Goal: Task Accomplishment & Management: Use online tool/utility

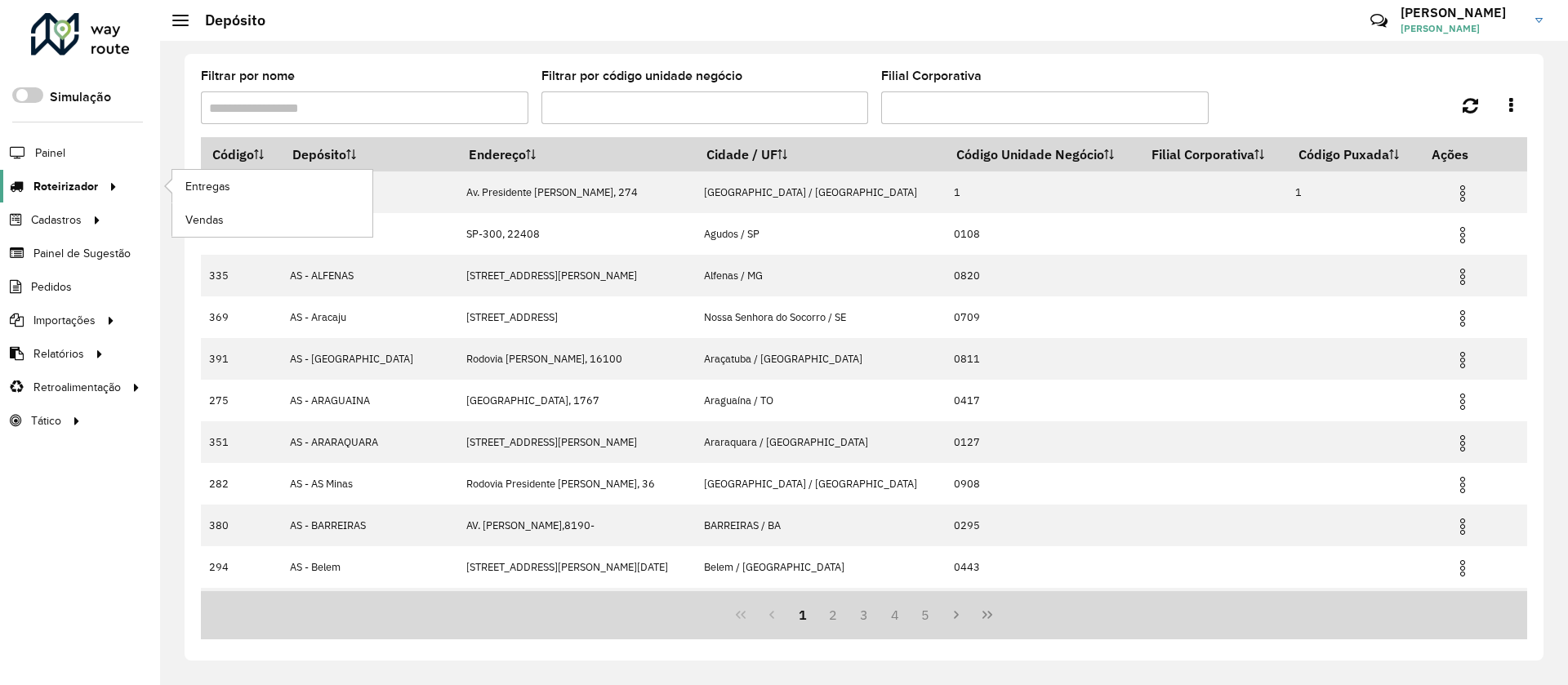
click at [104, 183] on icon at bounding box center [111, 185] width 14 height 25
click at [272, 193] on link "Entregas" at bounding box center [272, 187] width 200 height 33
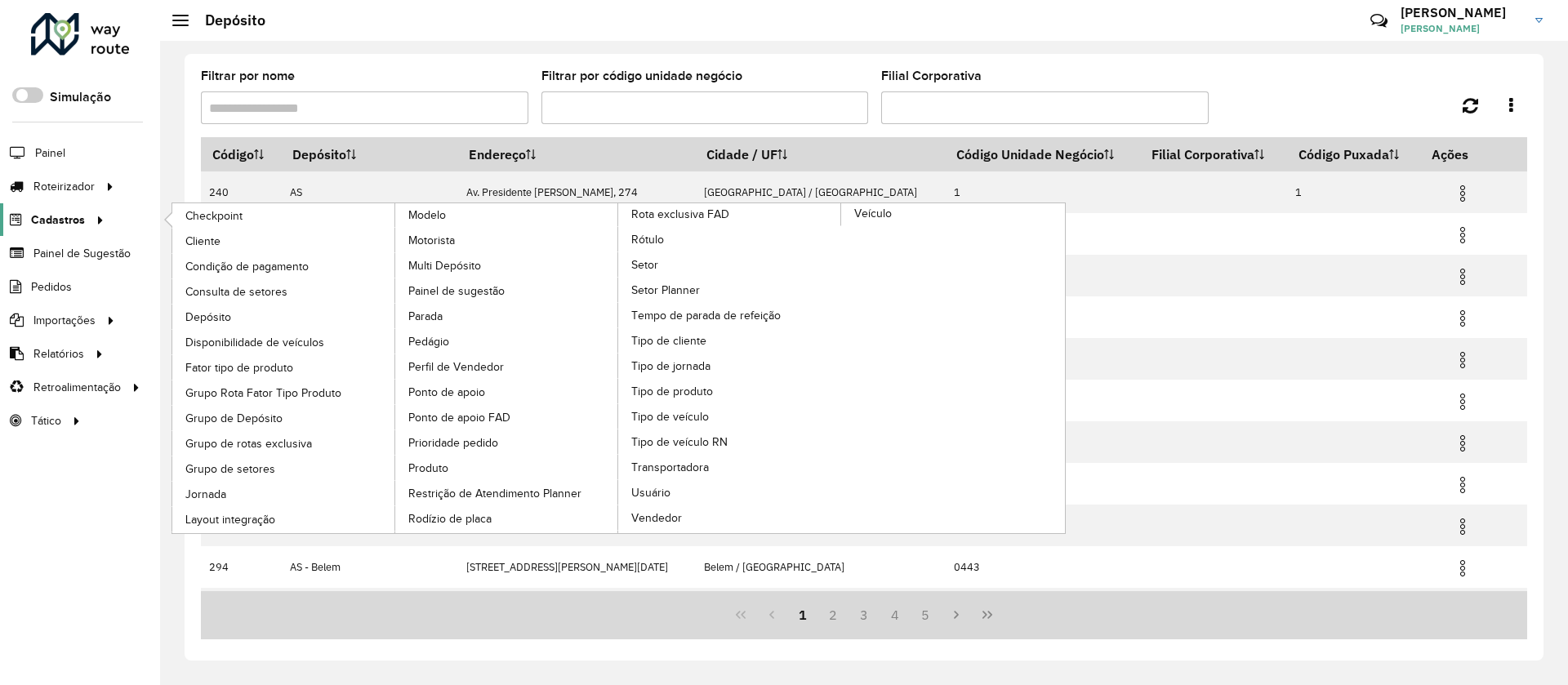
click at [40, 220] on span "Cadastros" at bounding box center [58, 220] width 54 height 17
click at [244, 293] on span "Consulta de setores" at bounding box center [239, 292] width 107 height 17
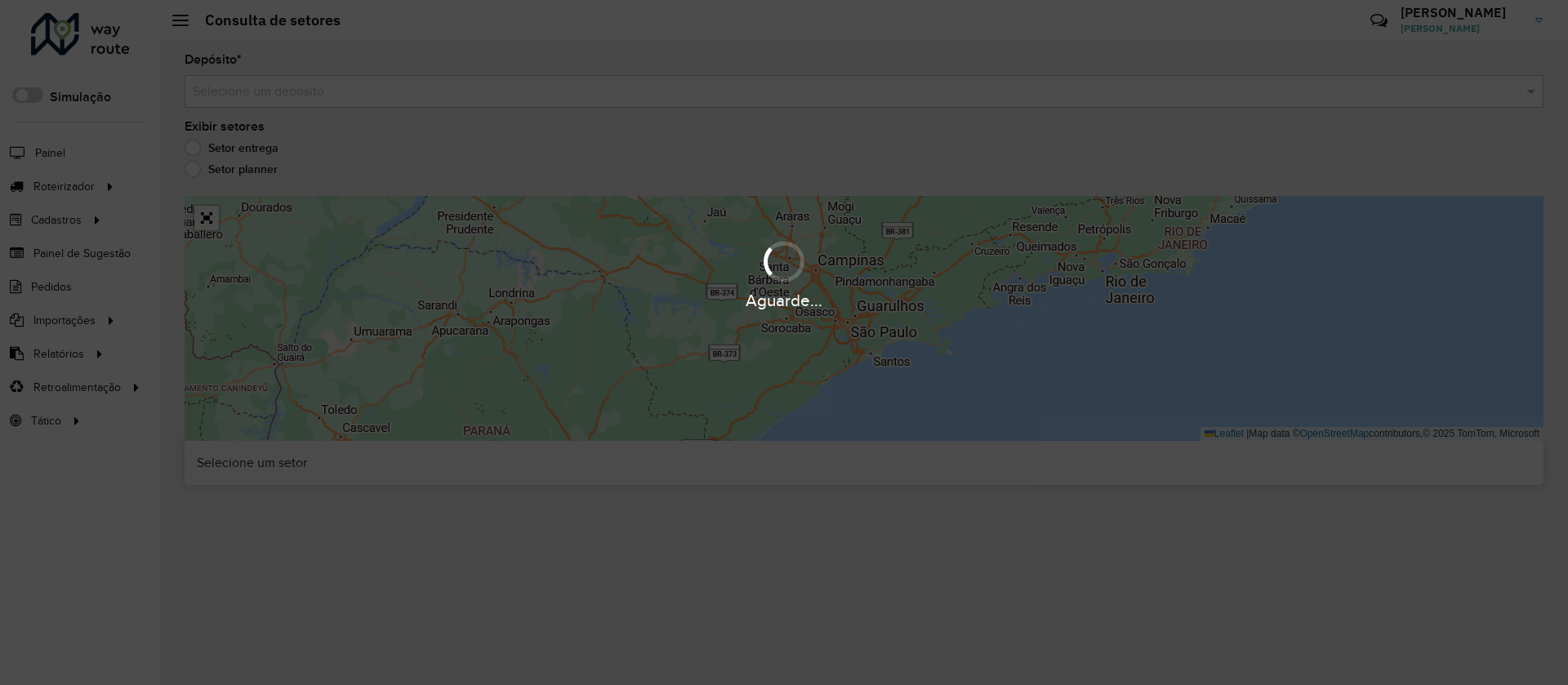
click at [354, 102] on div "Aguarde..." at bounding box center [784, 342] width 1568 height 685
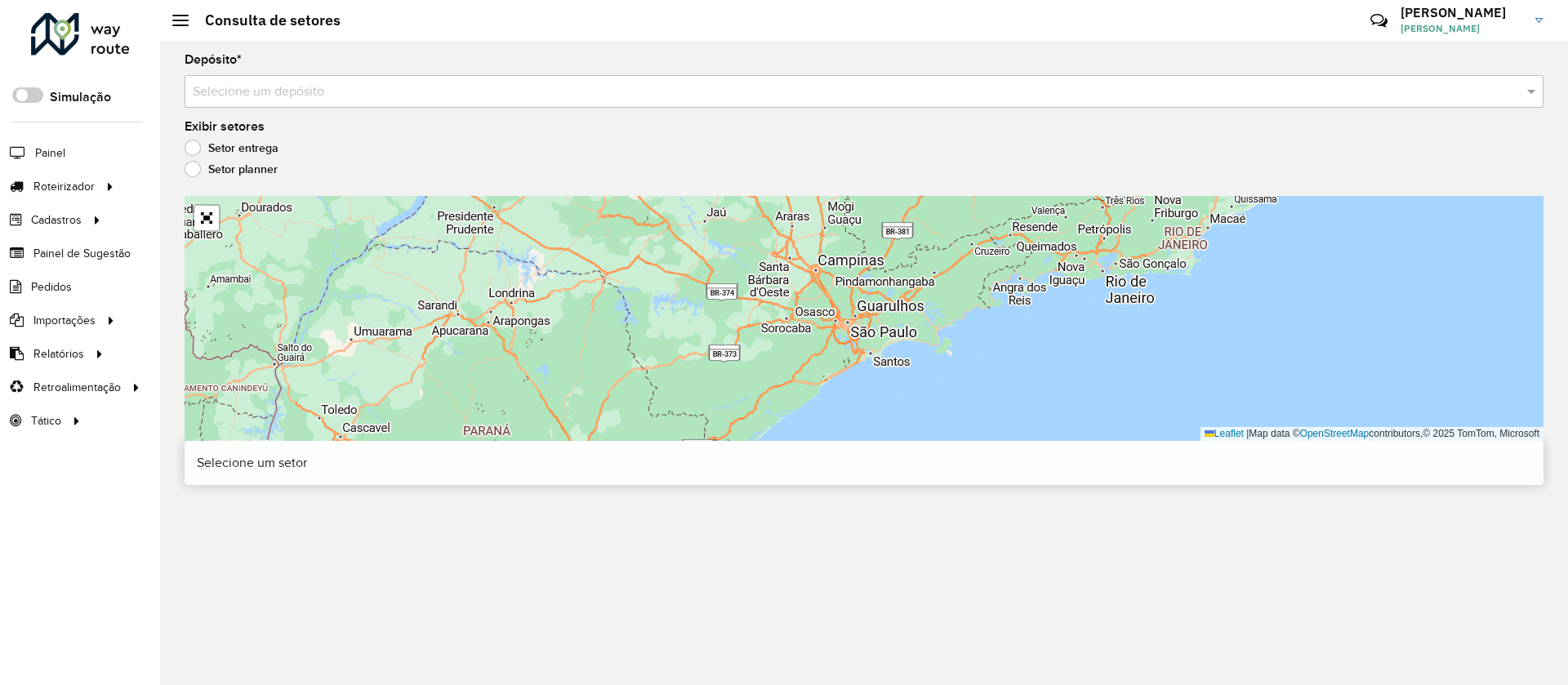
click at [345, 92] on input "text" at bounding box center [847, 92] width 1309 height 20
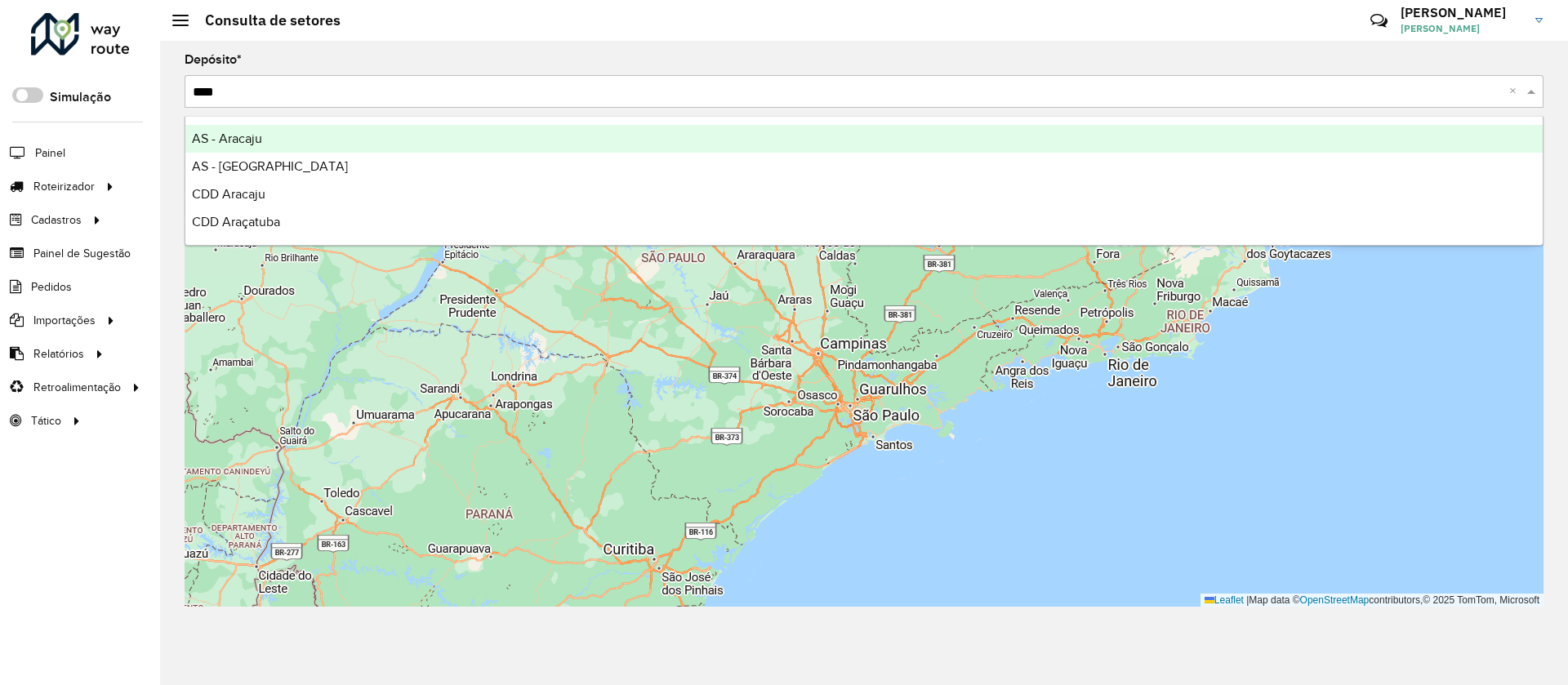
type input "*****"
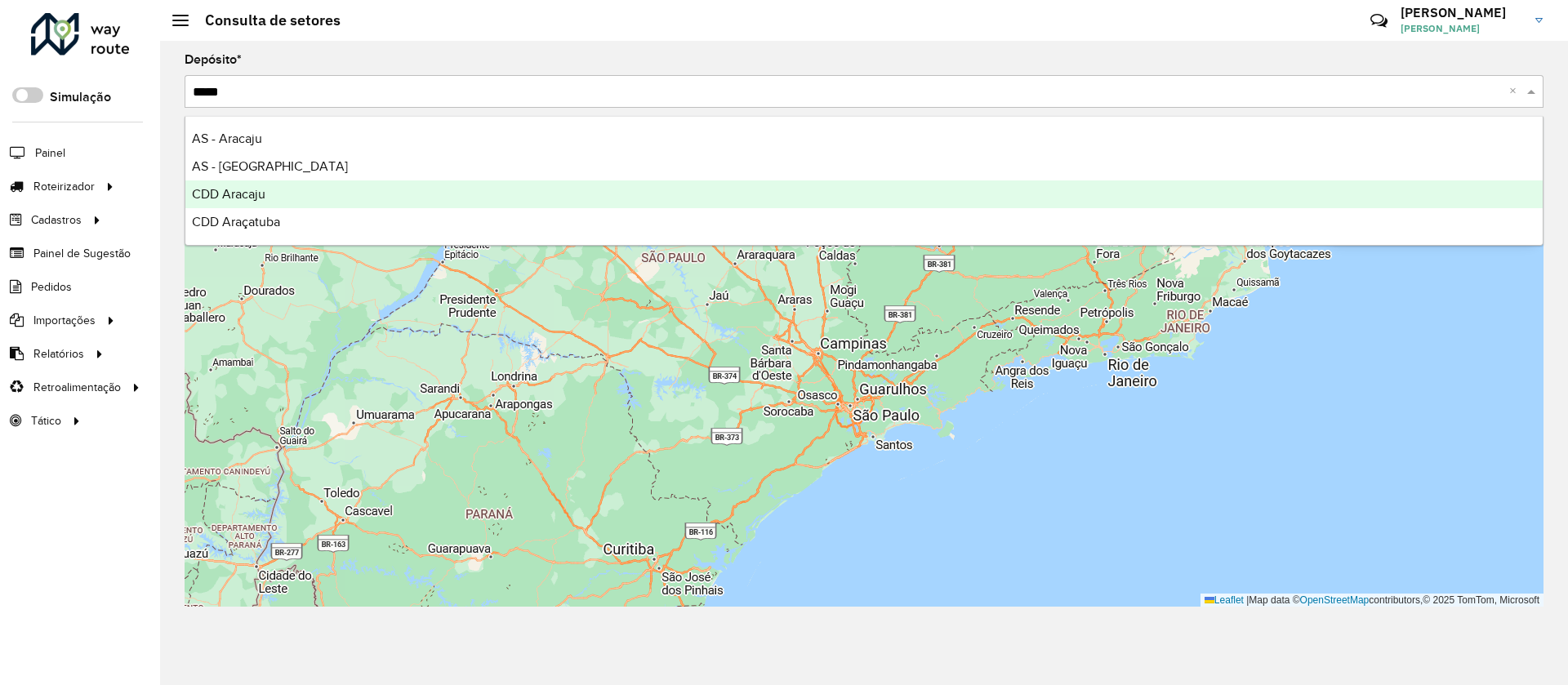
click at [292, 188] on div "CDD Aracaju" at bounding box center [864, 194] width 1358 height 28
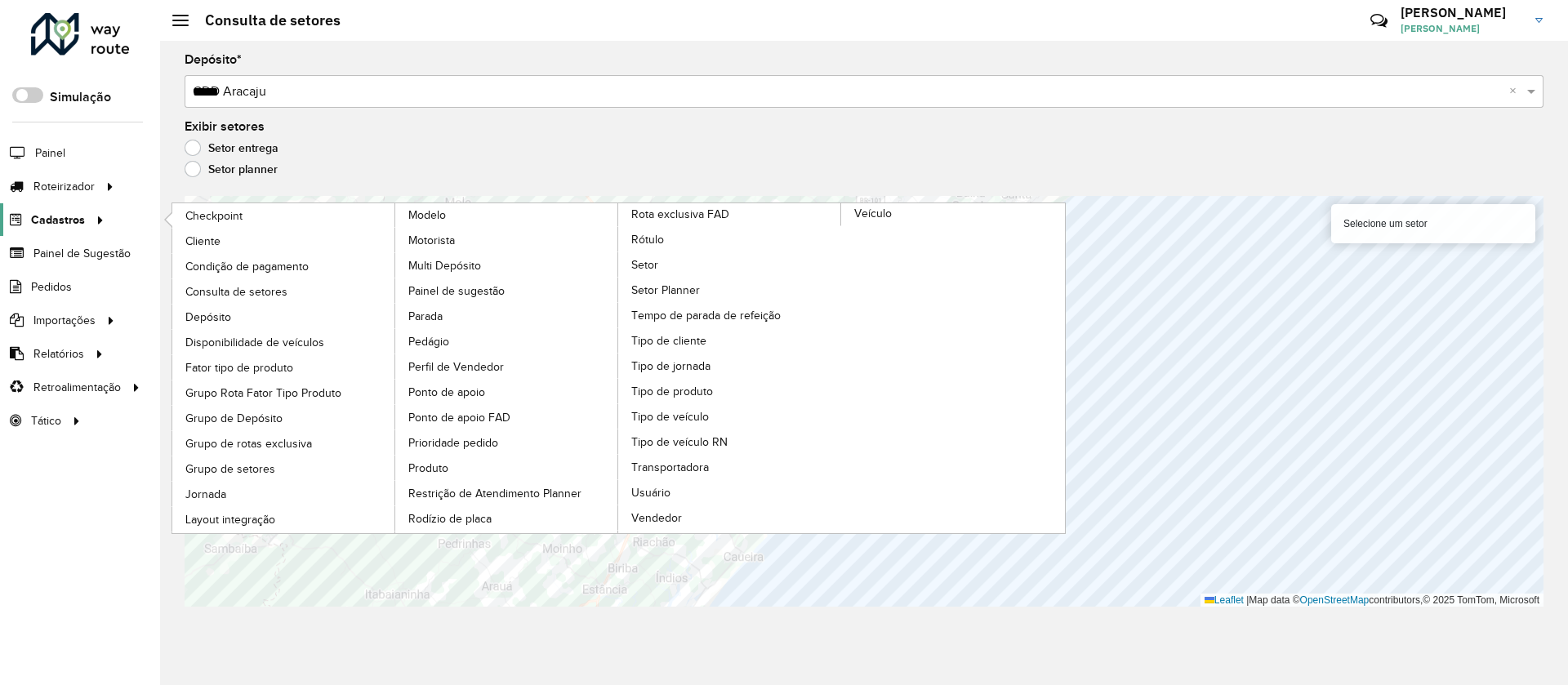
click at [94, 217] on icon at bounding box center [97, 218] width 14 height 25
click at [724, 336] on link "Tipo de cliente" at bounding box center [729, 340] width 223 height 25
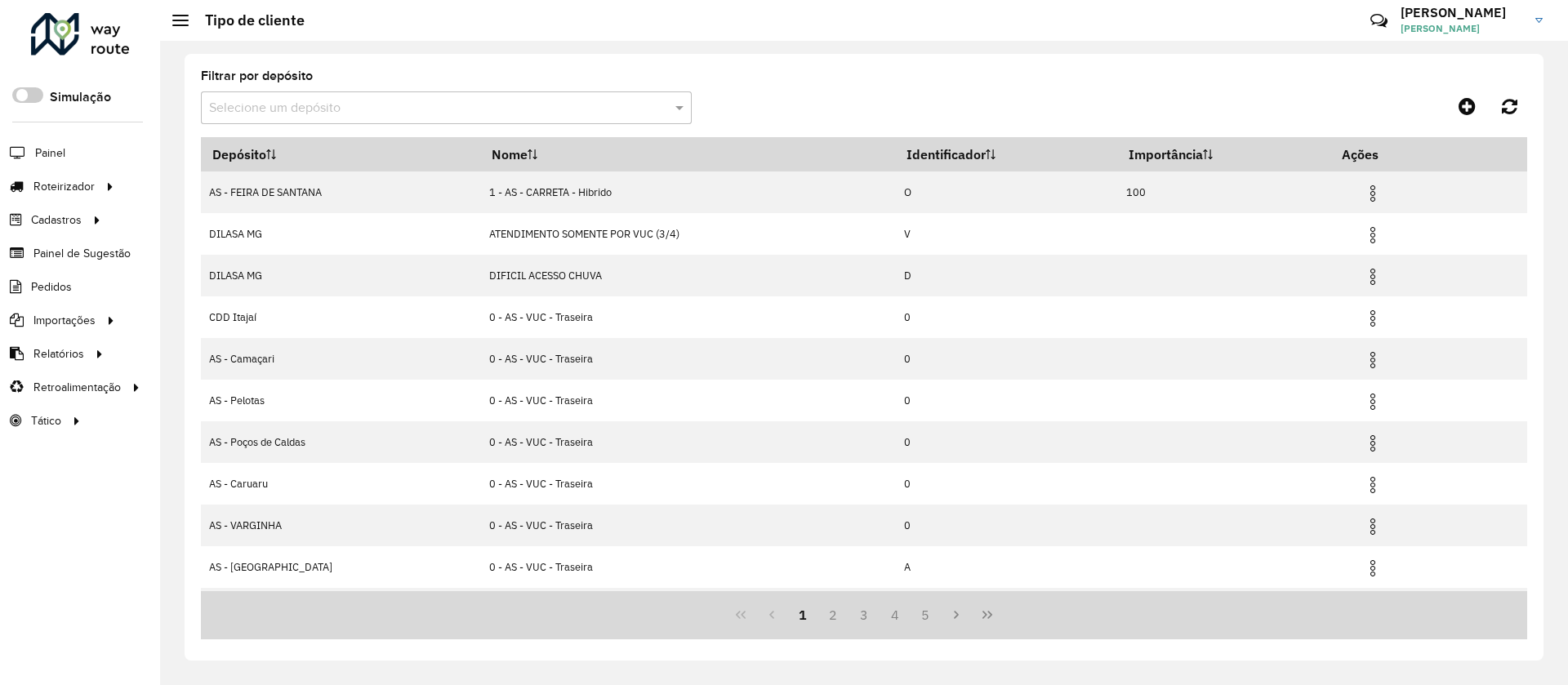
click at [450, 106] on input "text" at bounding box center [430, 108] width 442 height 20
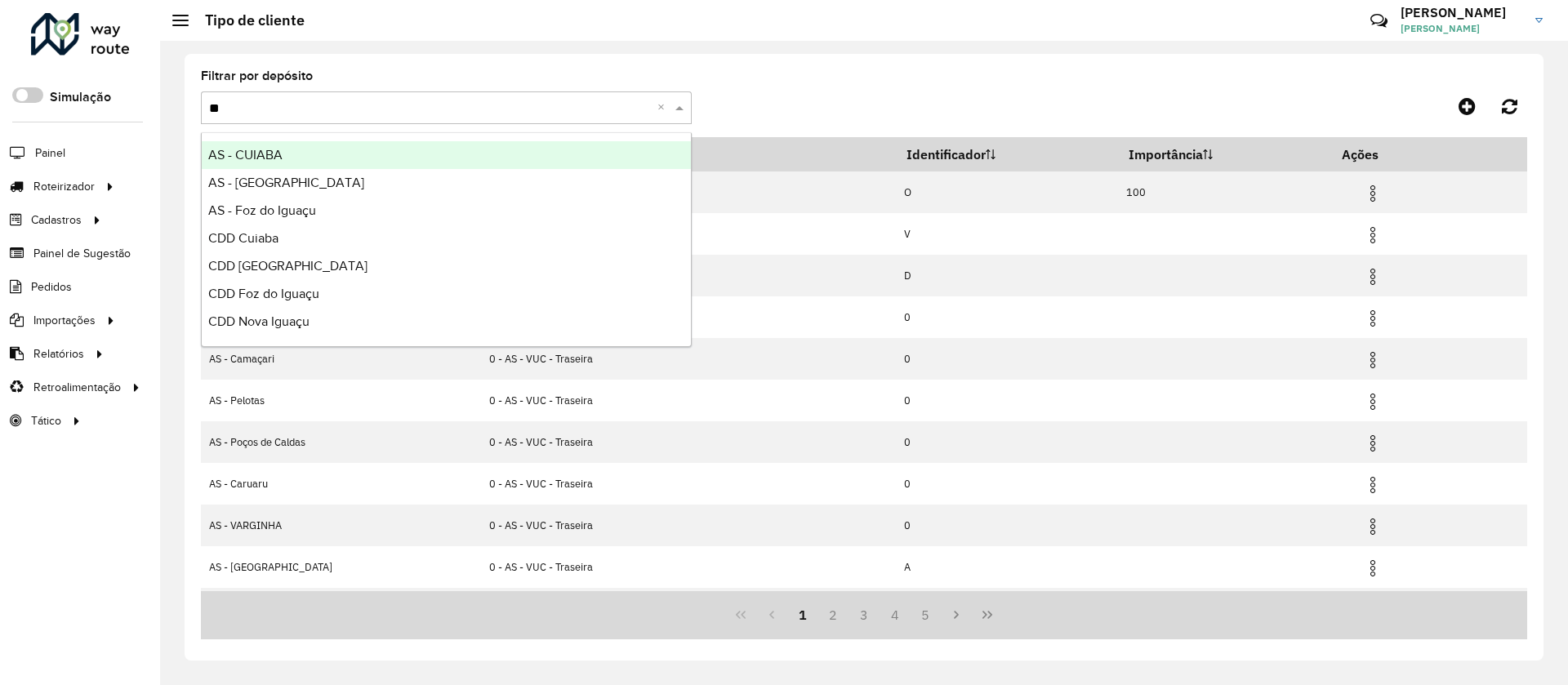
type input "***"
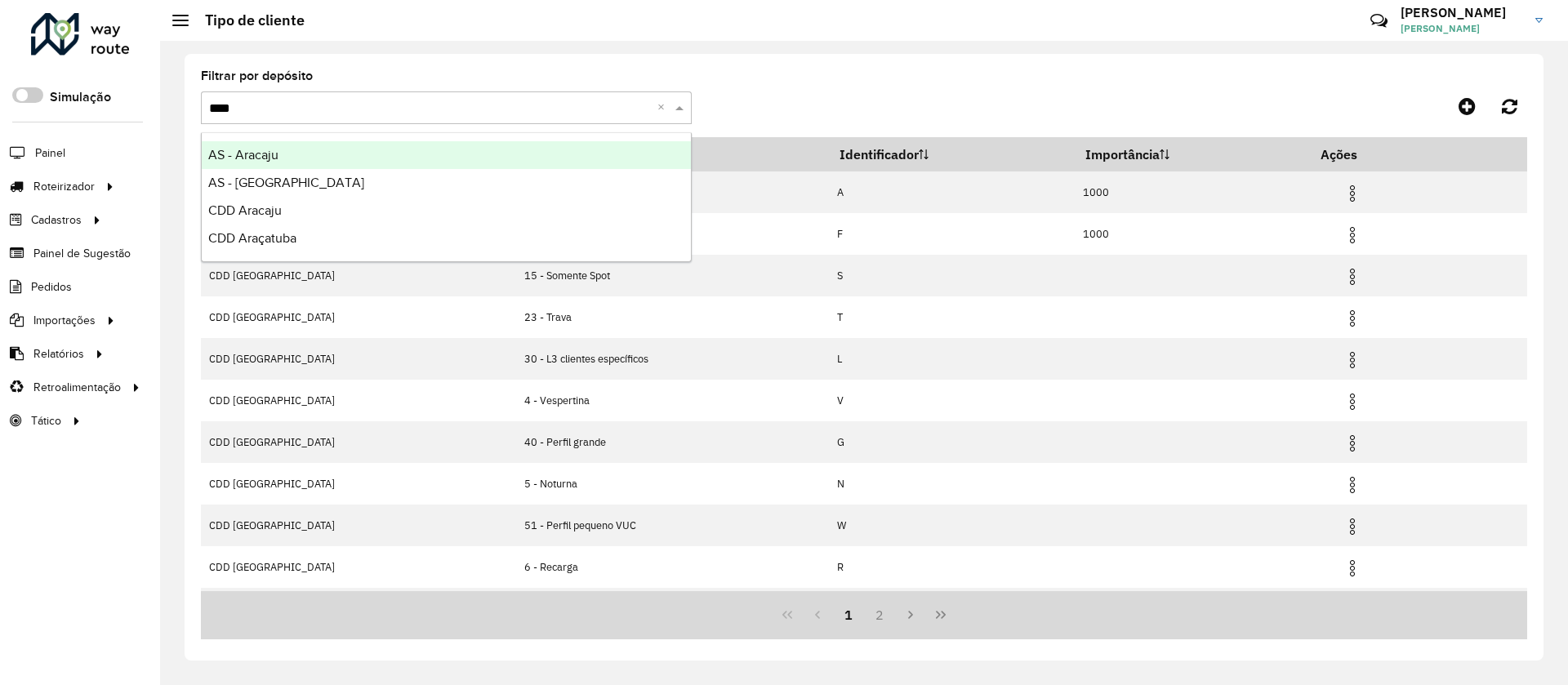
type input "*****"
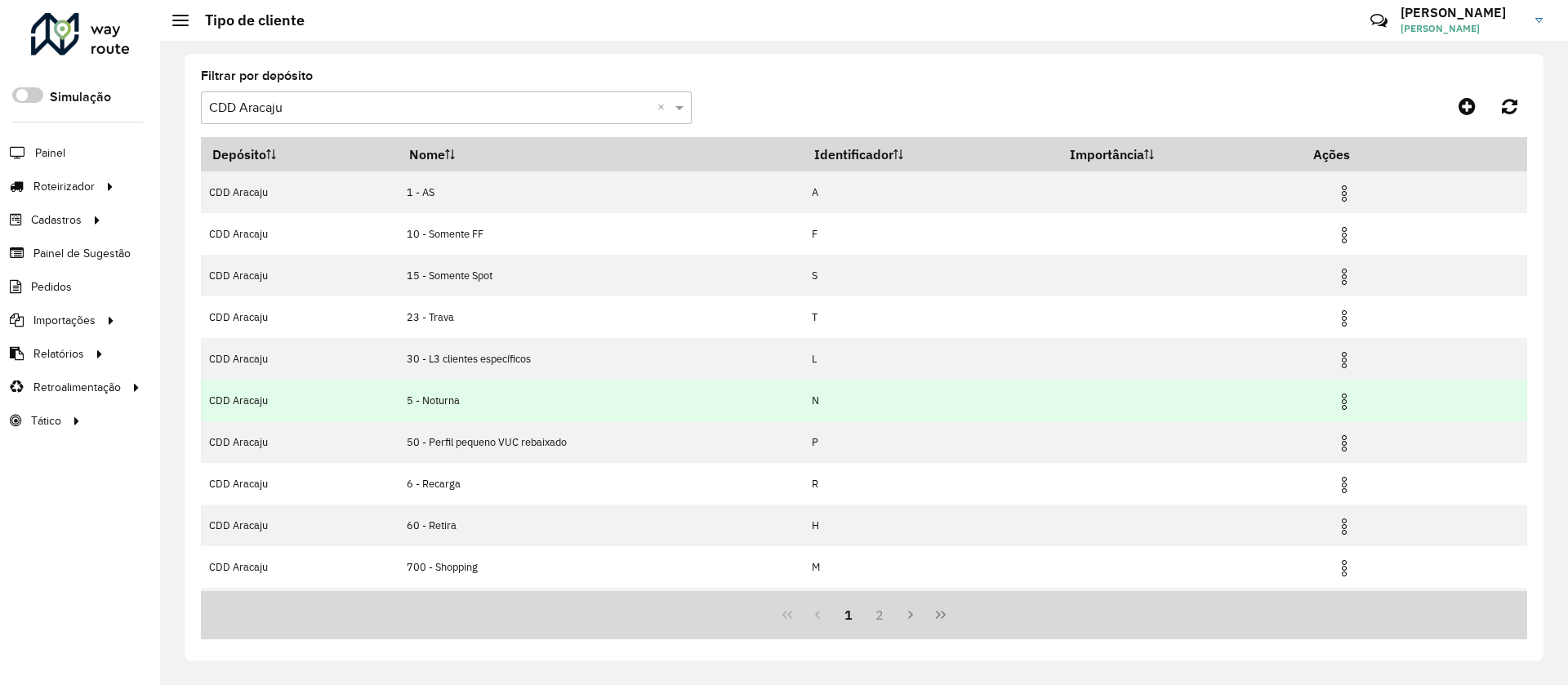
scroll to position [80, 0]
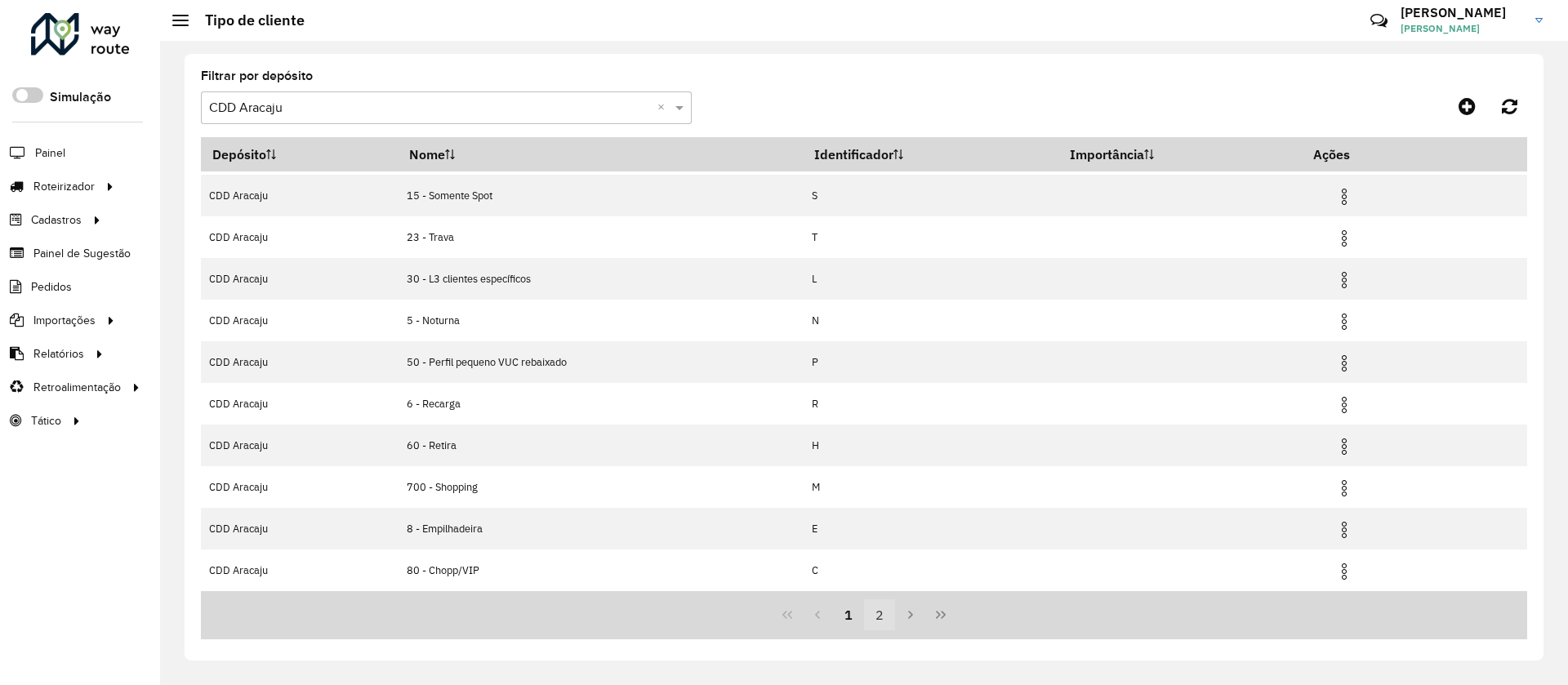
click at [876, 620] on button "2" at bounding box center [879, 615] width 31 height 31
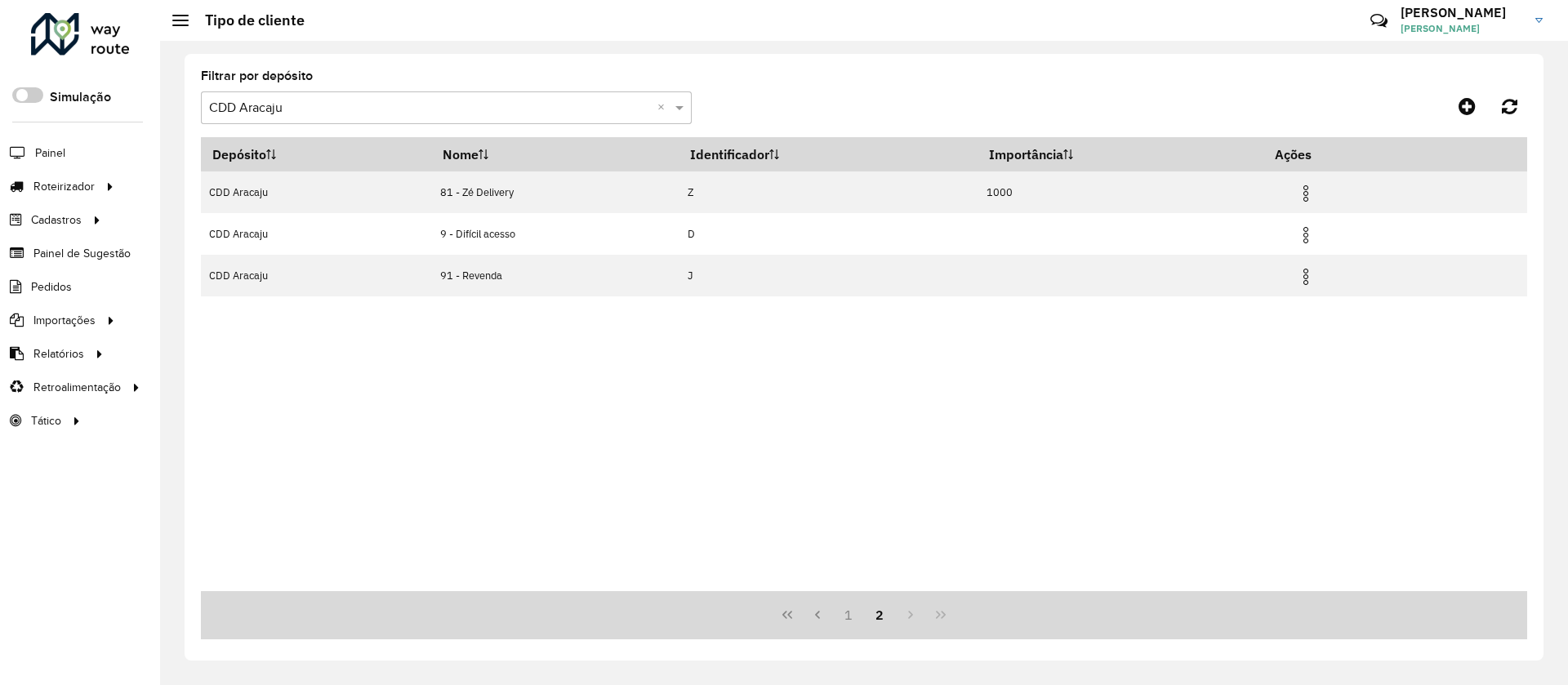
scroll to position [0, 0]
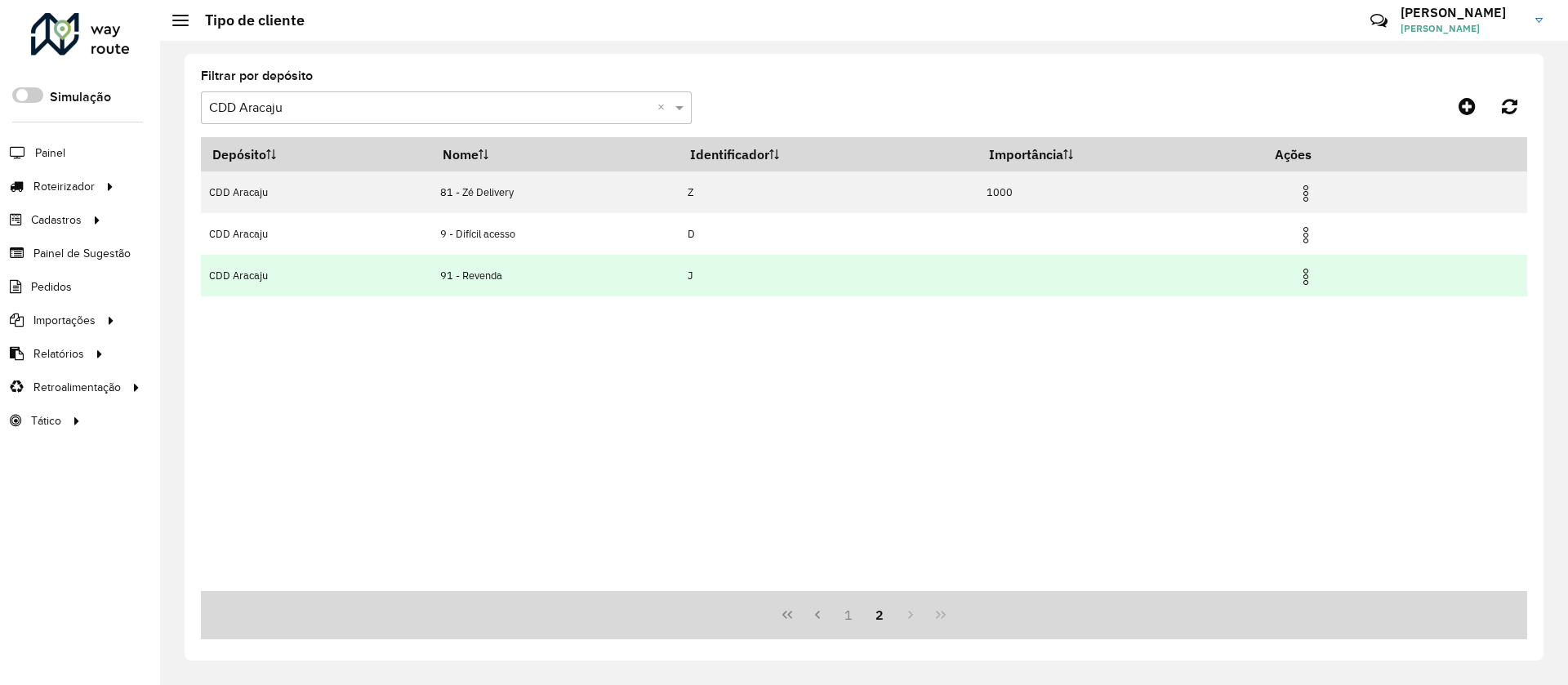
click at [482, 260] on td "91 - Revenda" at bounding box center [556, 276] width 247 height 41
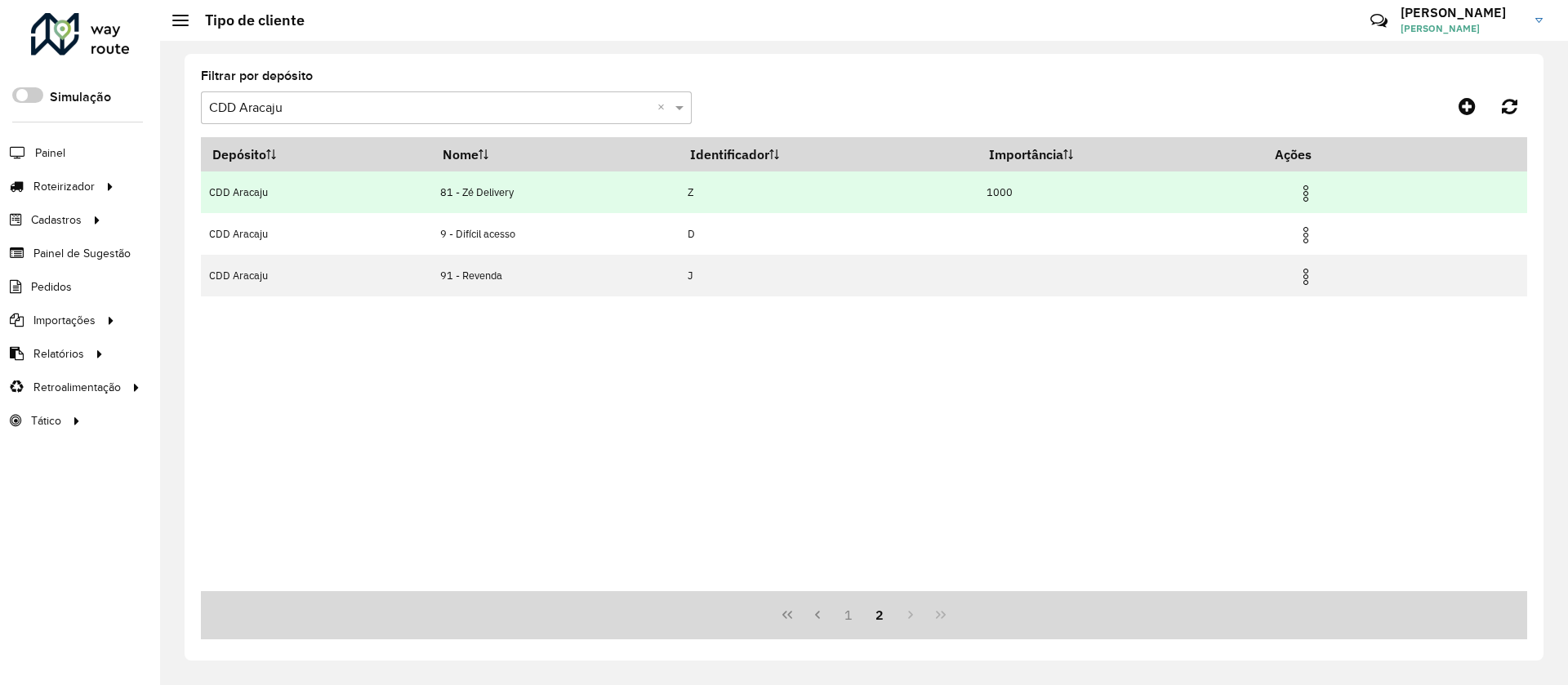
click at [518, 187] on td "81 - Zé Delivery" at bounding box center [556, 193] width 247 height 41
click at [1314, 191] on img at bounding box center [1305, 193] width 20 height 20
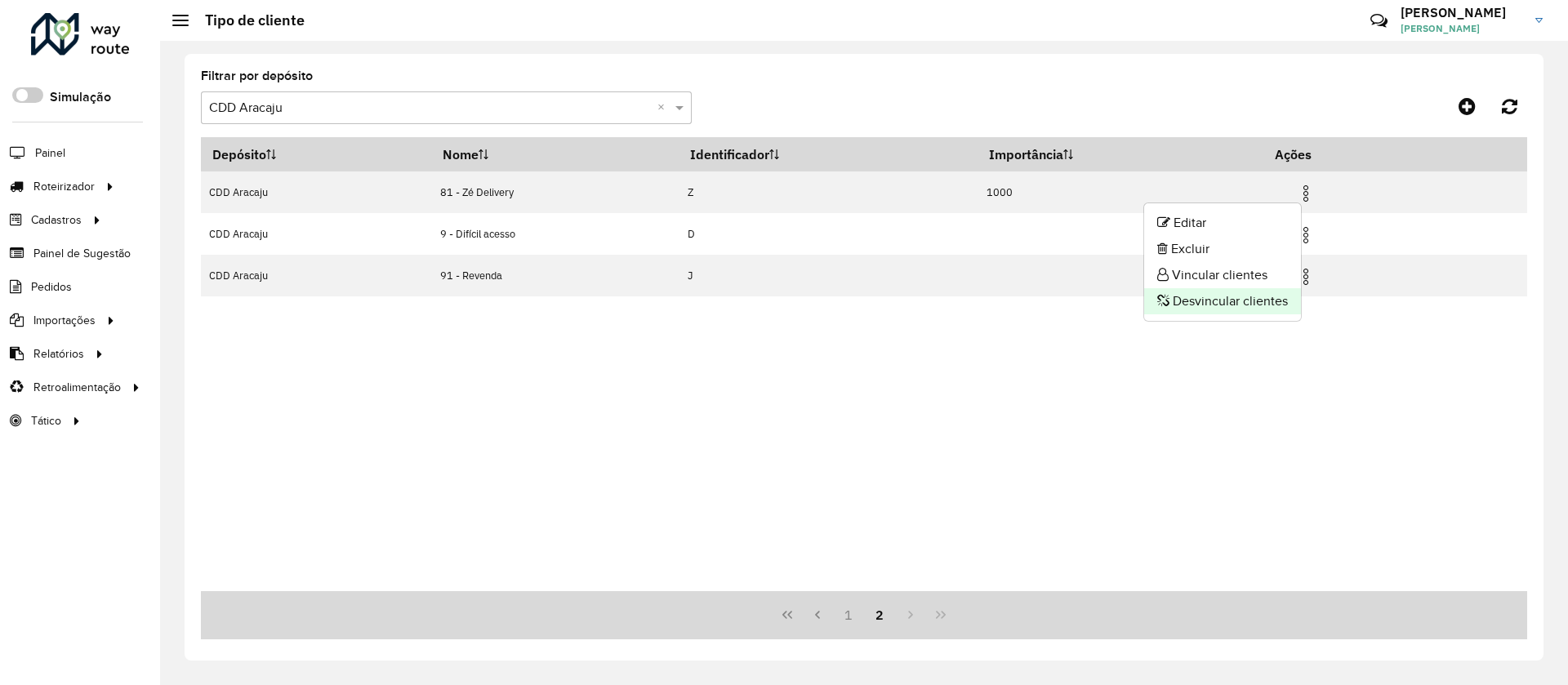
click at [1242, 291] on li "Desvincular clientes" at bounding box center [1222, 301] width 156 height 26
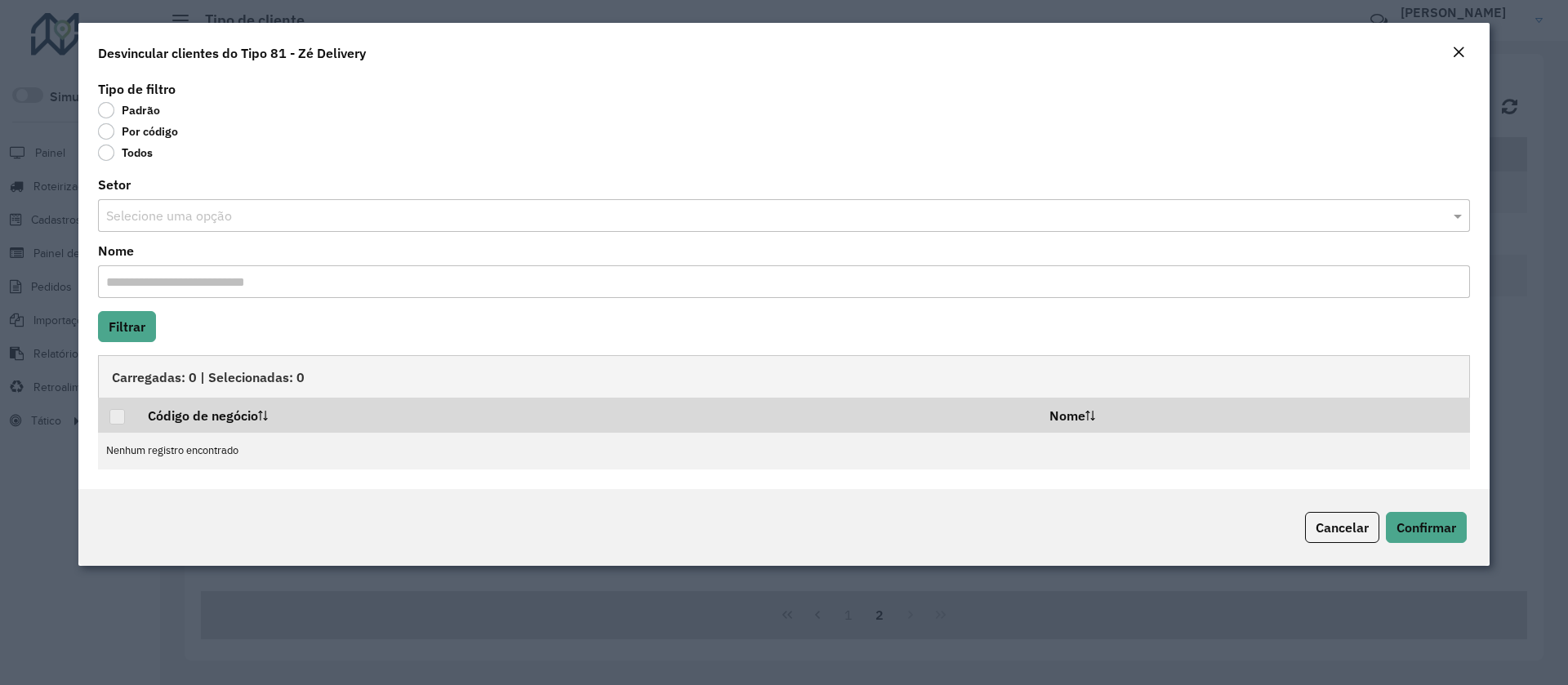
click at [130, 132] on label "Por código" at bounding box center [137, 131] width 80 height 16
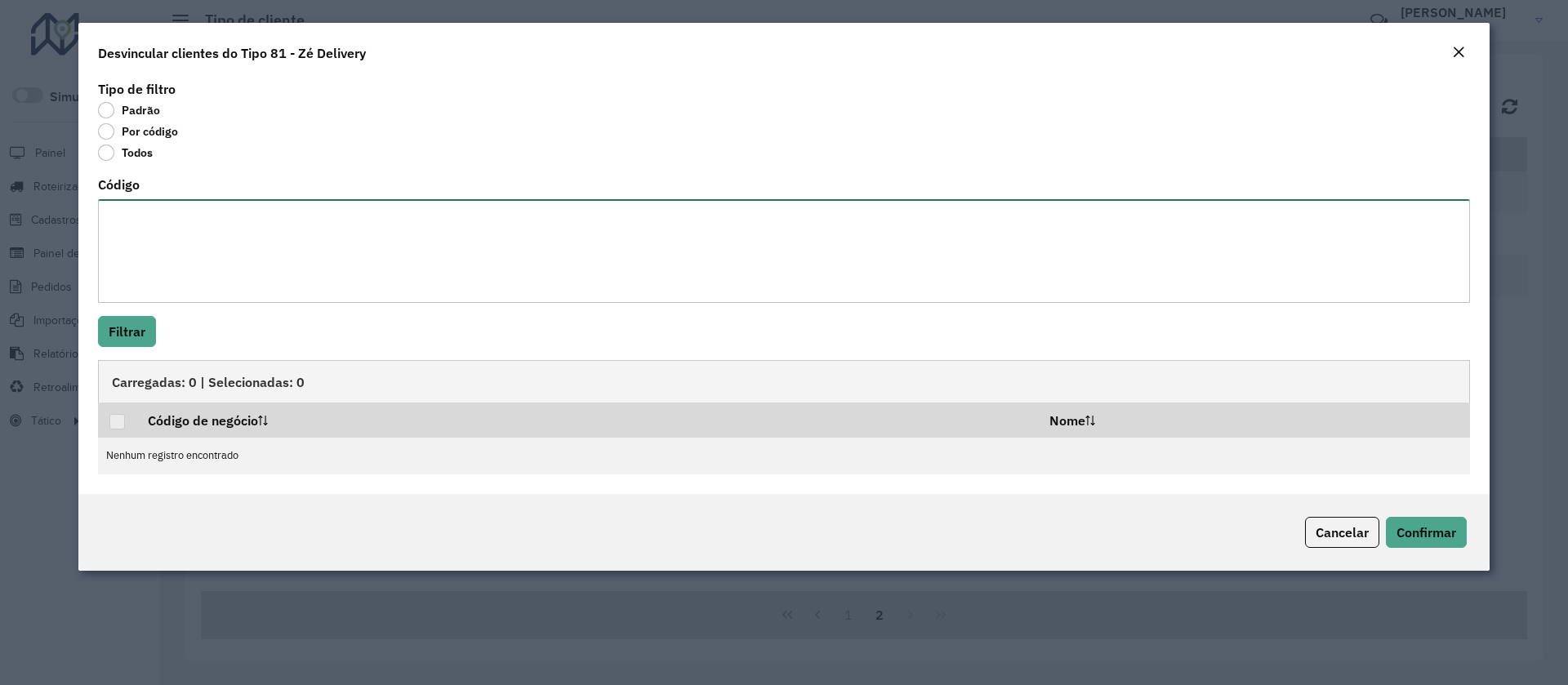
click at [168, 238] on textarea "Código" at bounding box center [784, 251] width 1372 height 104
paste textarea "***** ***** ***** ***** ***** ***** ***** ***** ***** ***** ***** *****"
type textarea "***** ***** ***** ***** ***** ***** ***** ***** ***** ***** ***** *****"
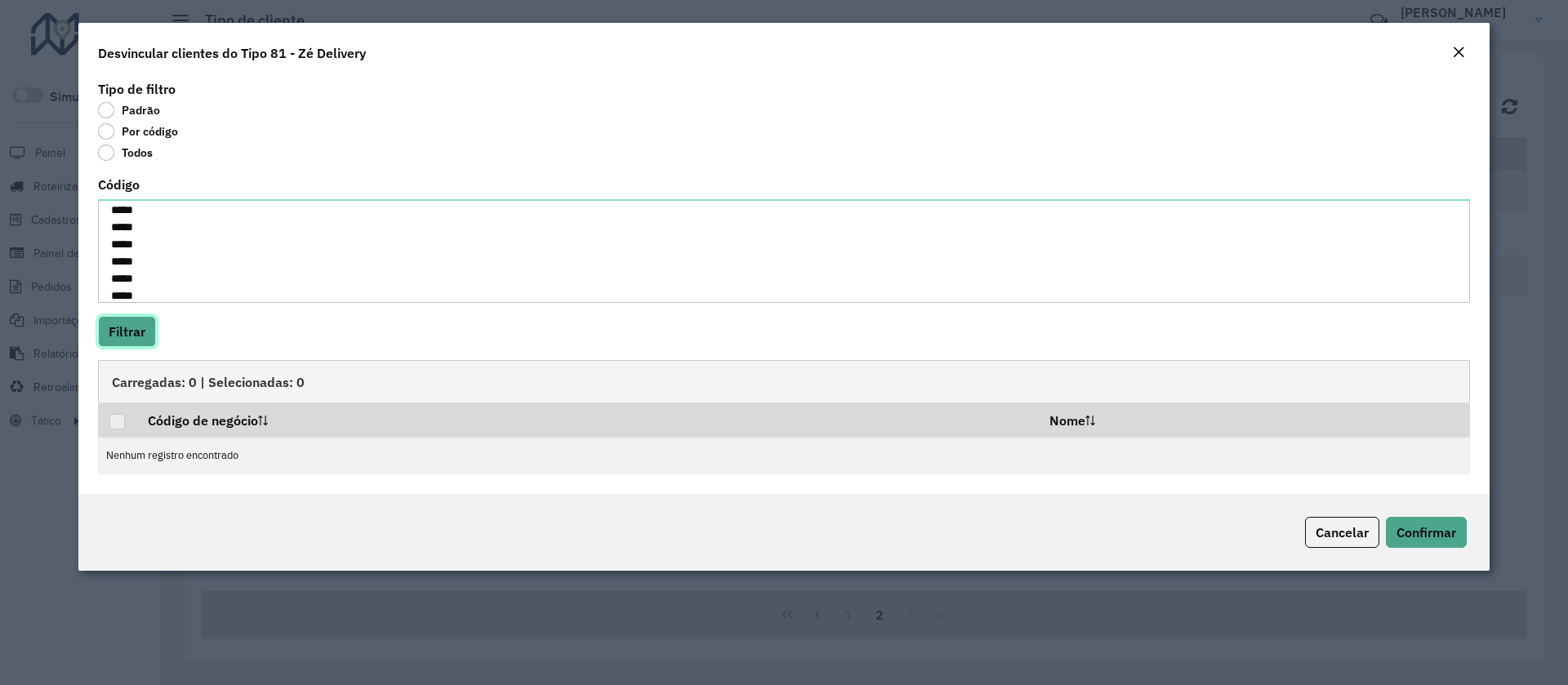
click at [140, 323] on button "Filtrar" at bounding box center [126, 332] width 58 height 31
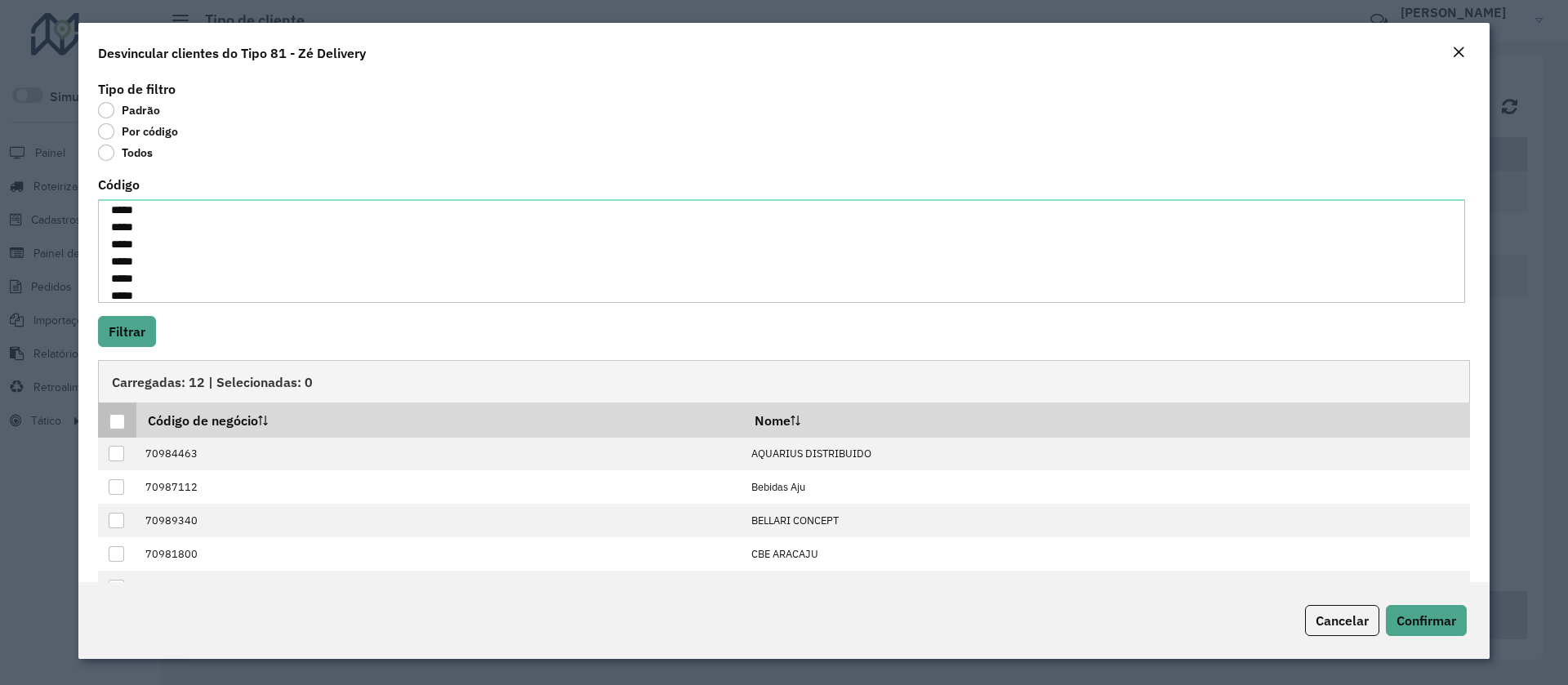
click at [118, 419] on div at bounding box center [117, 422] width 15 height 15
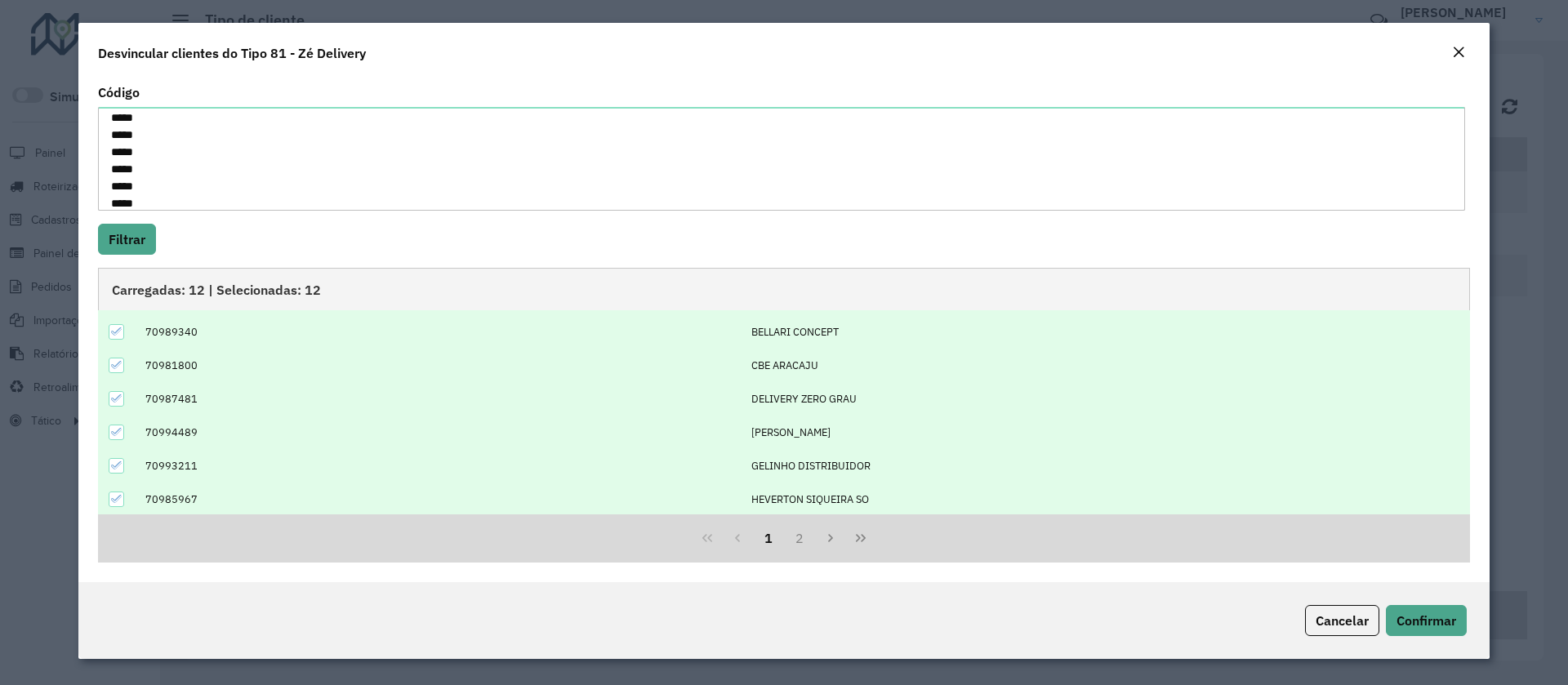
scroll to position [165, 0]
click at [803, 542] on button "2" at bounding box center [799, 538] width 31 height 31
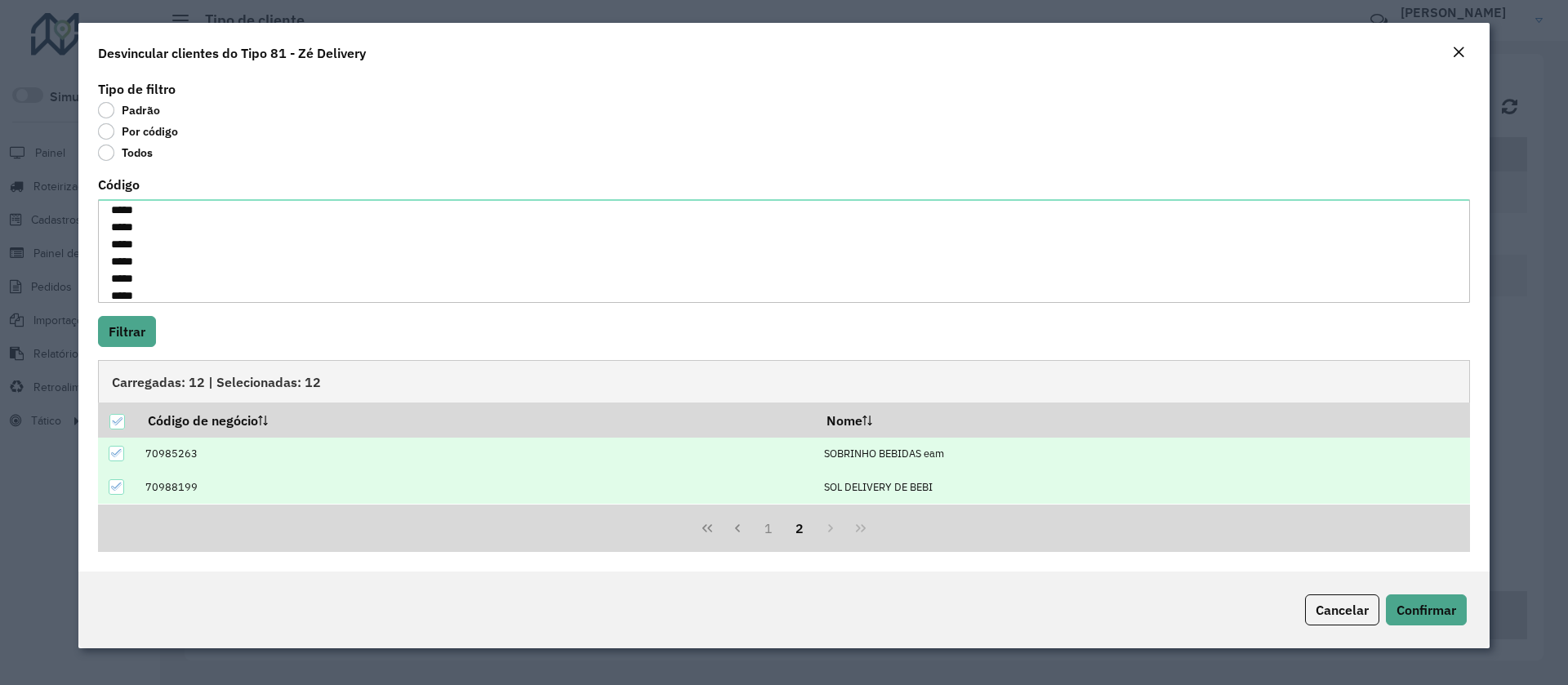
scroll to position [0, 0]
click at [775, 535] on button "1" at bounding box center [768, 529] width 31 height 31
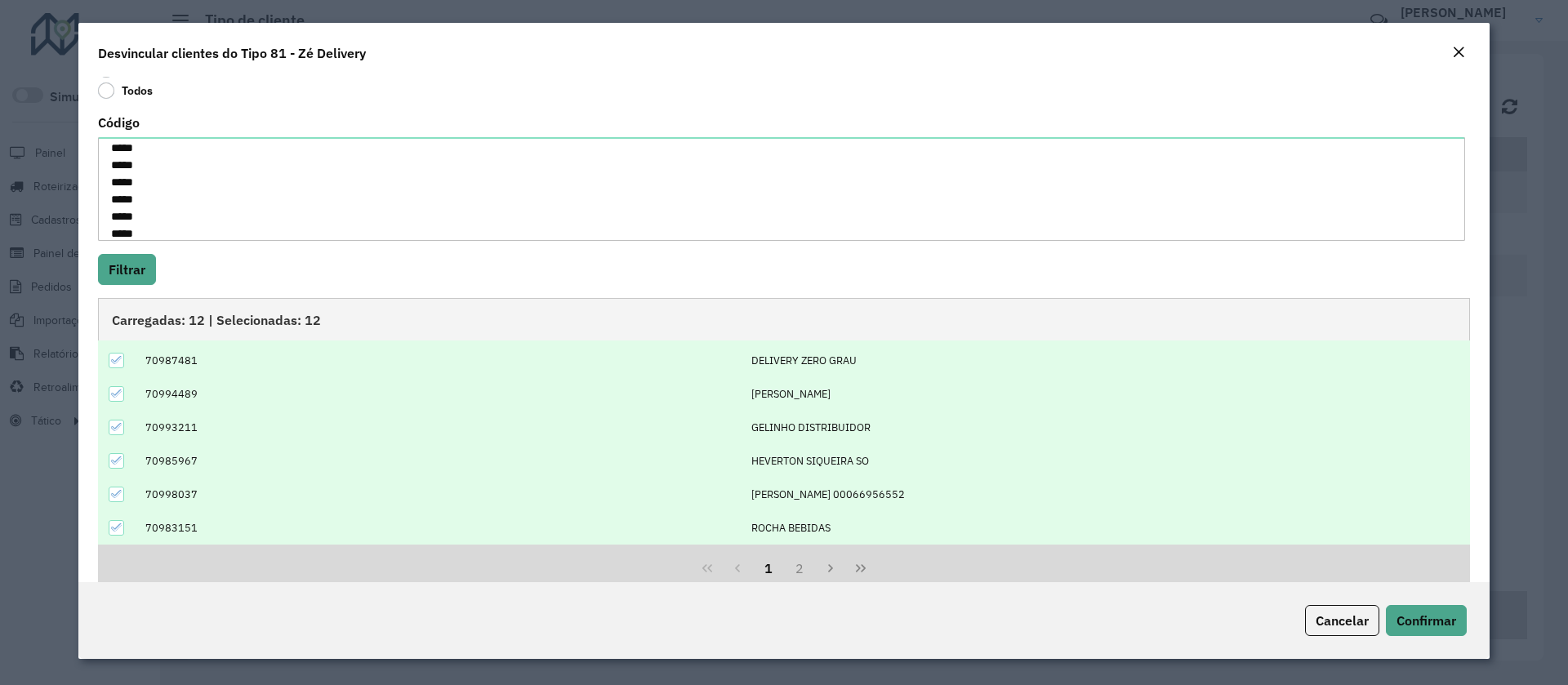
scroll to position [92, 0]
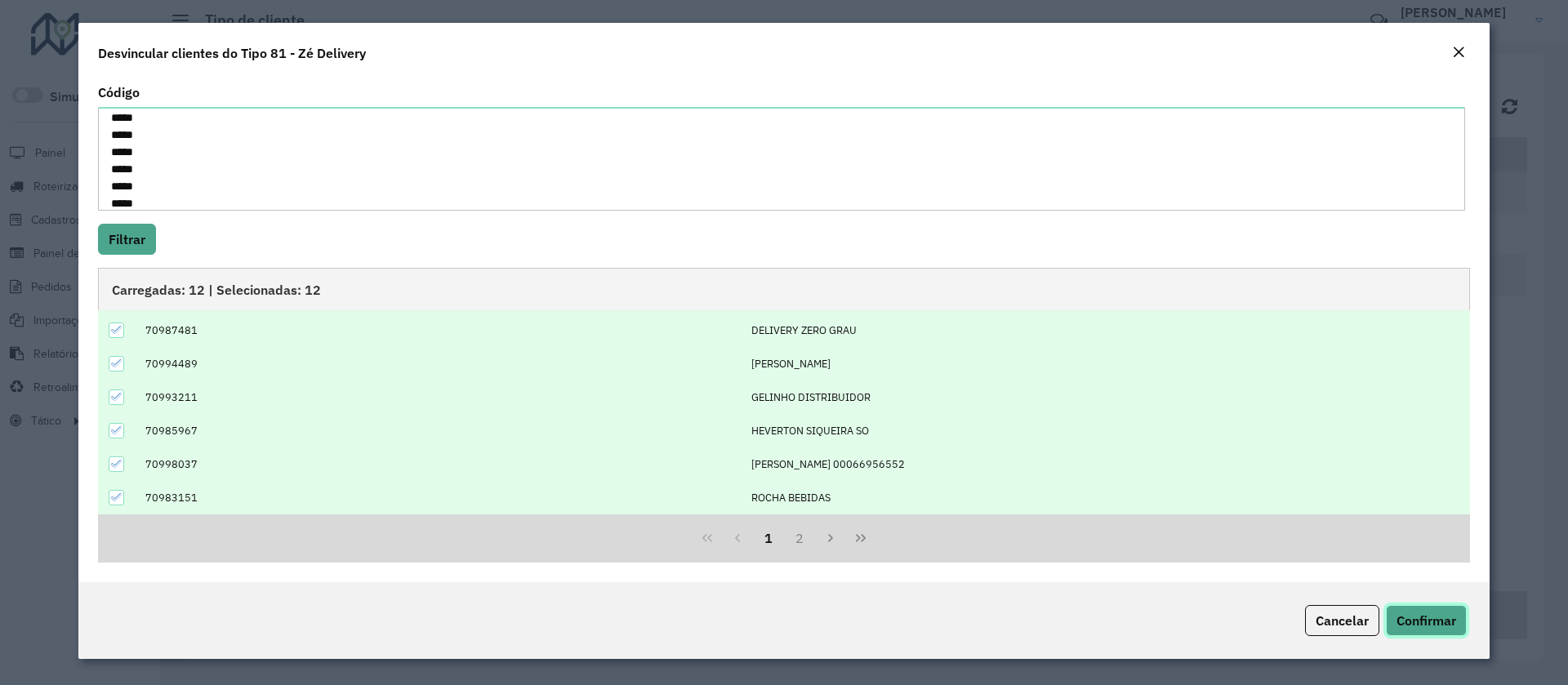
click at [1414, 625] on span "Confirmar" at bounding box center [1425, 621] width 59 height 16
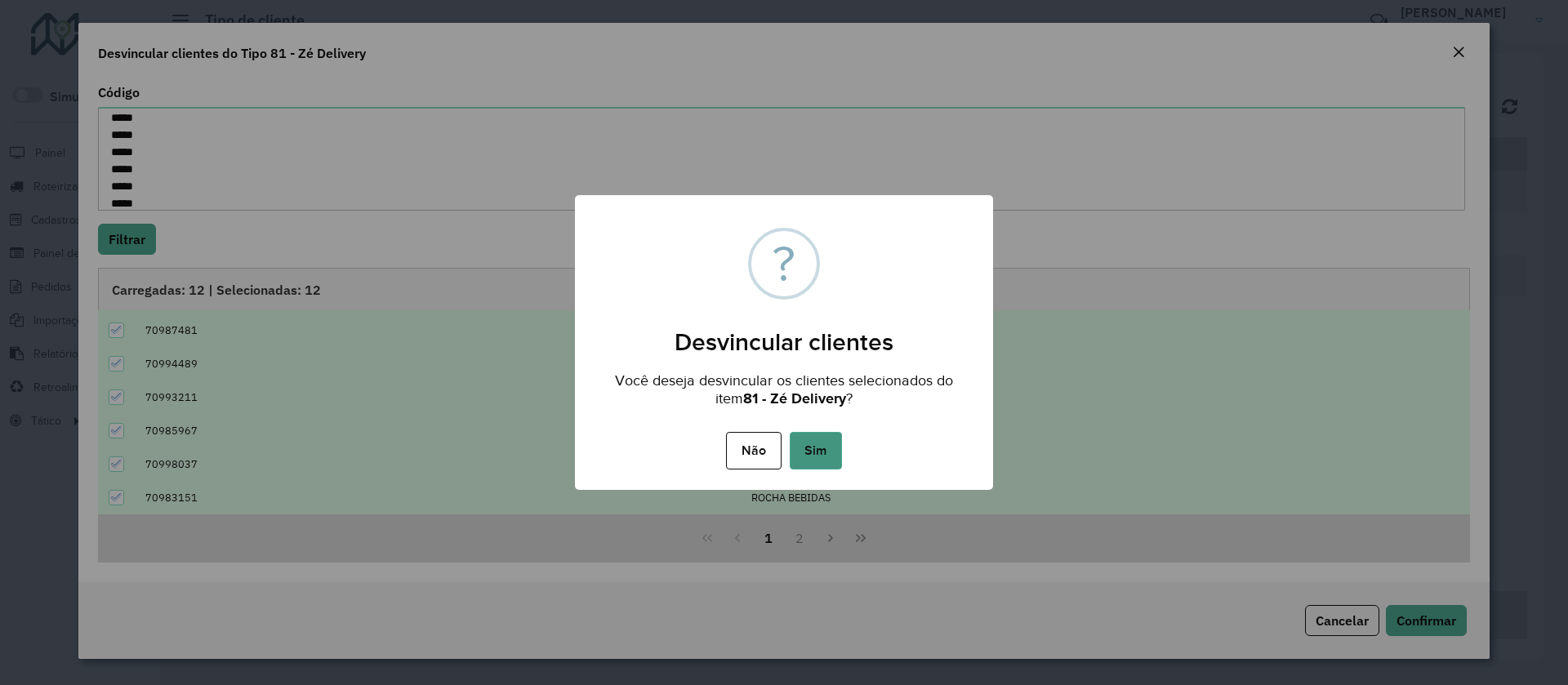
click at [820, 456] on button "Sim" at bounding box center [815, 451] width 52 height 38
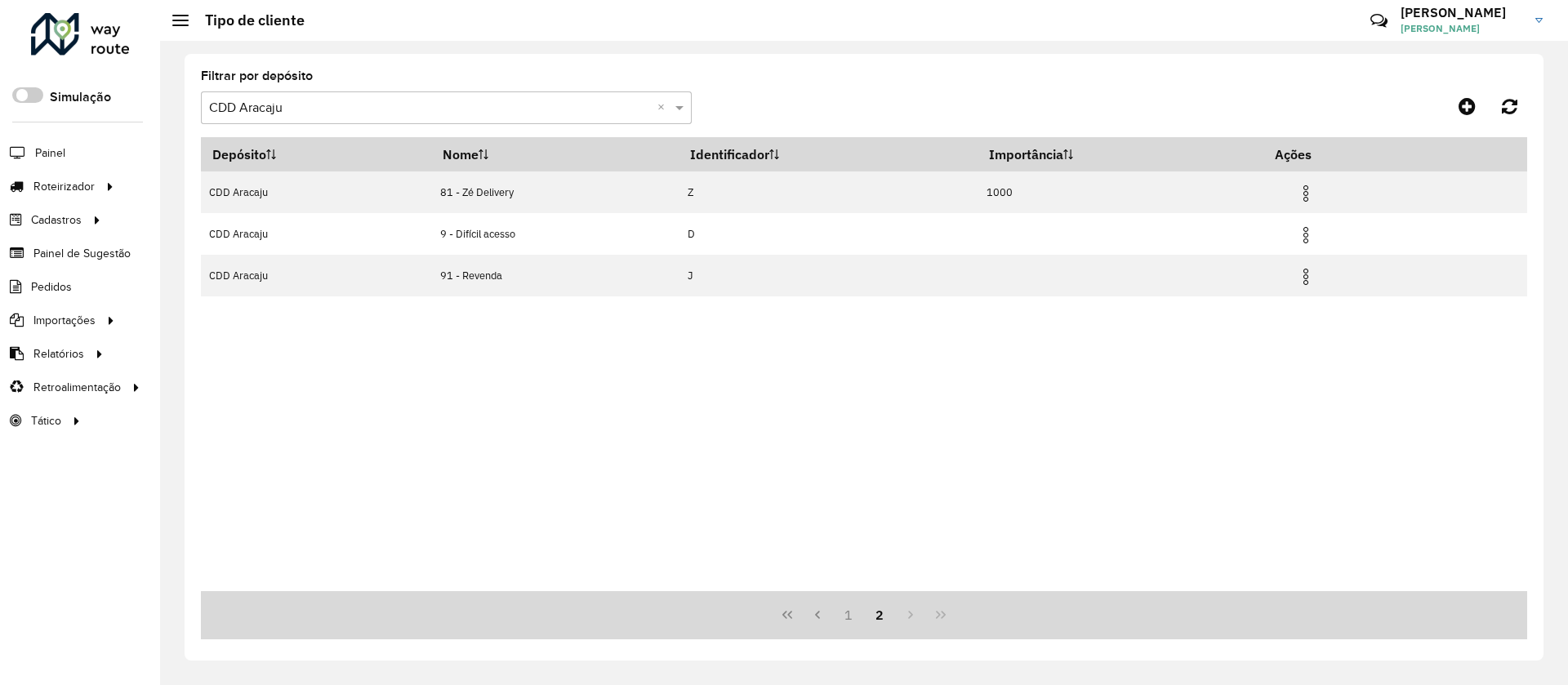
click at [726, 394] on div "Depósito Nome Identificador Importância Ações CDD Aracaju 81 - Zé Delivery Z 10…" at bounding box center [863, 364] width 1326 height 454
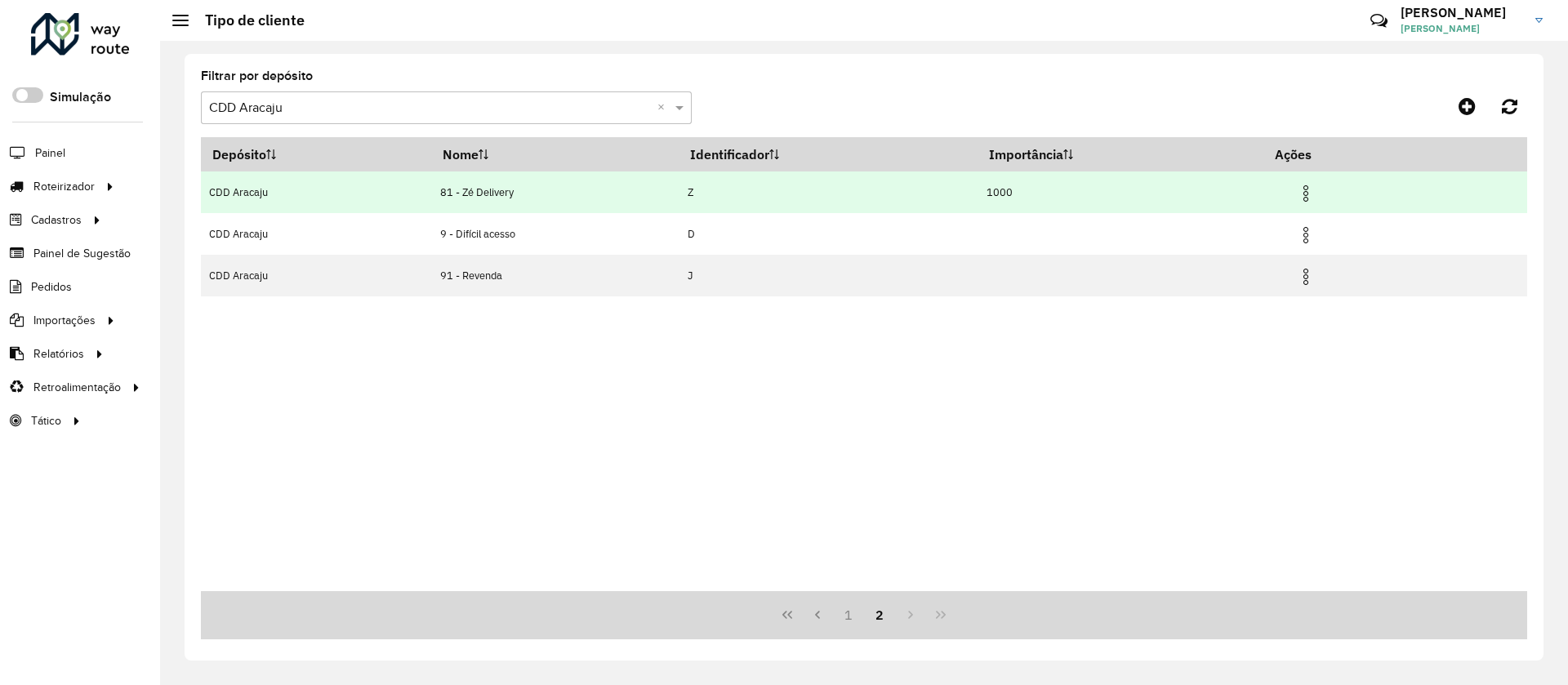
click at [1309, 191] on img at bounding box center [1305, 193] width 20 height 20
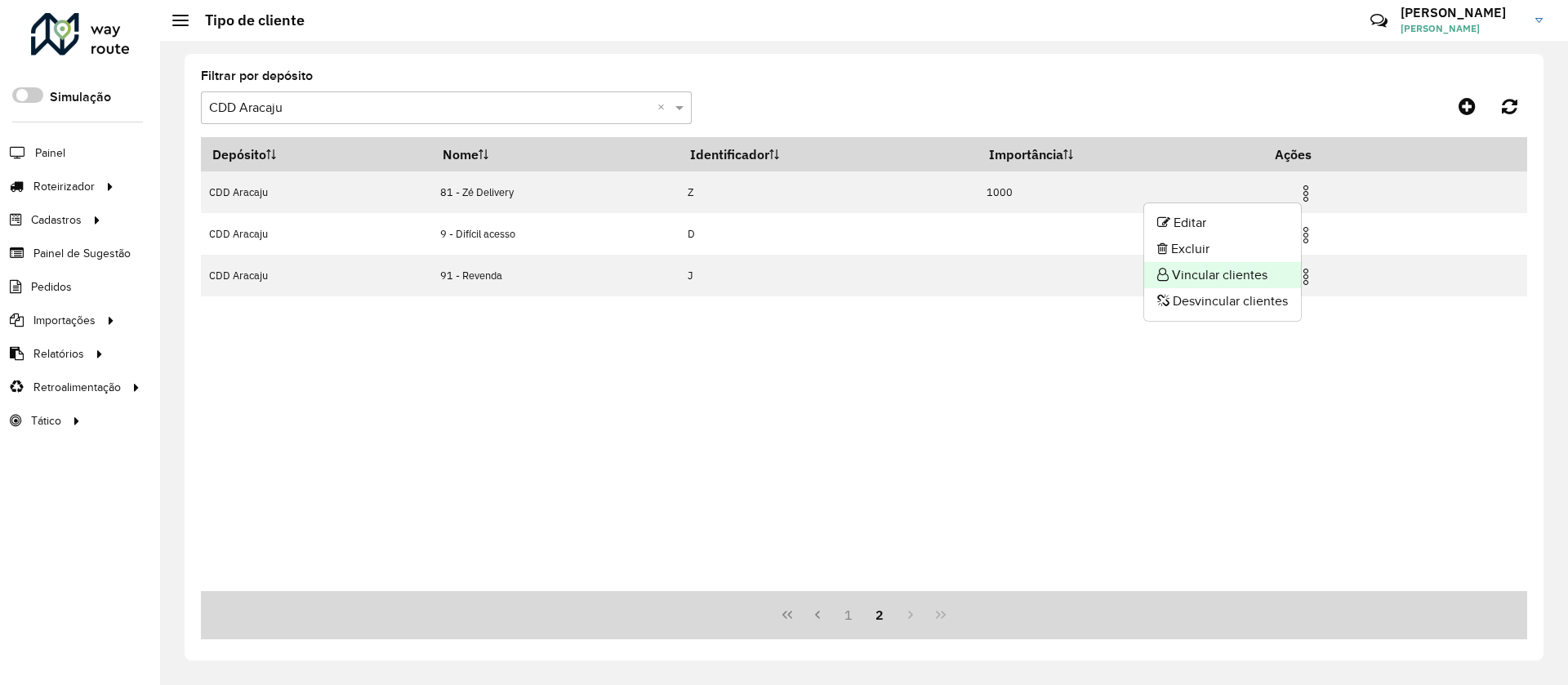
click at [1200, 277] on li "Vincular clientes" at bounding box center [1222, 275] width 156 height 26
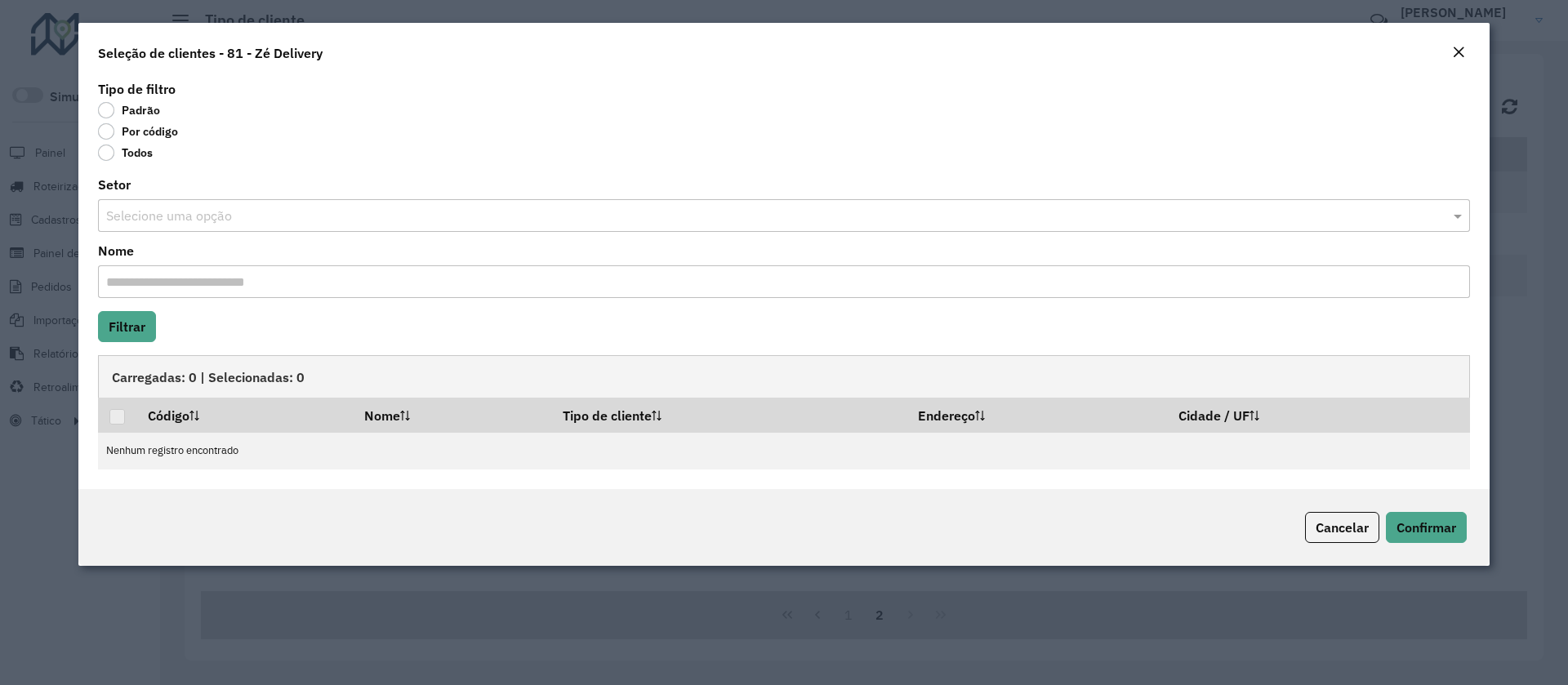
click at [135, 129] on label "Por código" at bounding box center [137, 131] width 80 height 16
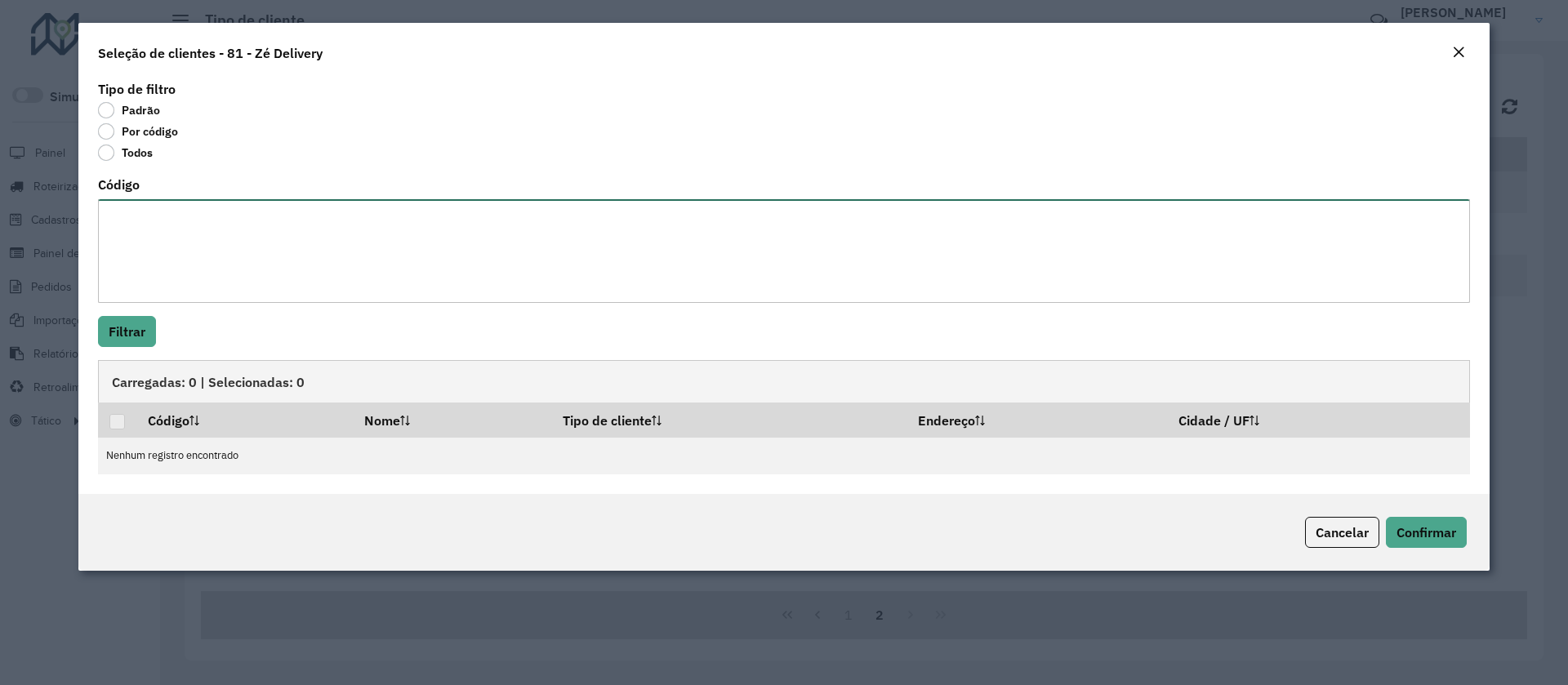
click at [205, 231] on textarea "Código" at bounding box center [784, 251] width 1372 height 104
paste textarea "***** ***** ***** ***** ***** ***** ***** ***** ***** ***** *****"
type textarea "***** ***** ***** ***** ***** ***** ***** ***** ***** ***** *****"
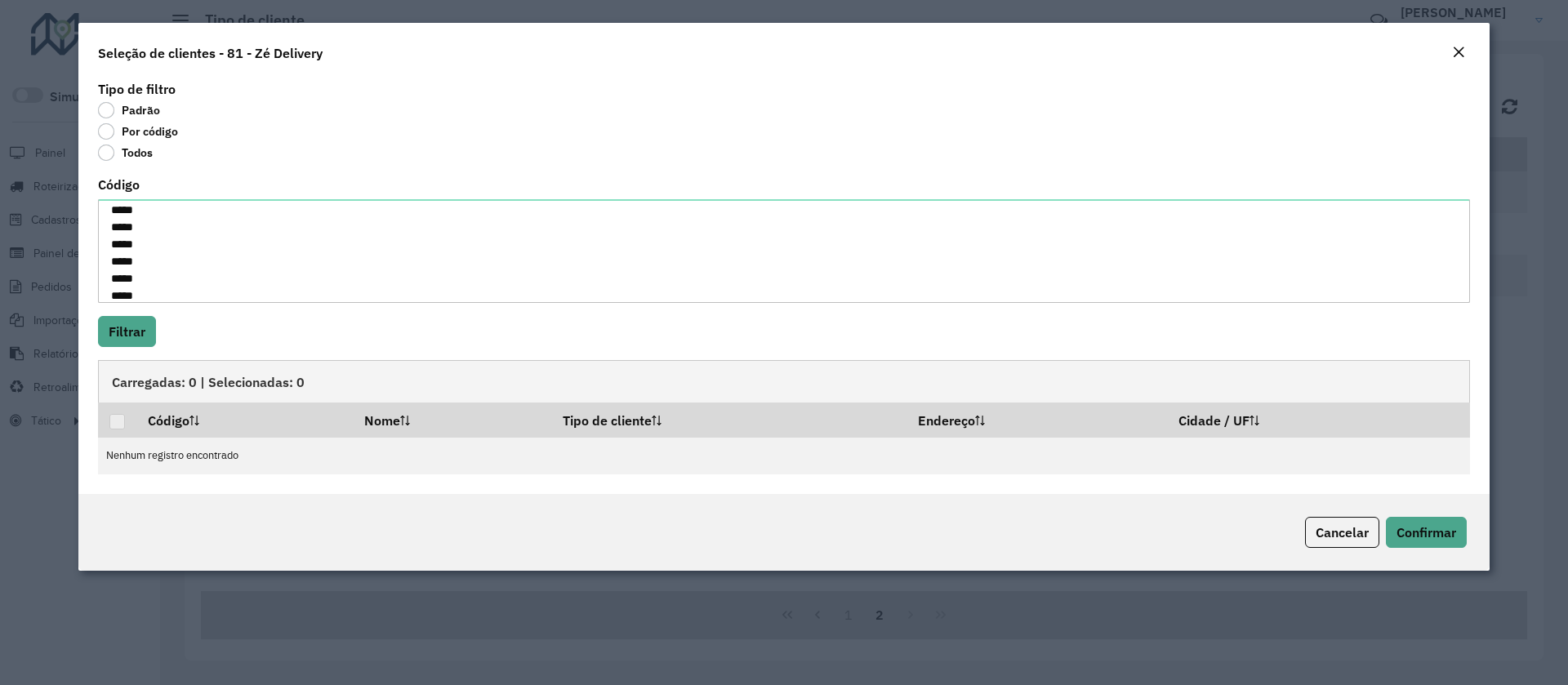
click at [161, 317] on hb-field-button "Filtrar" at bounding box center [784, 332] width 1372 height 31
click at [137, 324] on button "Filtrar" at bounding box center [126, 332] width 58 height 31
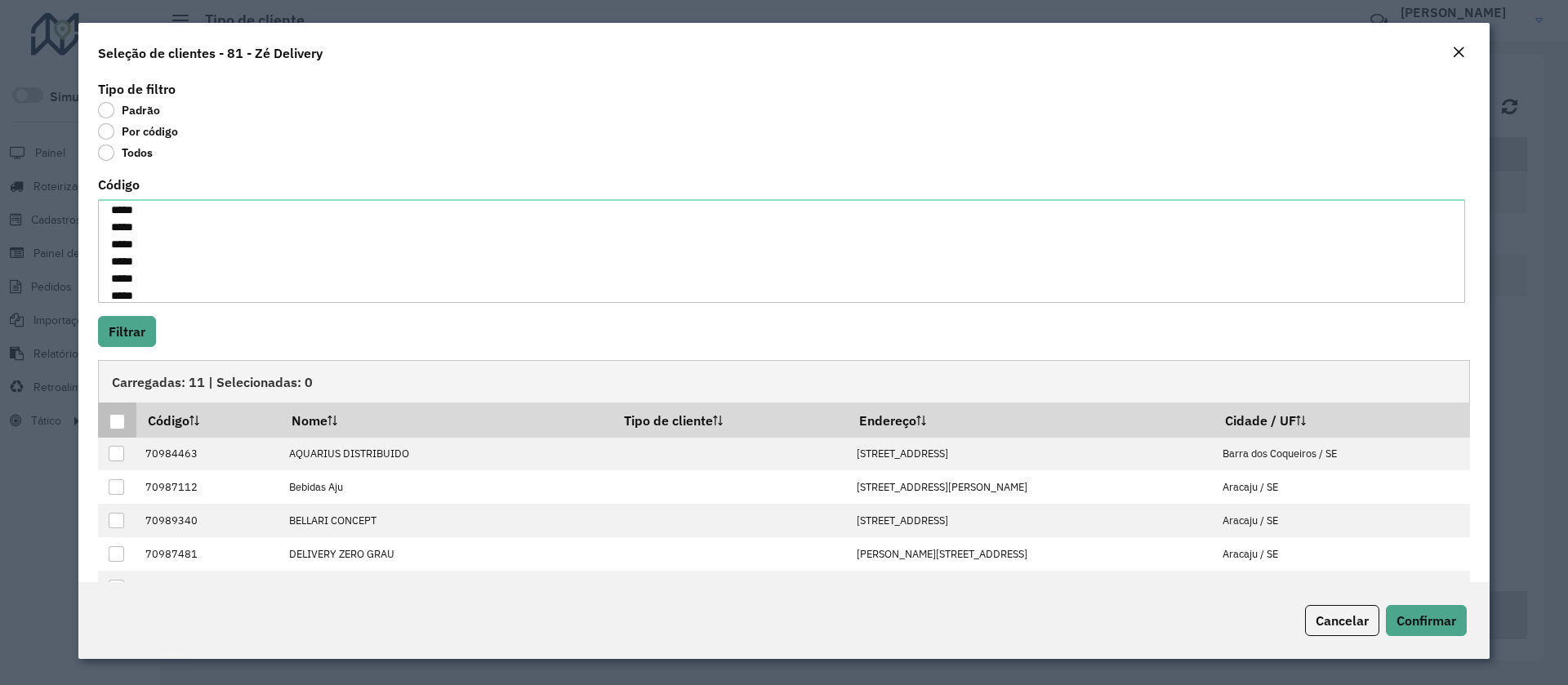
click at [124, 425] on div at bounding box center [117, 422] width 15 height 15
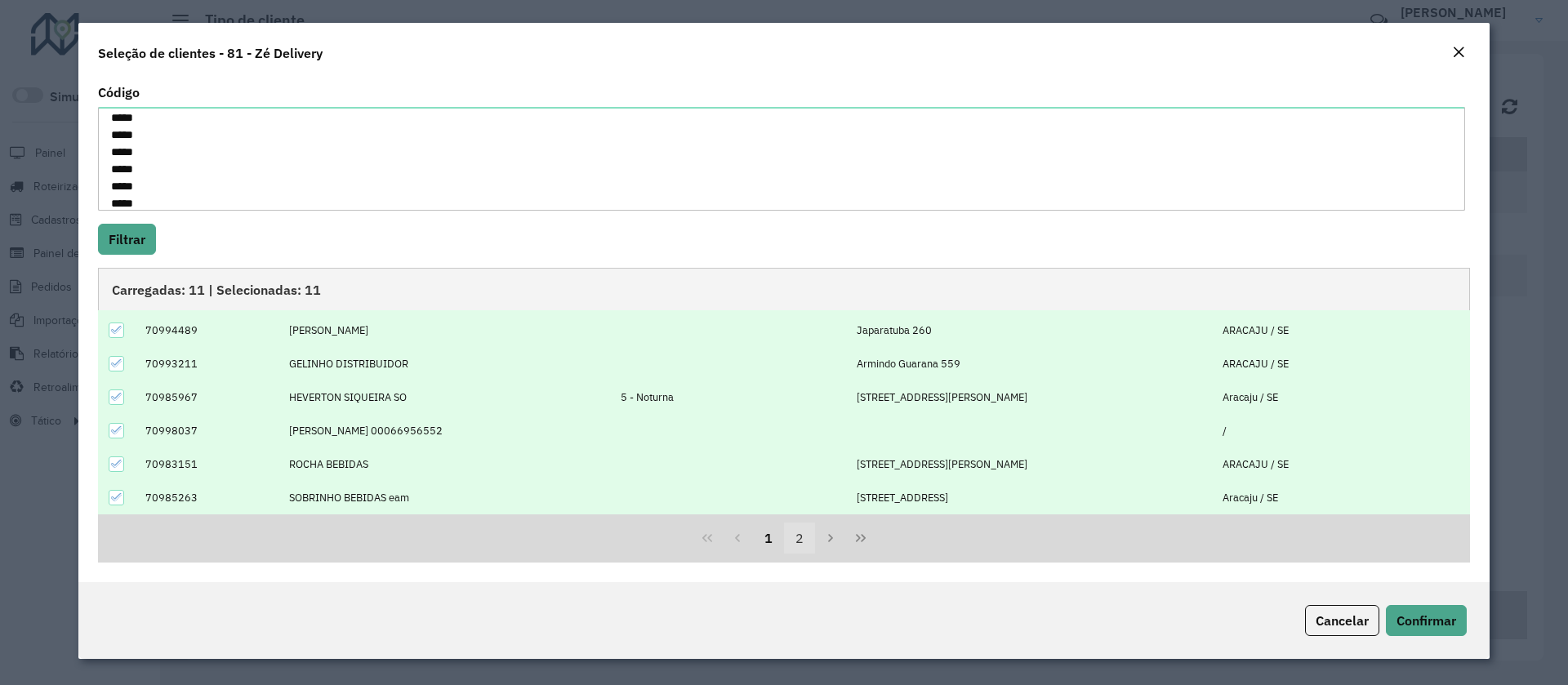
click at [793, 544] on button "2" at bounding box center [799, 538] width 31 height 31
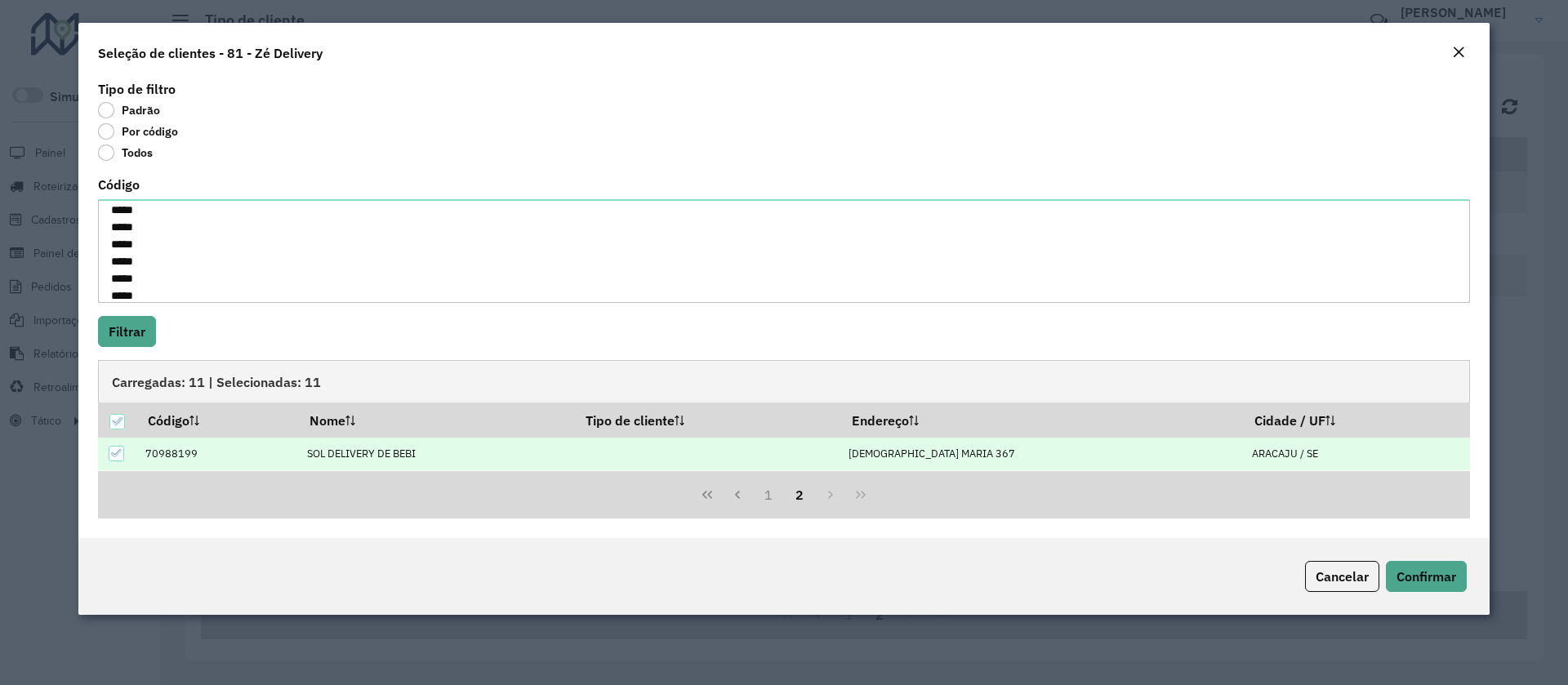
scroll to position [0, 0]
click at [766, 501] on button "1" at bounding box center [768, 495] width 31 height 31
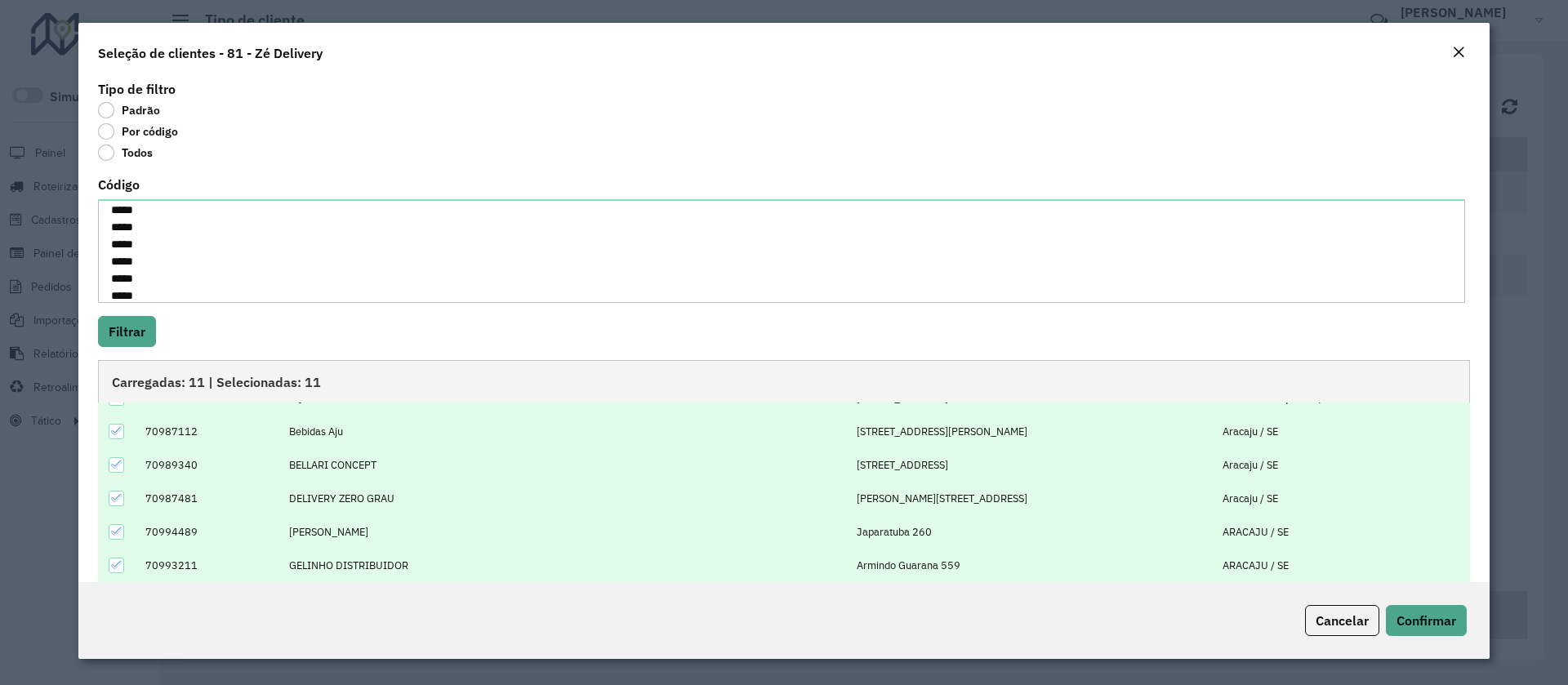
scroll to position [165, 0]
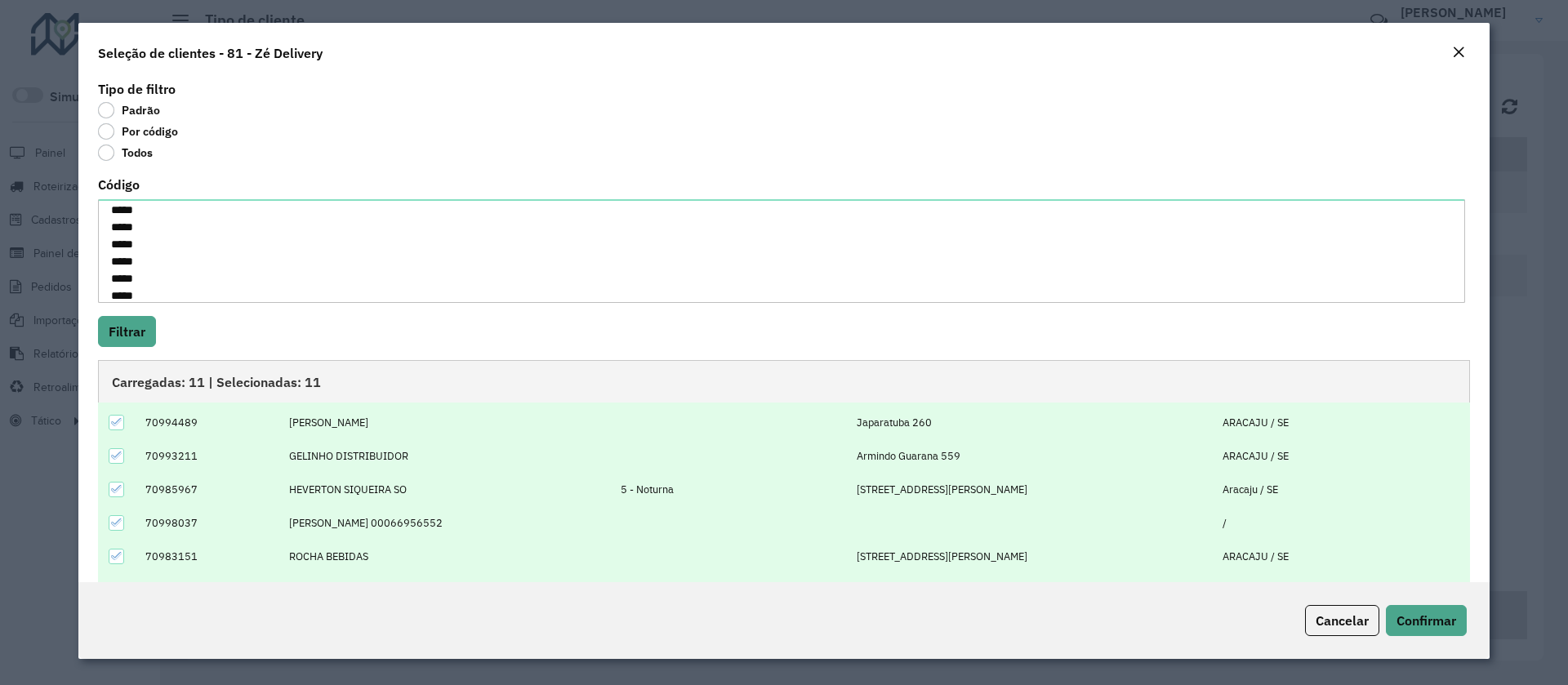
click at [115, 492] on icon at bounding box center [116, 489] width 10 height 8
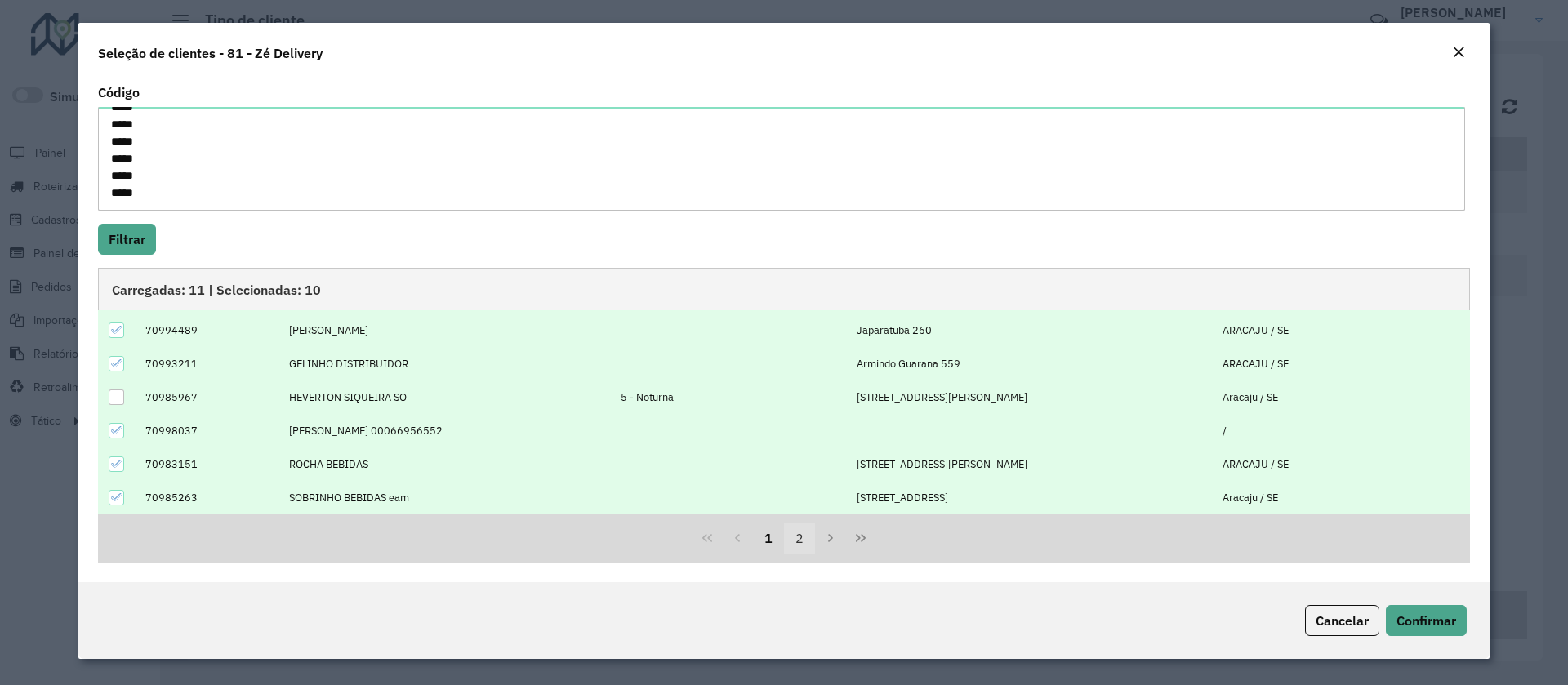
click at [797, 544] on button "2" at bounding box center [799, 538] width 31 height 31
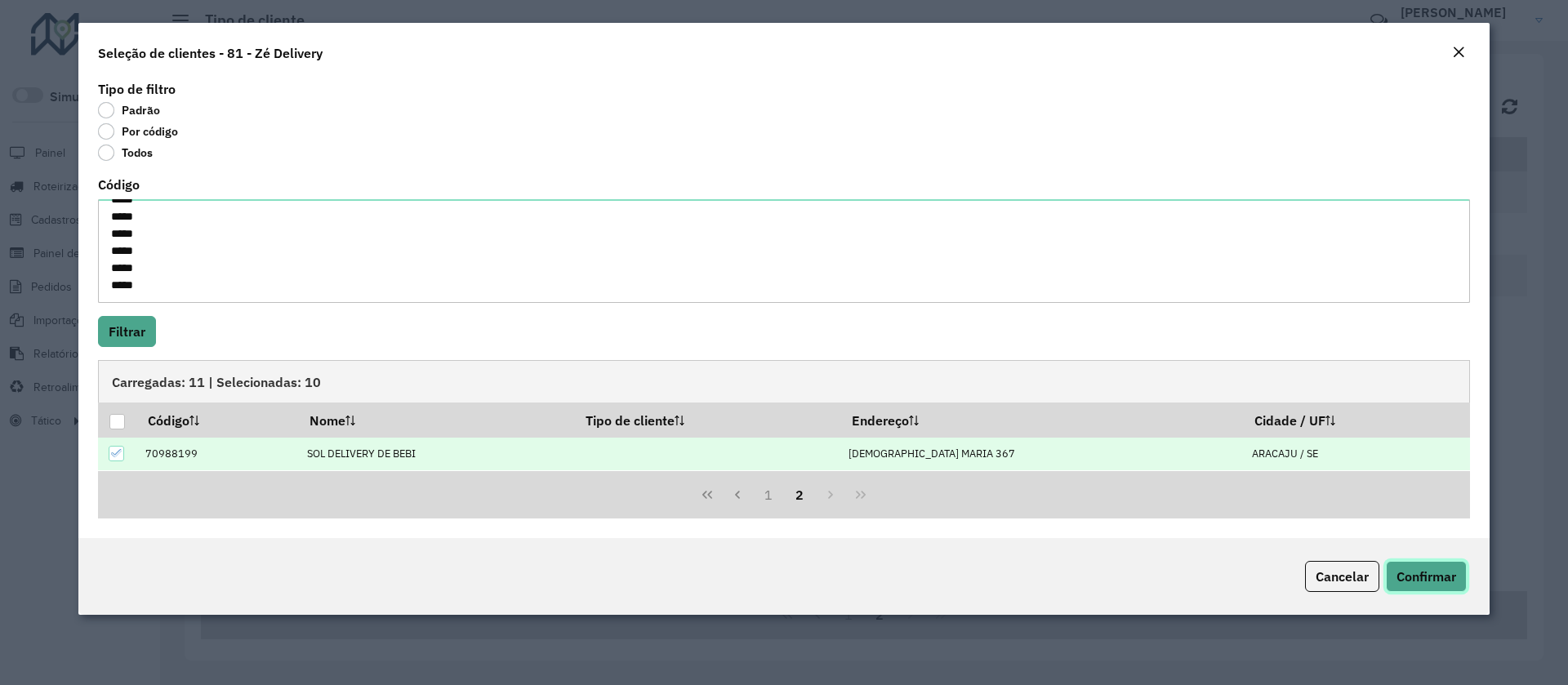
click at [1406, 566] on button "Confirmar" at bounding box center [1426, 577] width 81 height 31
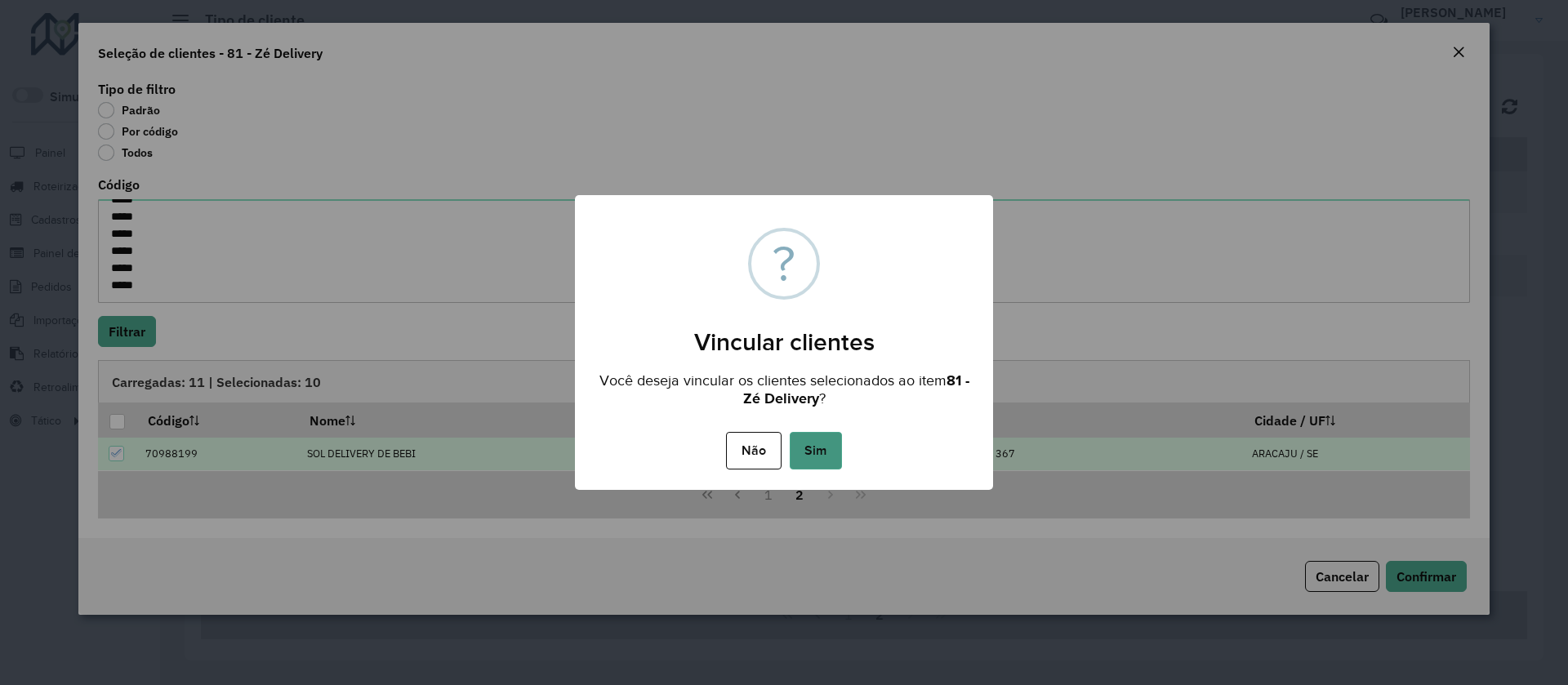
click at [833, 456] on button "Sim" at bounding box center [815, 451] width 52 height 38
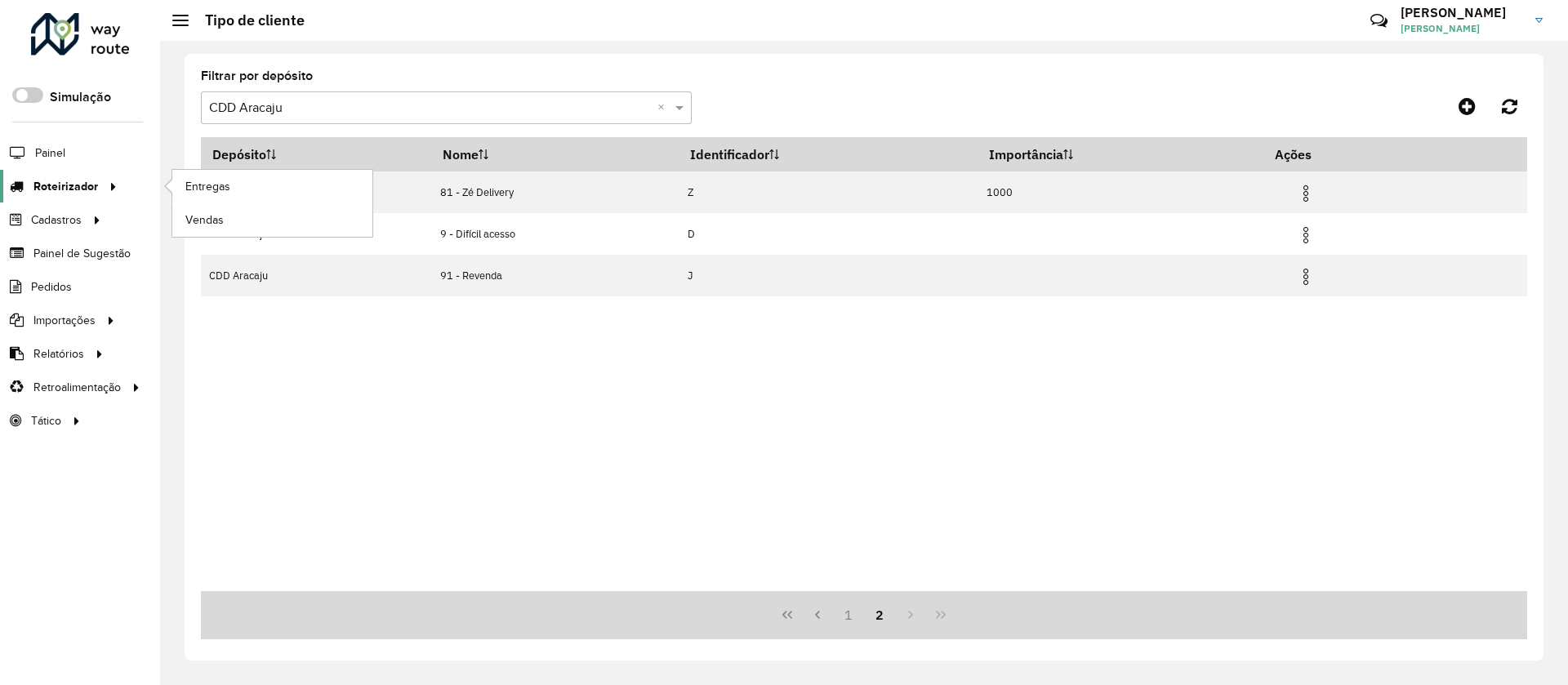
click at [98, 187] on div at bounding box center [110, 187] width 25 height 17
click at [208, 193] on span "Entregas" at bounding box center [209, 187] width 46 height 17
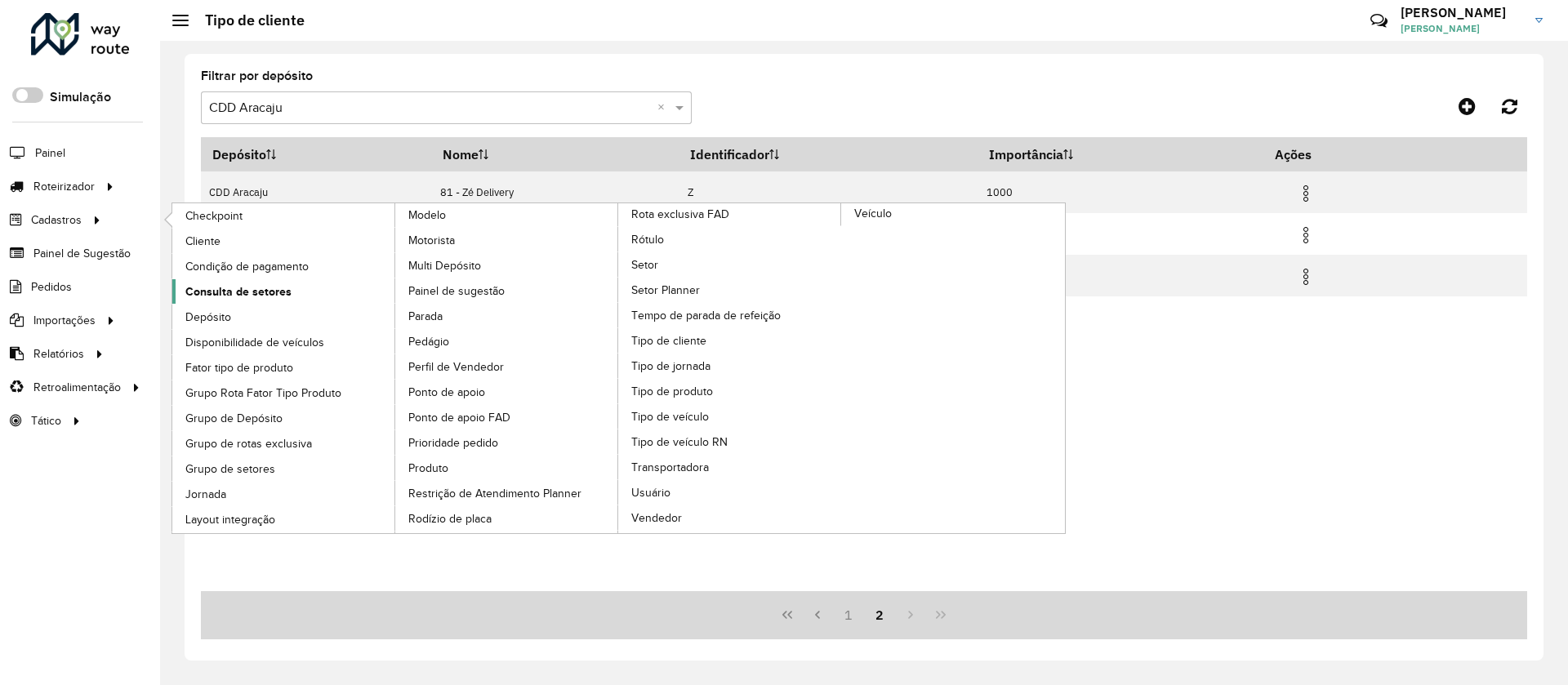
click at [210, 292] on span "Consulta de setores" at bounding box center [239, 292] width 107 height 17
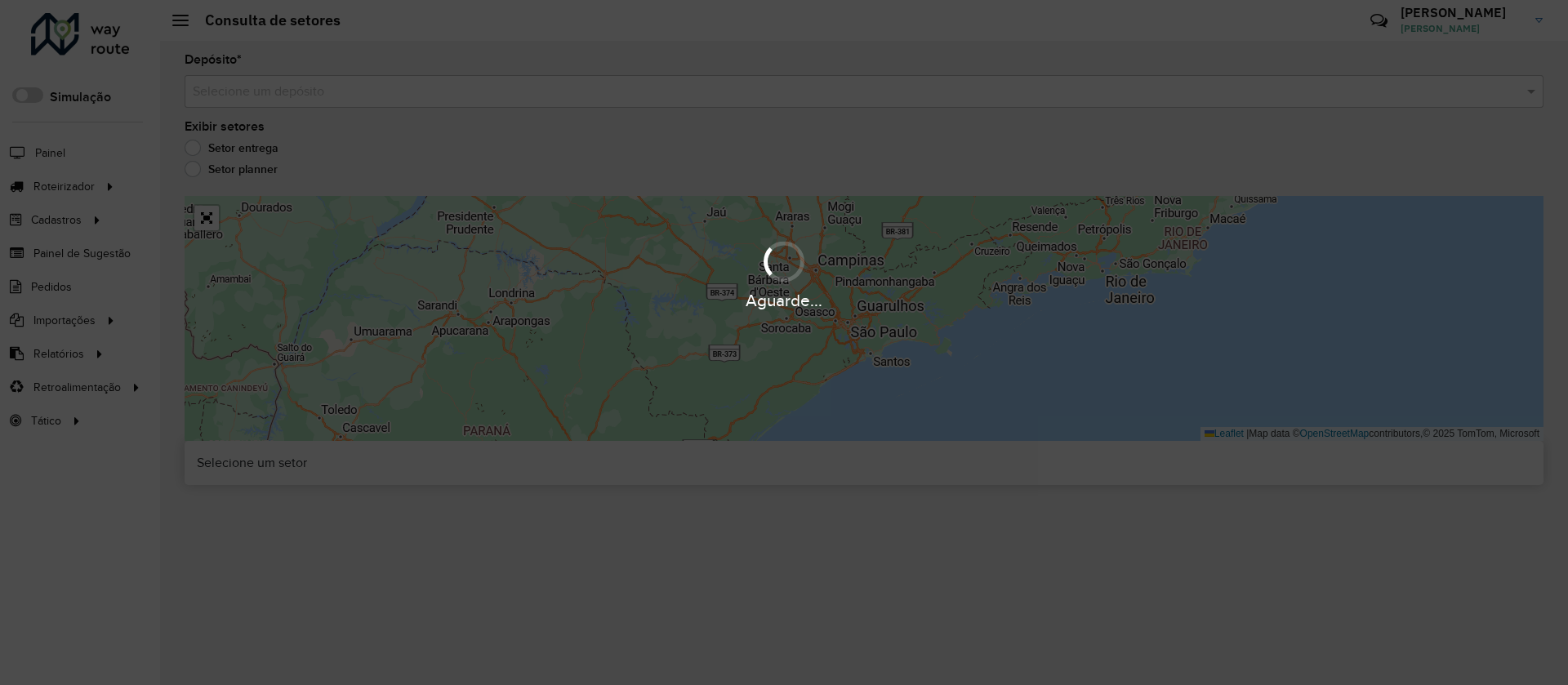
click at [303, 88] on div "Aguarde..." at bounding box center [784, 342] width 1568 height 685
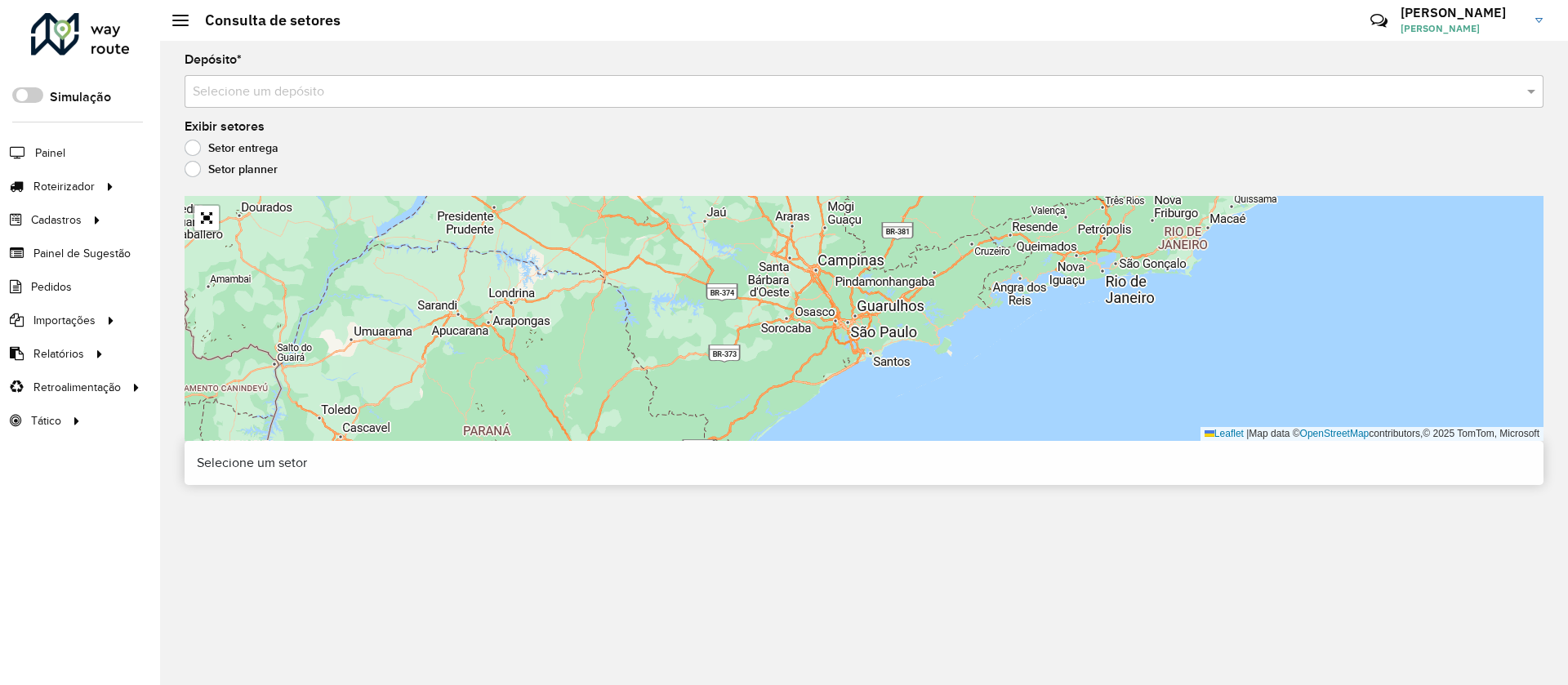
click at [303, 88] on input "text" at bounding box center [847, 92] width 1309 height 20
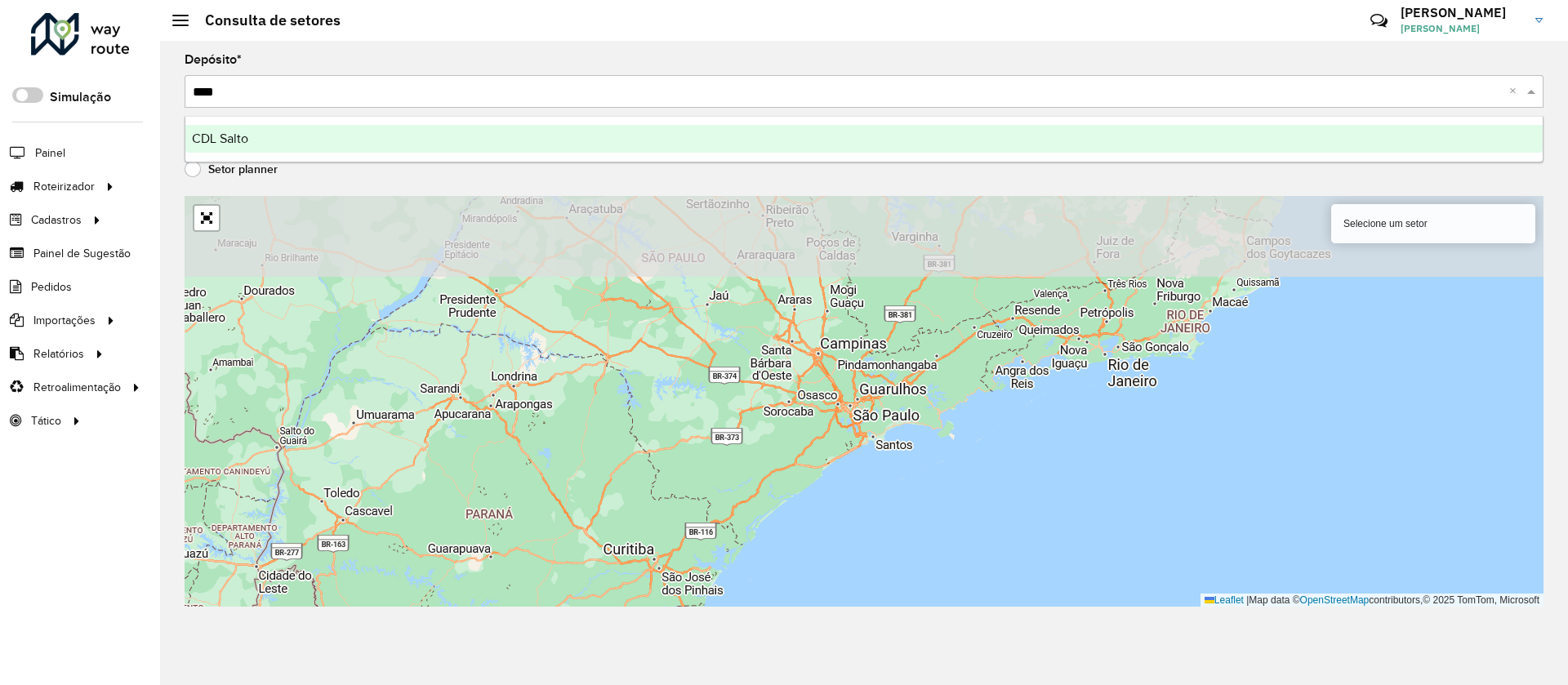
type input "*****"
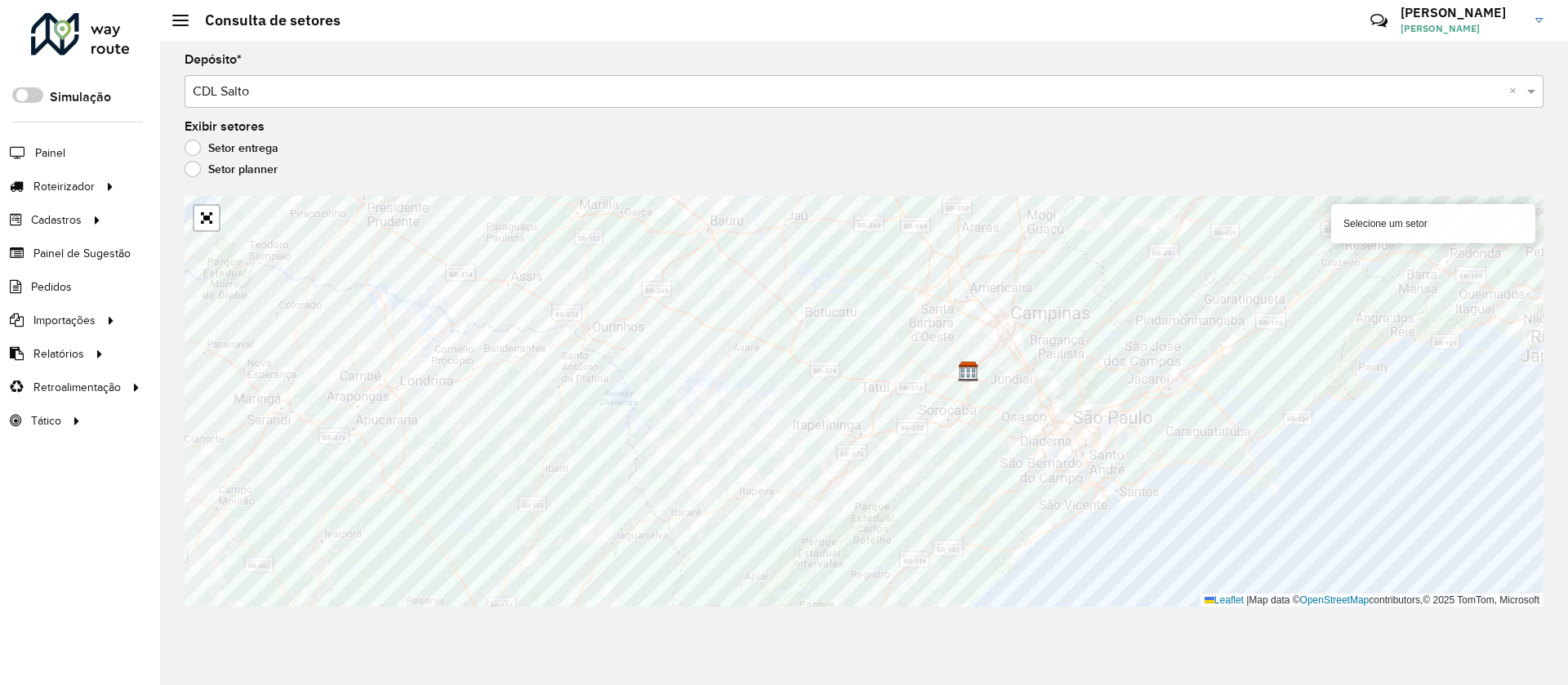
click at [218, 98] on input "text" at bounding box center [847, 92] width 1309 height 20
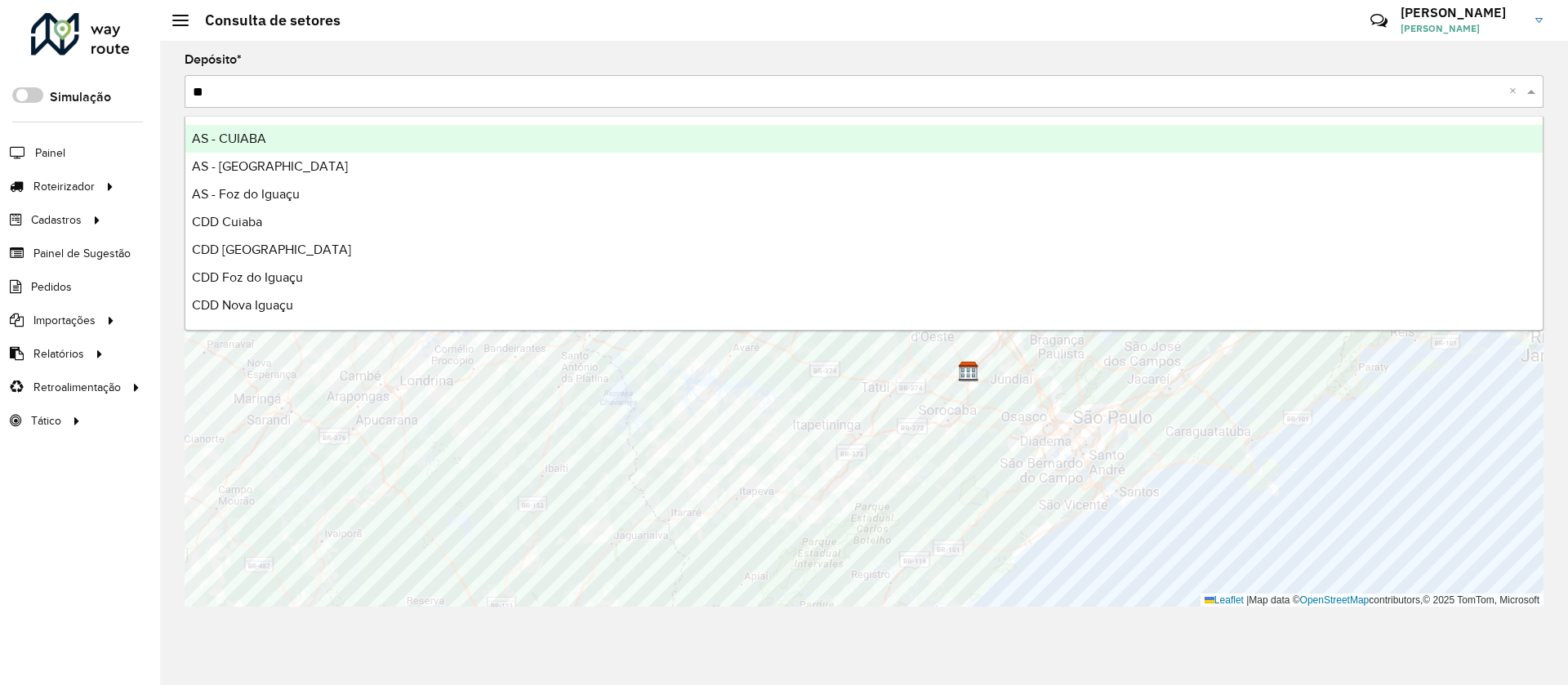
type input "***"
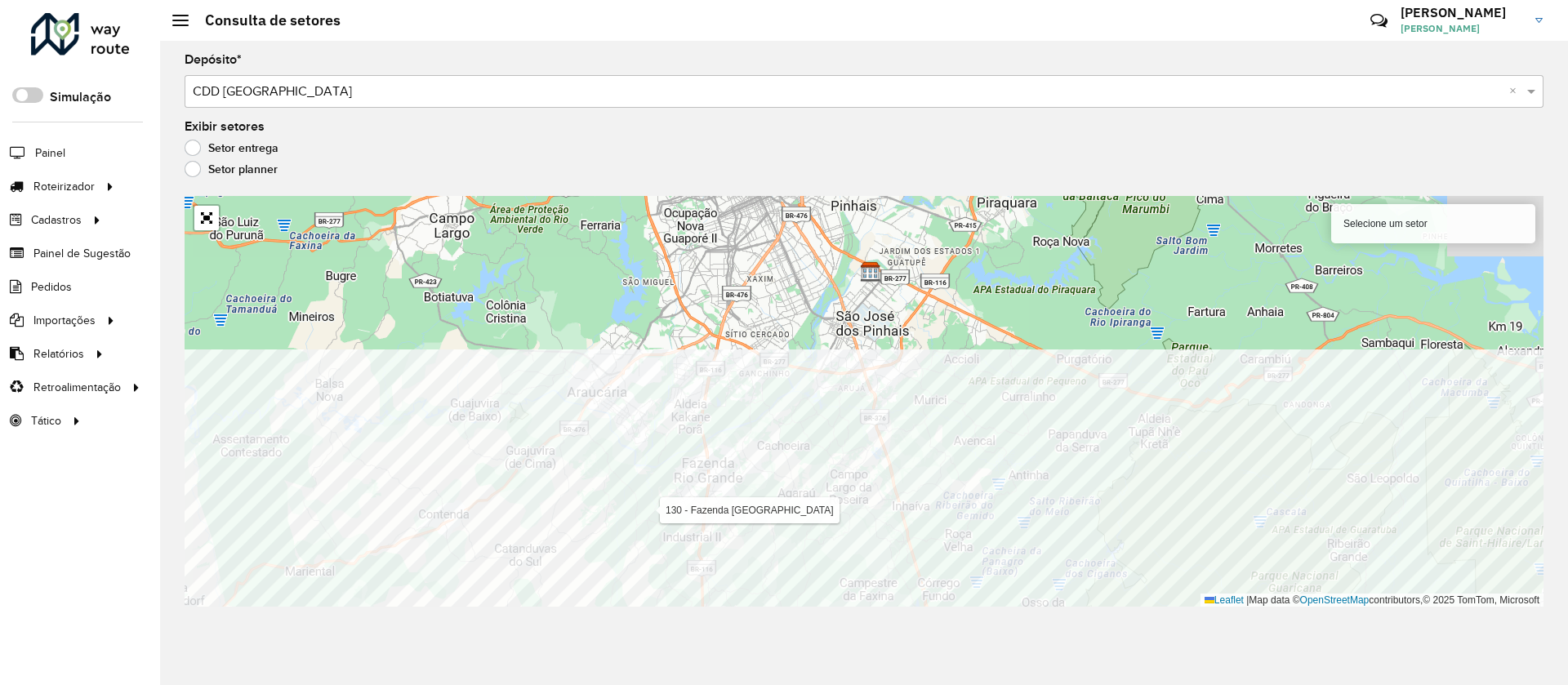
click at [643, 647] on div "Depósito * Selecione um depósito × CDD Curitiba × Exibir setores Setor entrega …" at bounding box center [863, 364] width 1407 height 645
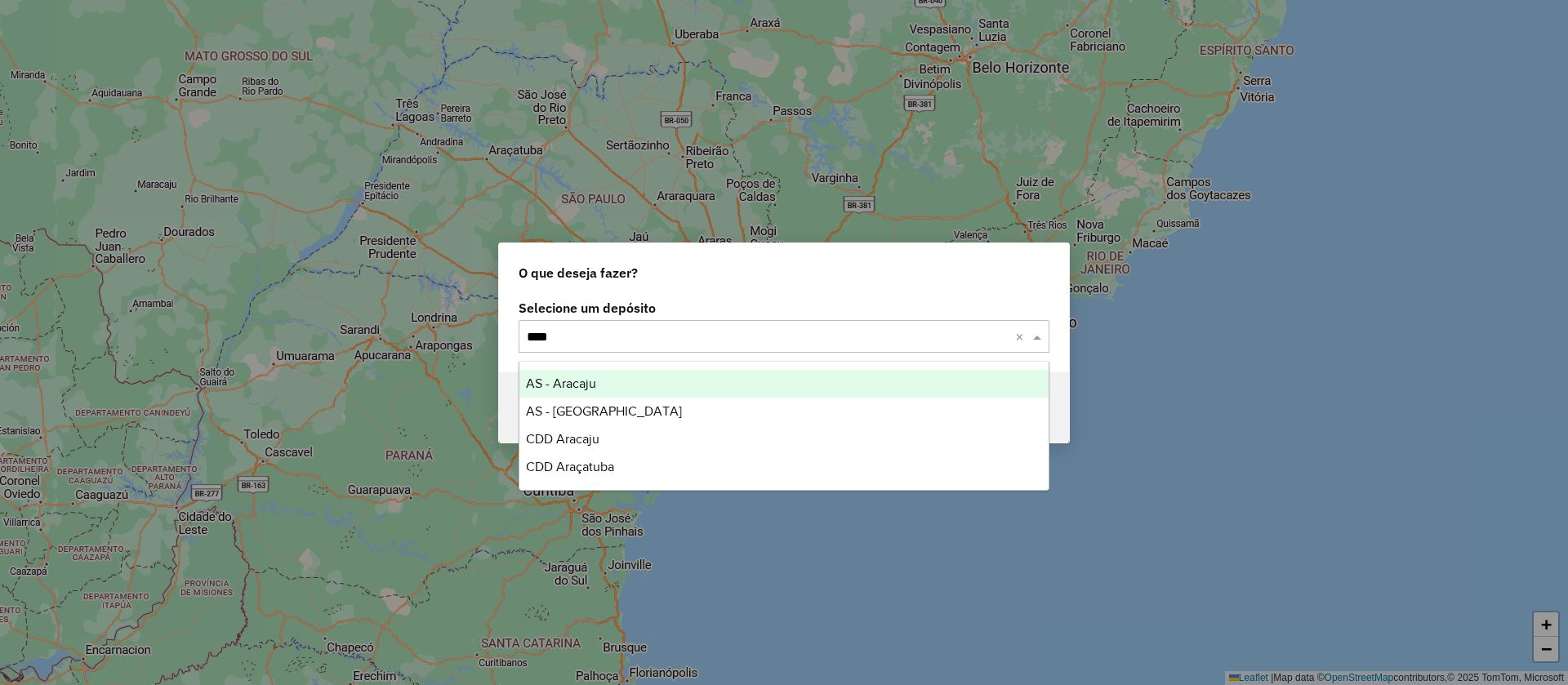
type input "*****"
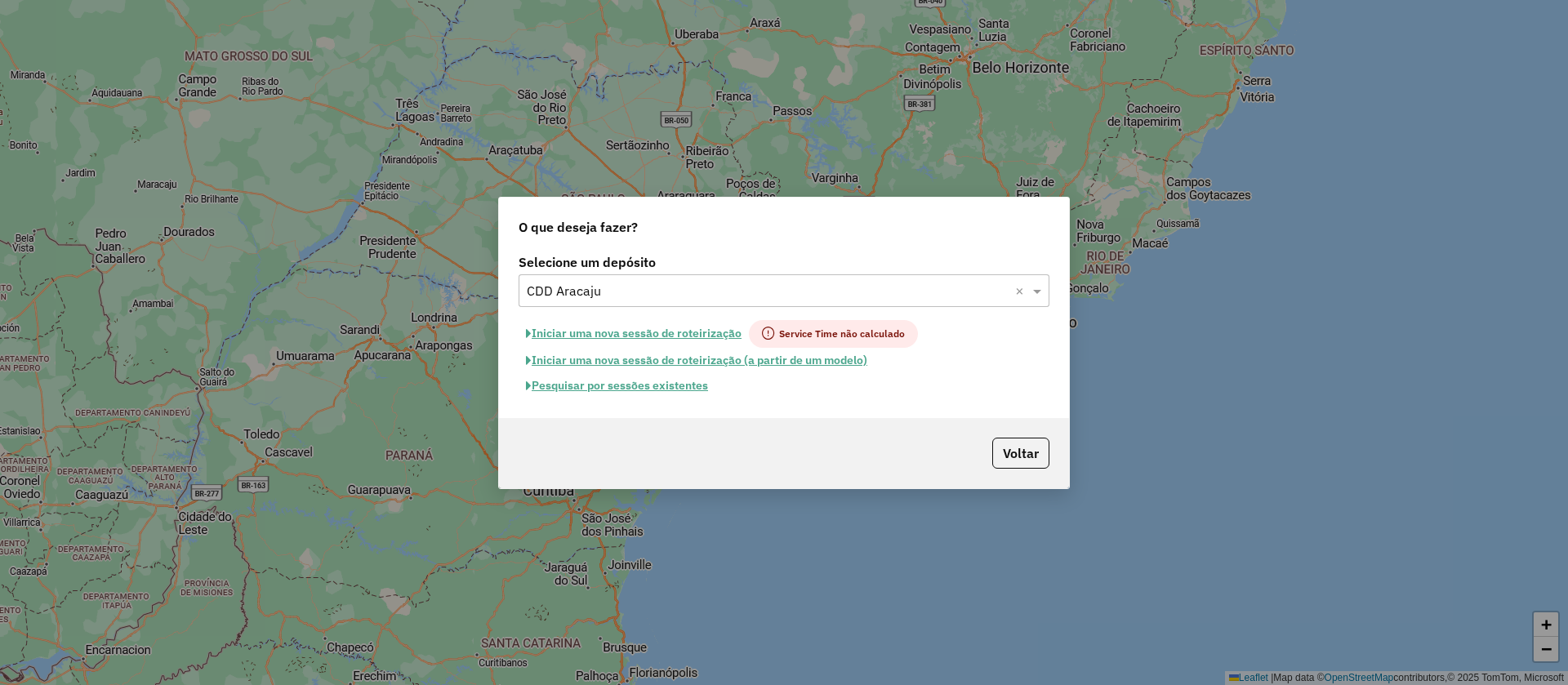
click at [667, 384] on button "Pesquisar por sessões existentes" at bounding box center [616, 385] width 197 height 25
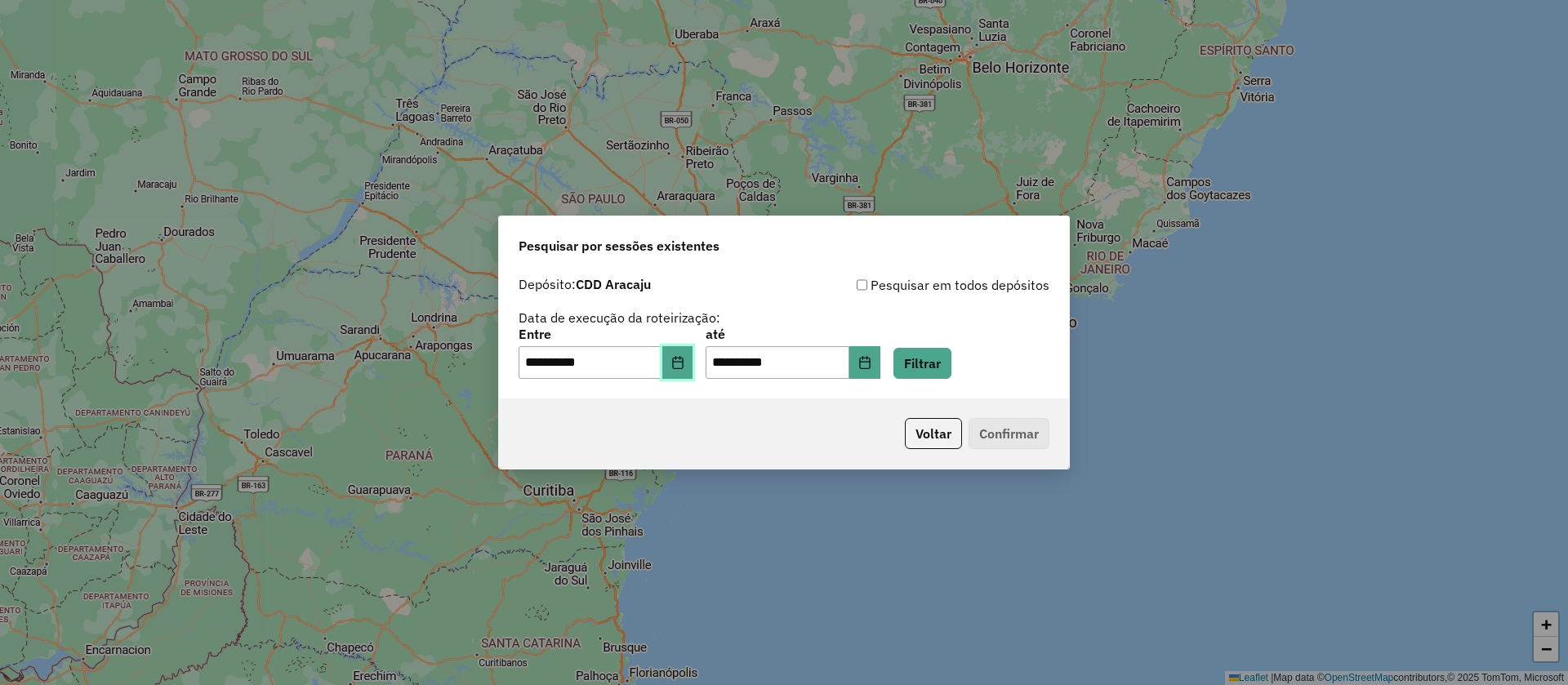
click at [675, 364] on button "Choose Date" at bounding box center [678, 363] width 31 height 33
click at [951, 371] on button "Filtrar" at bounding box center [922, 364] width 58 height 31
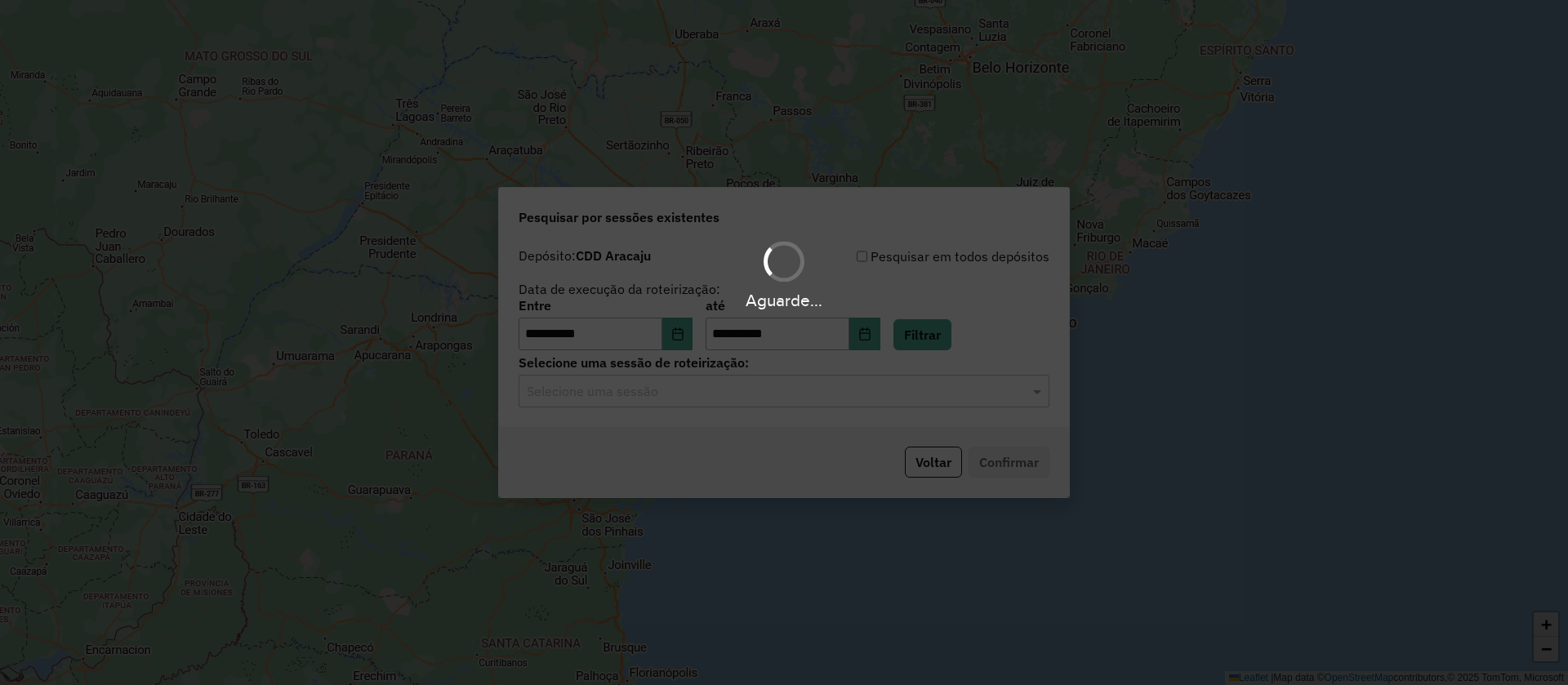
click at [626, 397] on div "Aguarde..." at bounding box center [784, 342] width 1568 height 685
click at [622, 388] on input "text" at bounding box center [767, 392] width 482 height 20
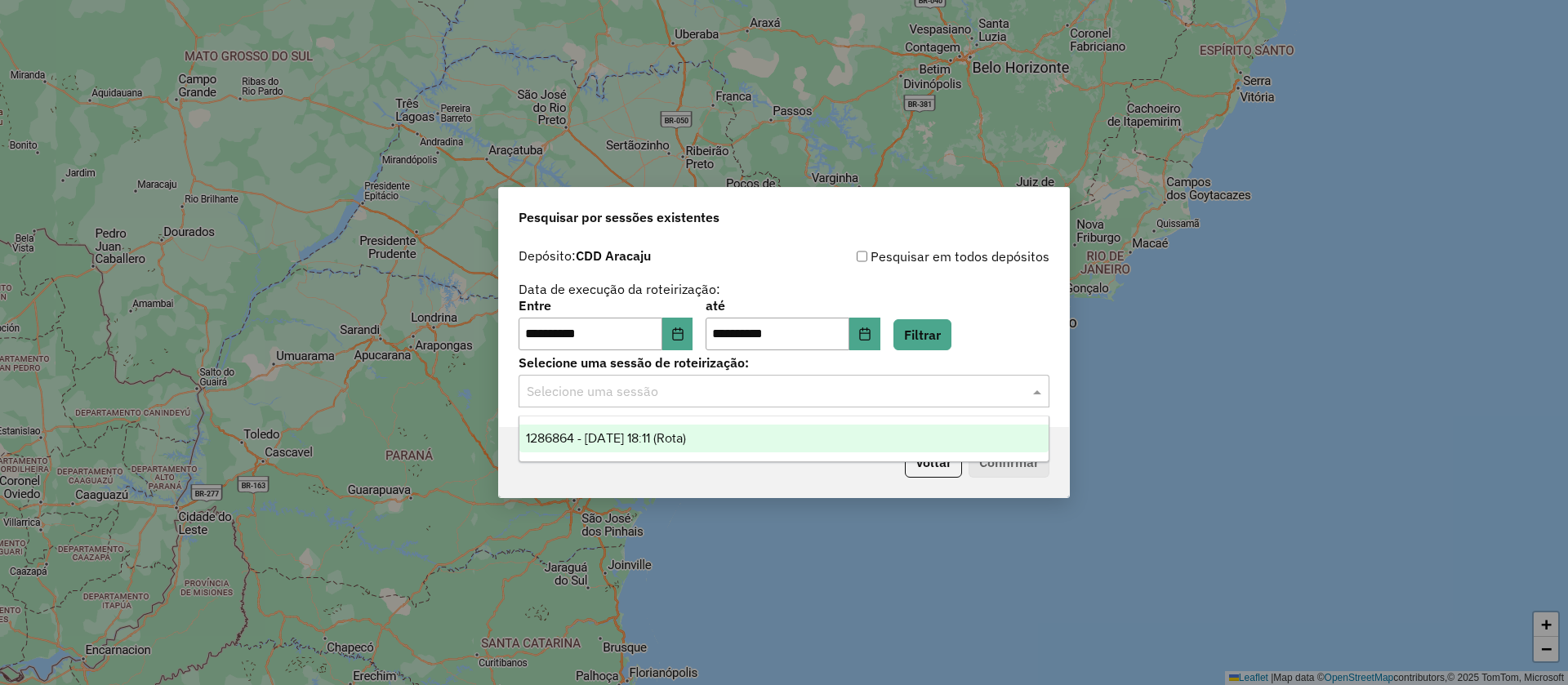
click at [668, 437] on span "1286864 - 02/10/2025 18:11 (Rota)" at bounding box center [606, 438] width 160 height 14
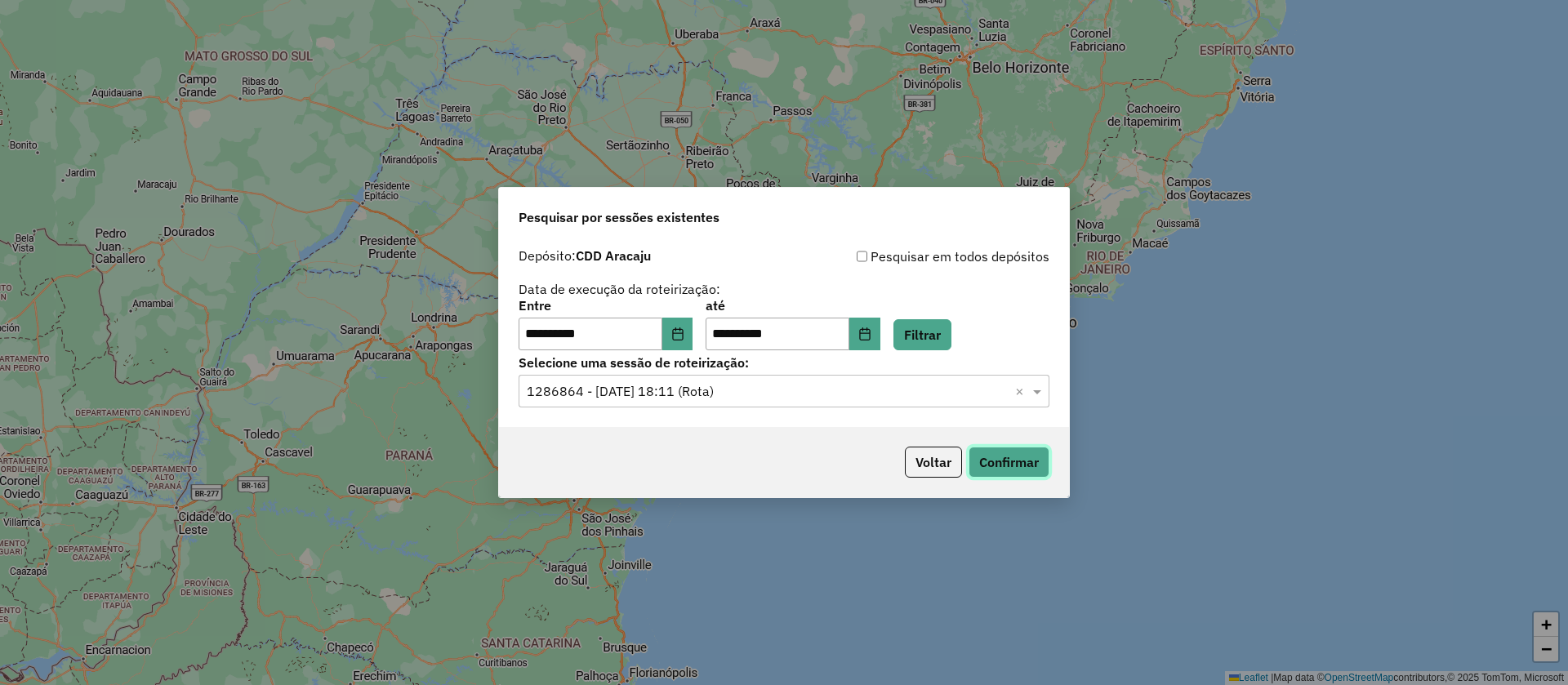
click at [998, 469] on button "Confirmar" at bounding box center [1009, 462] width 81 height 31
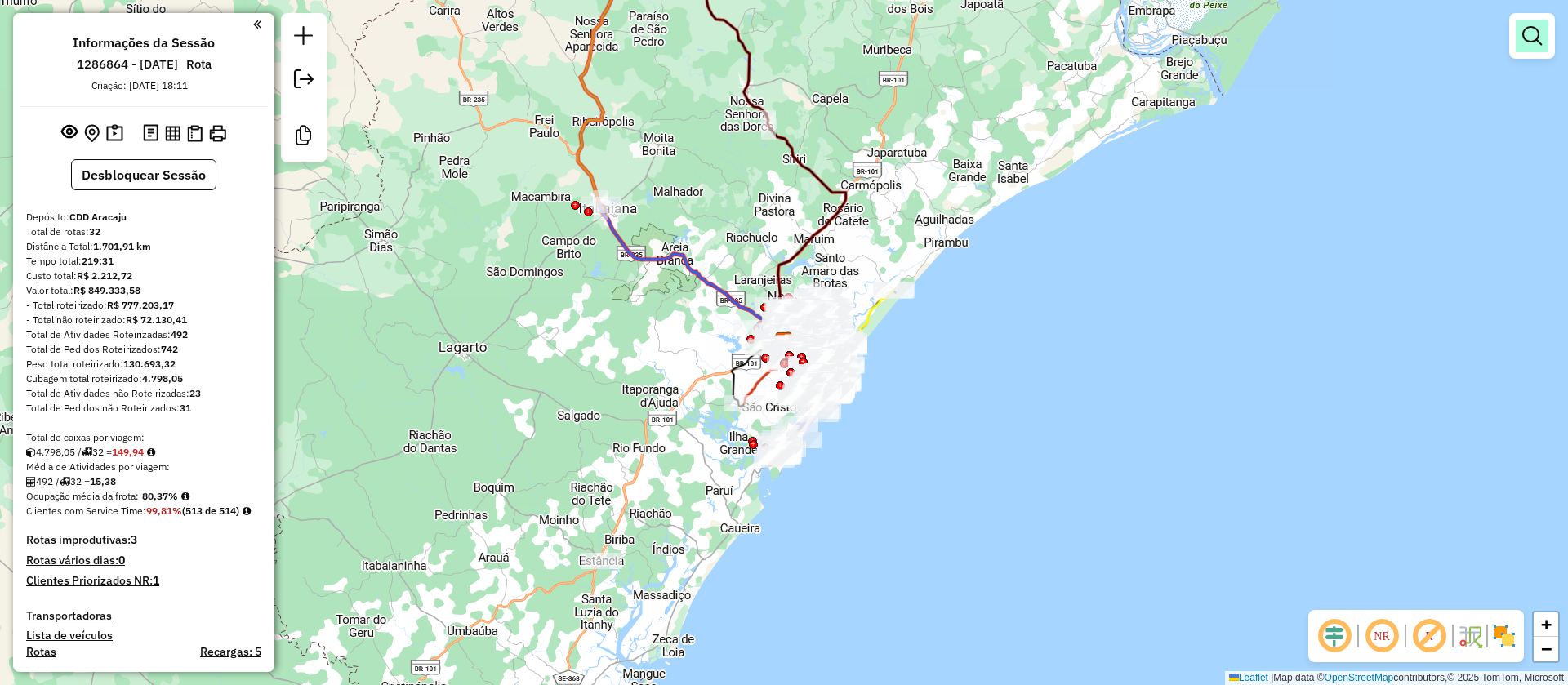
click at [1527, 46] on link at bounding box center [1532, 36] width 33 height 33
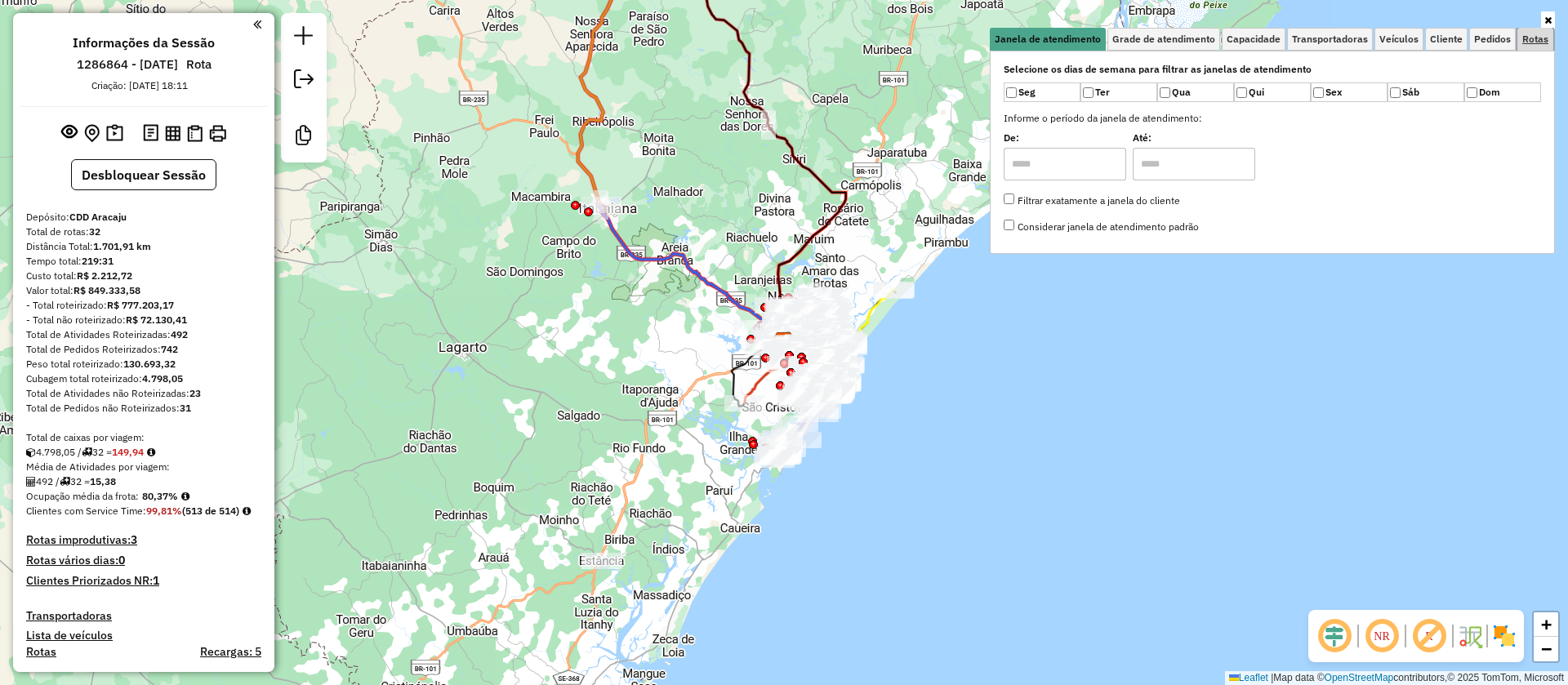
click at [1522, 43] on link "Rotas" at bounding box center [1535, 39] width 36 height 23
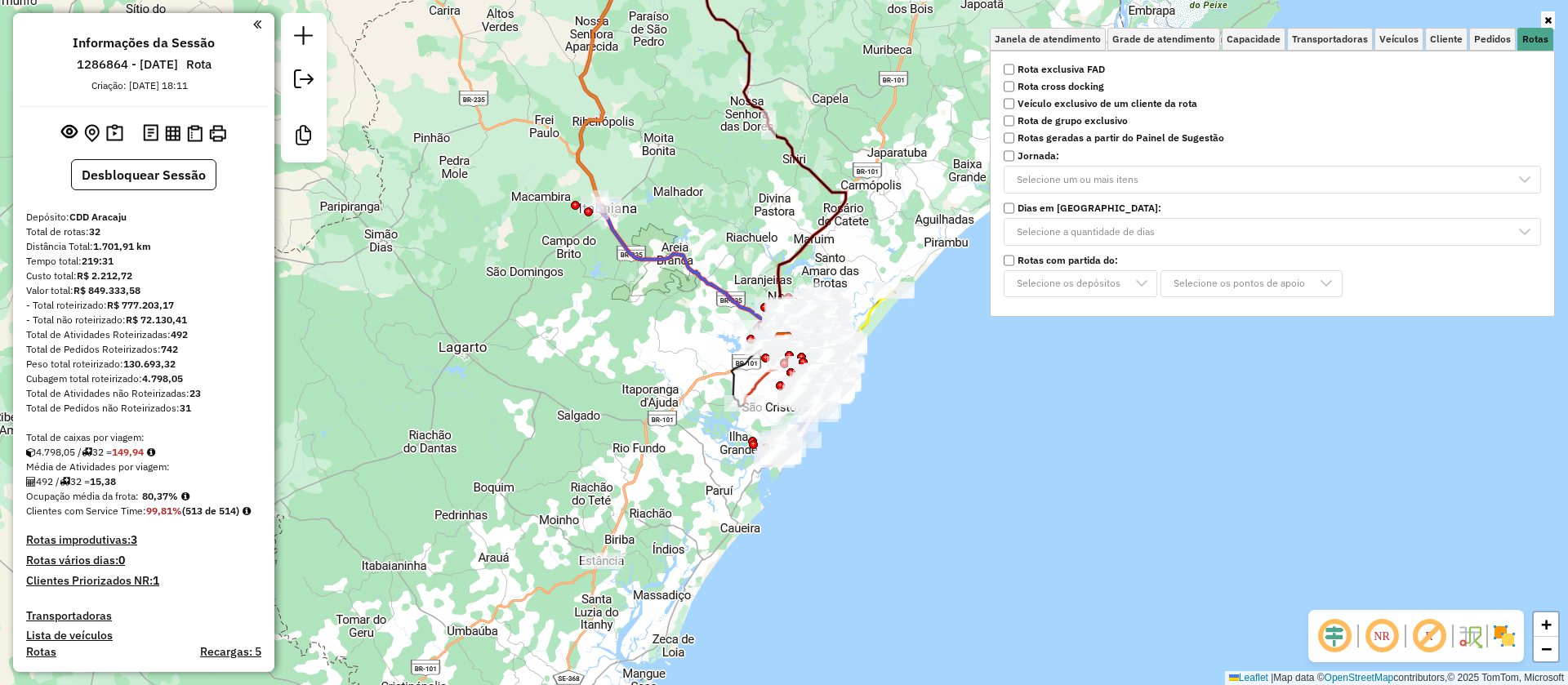
click at [1096, 91] on strong "Rota cross docking" at bounding box center [1060, 86] width 87 height 15
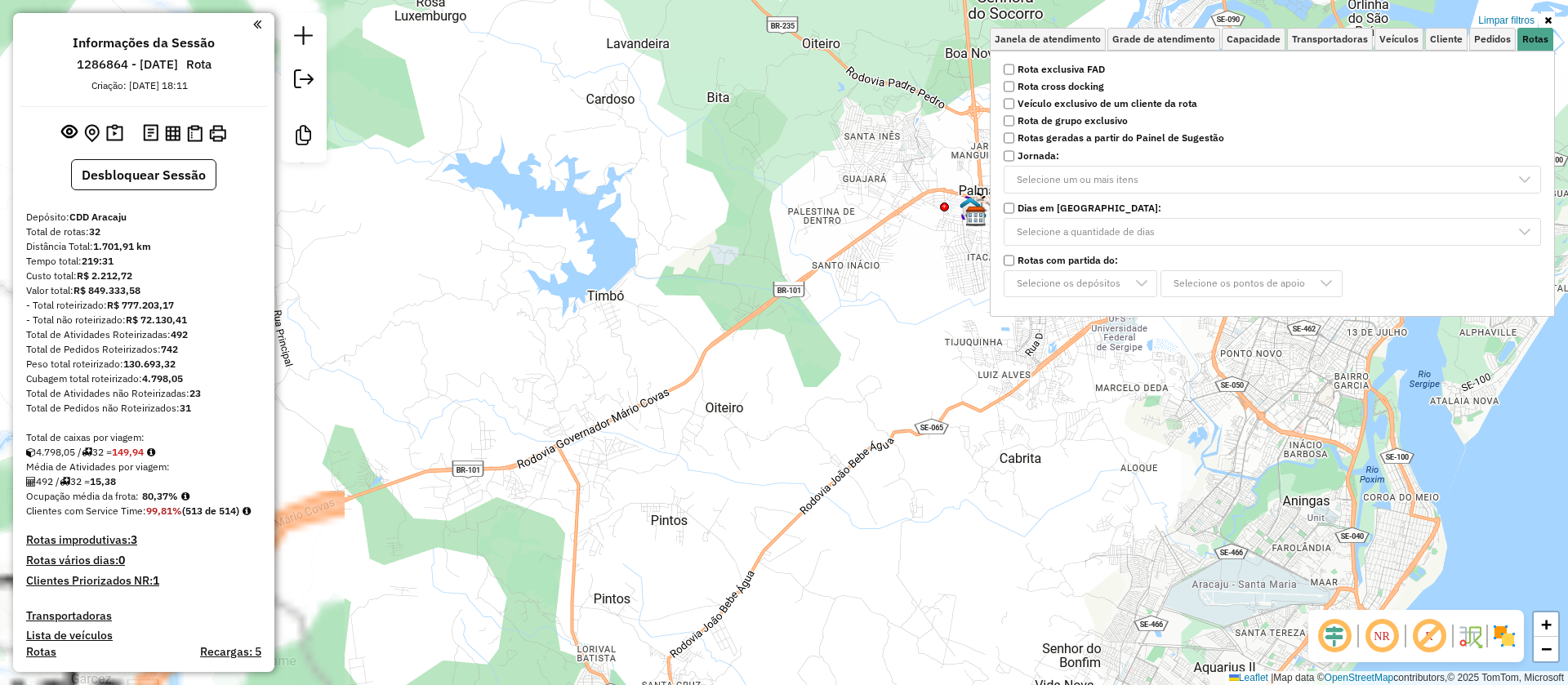
click at [939, 214] on div "Limpar filtros Janela de atendimento Grade de atendimento Capacidade Transporta…" at bounding box center [784, 342] width 1568 height 685
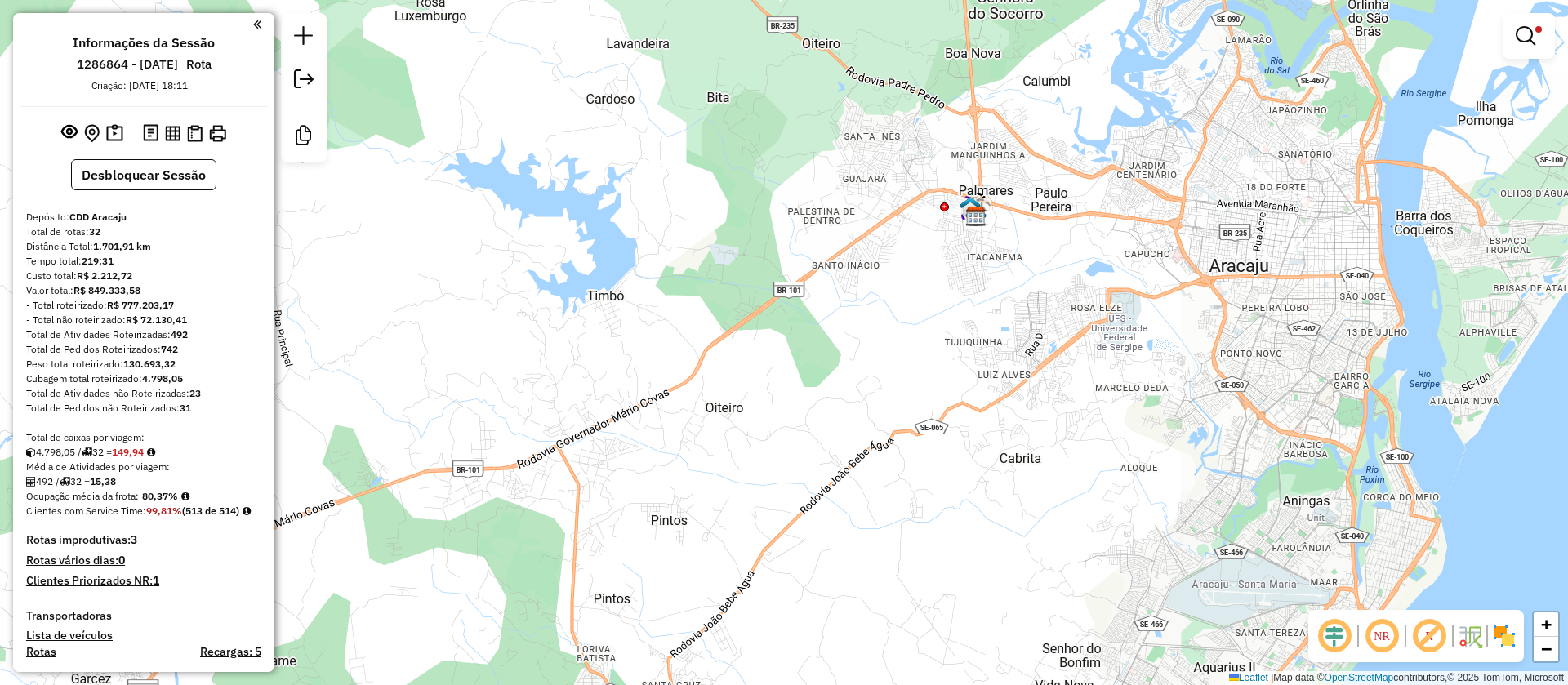
click at [961, 213] on img at bounding box center [970, 206] width 21 height 21
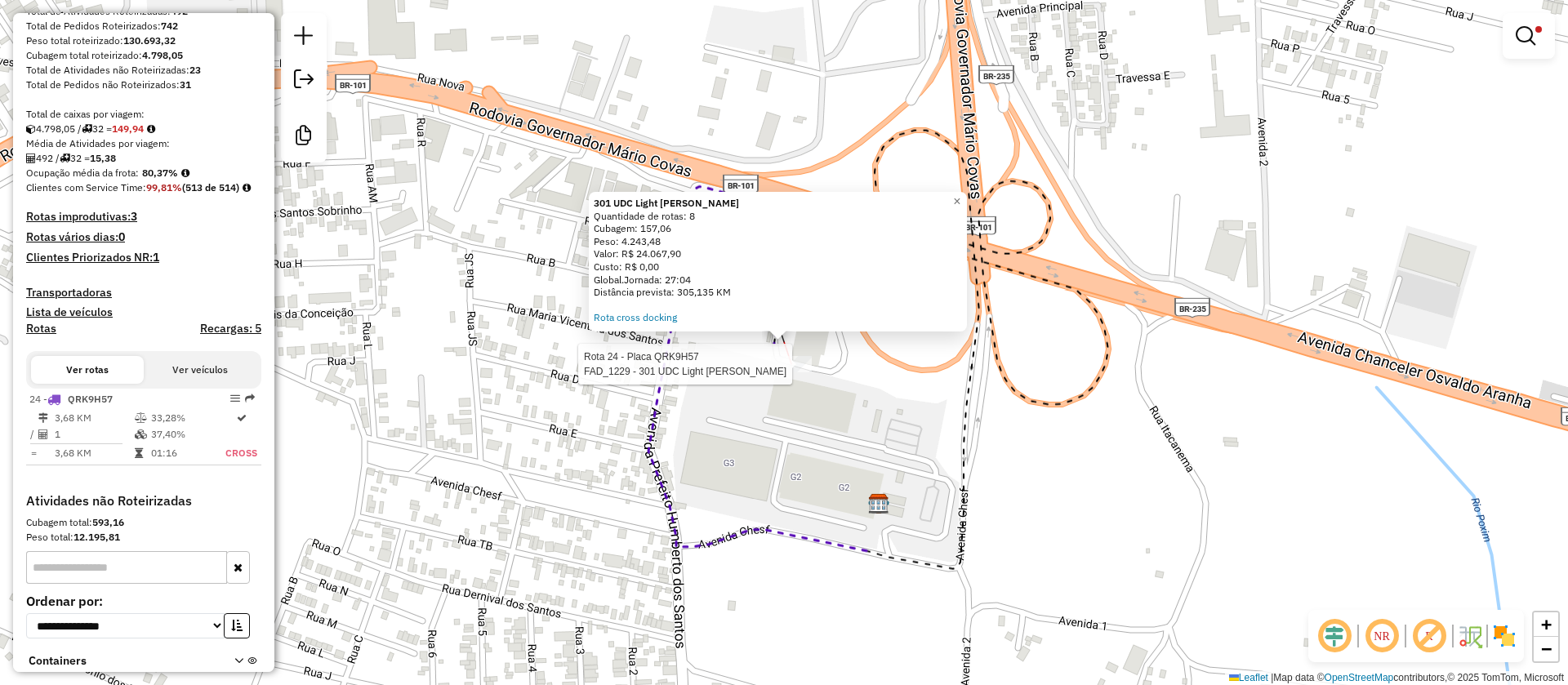
select select "**********"
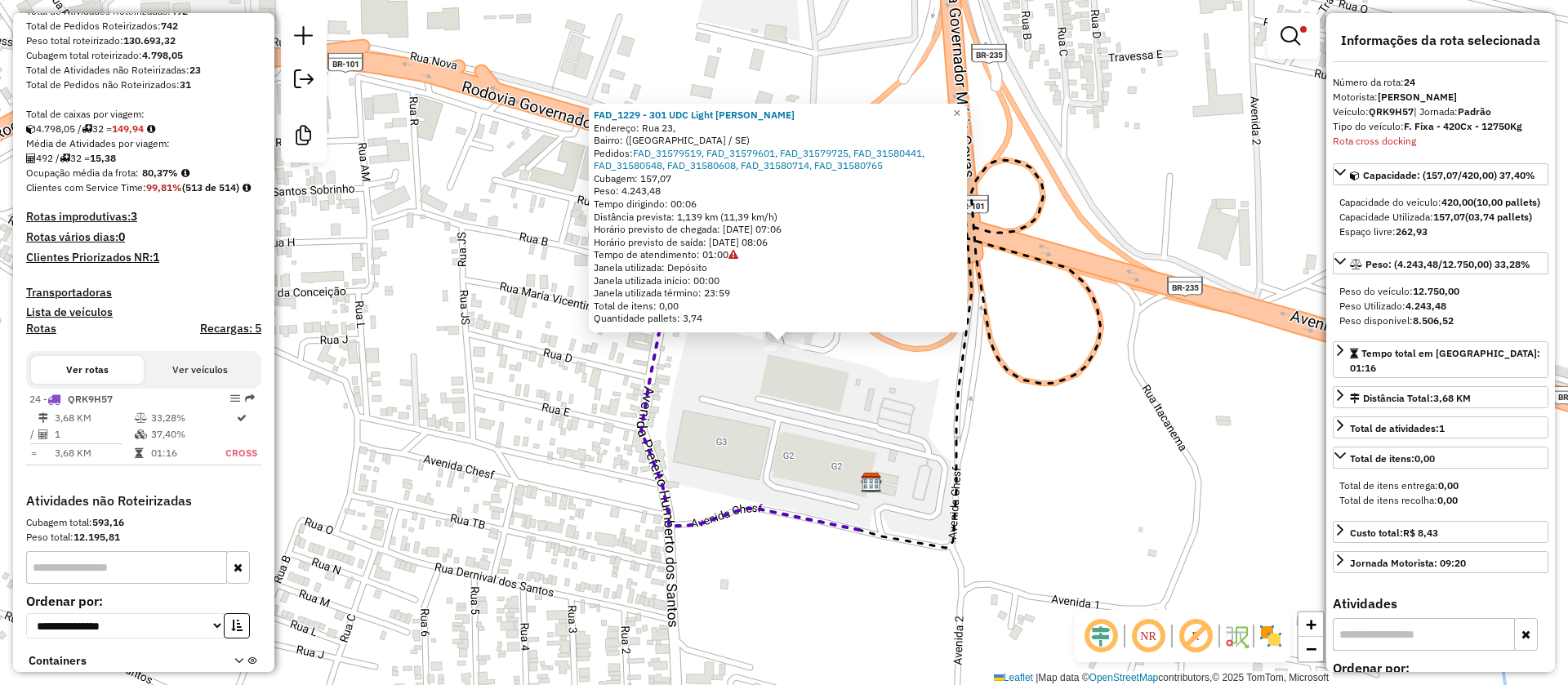
scroll to position [489, 0]
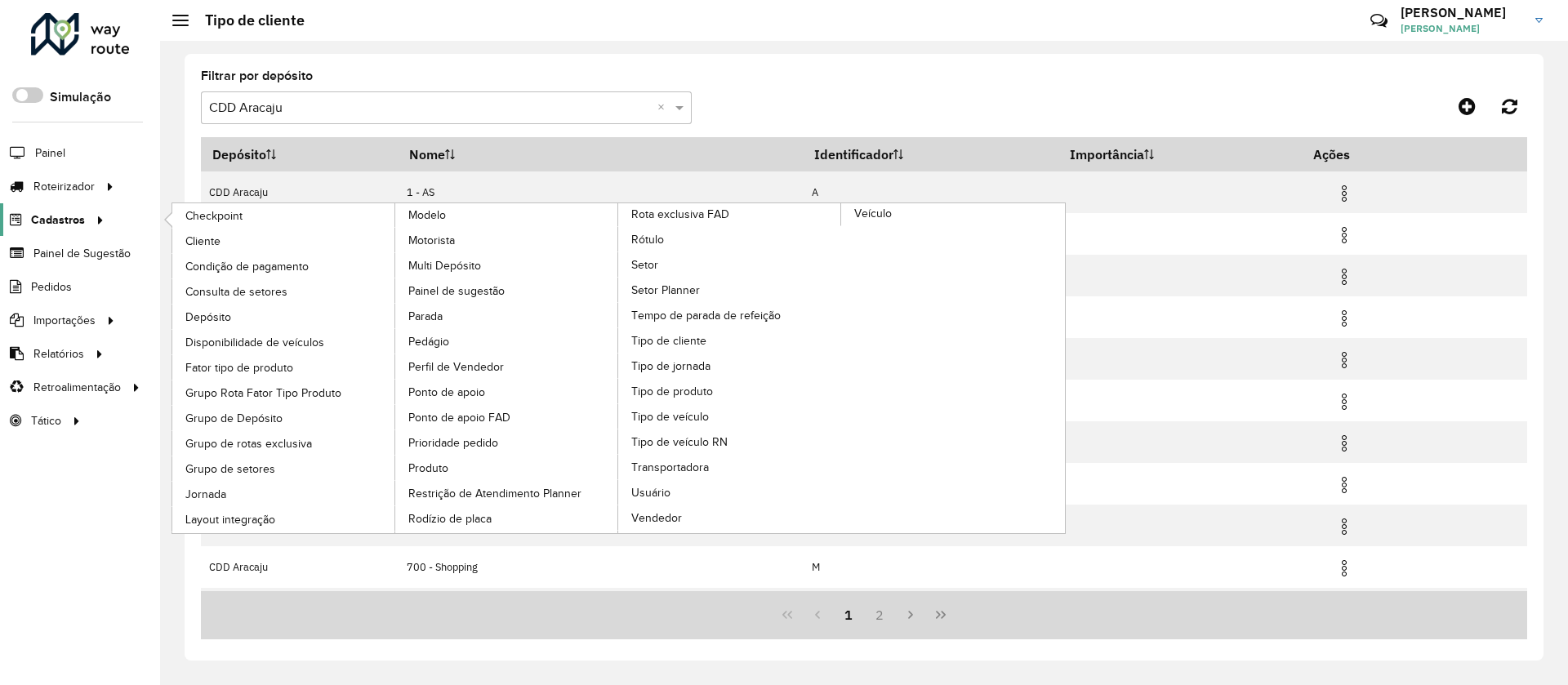
click at [91, 224] on icon at bounding box center [97, 218] width 14 height 25
click at [633, 238] on span "Rótulo" at bounding box center [649, 240] width 34 height 17
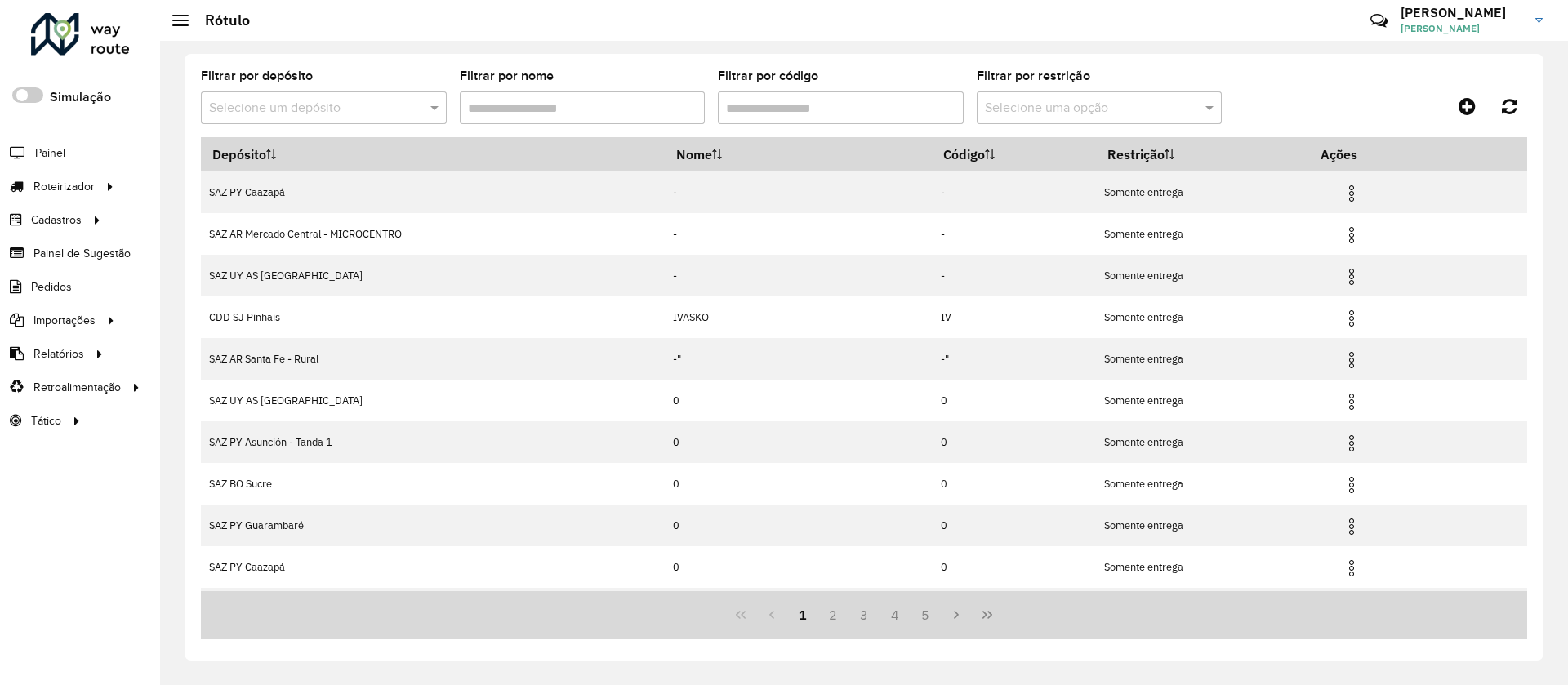
click at [256, 108] on input "text" at bounding box center [307, 108] width 197 height 20
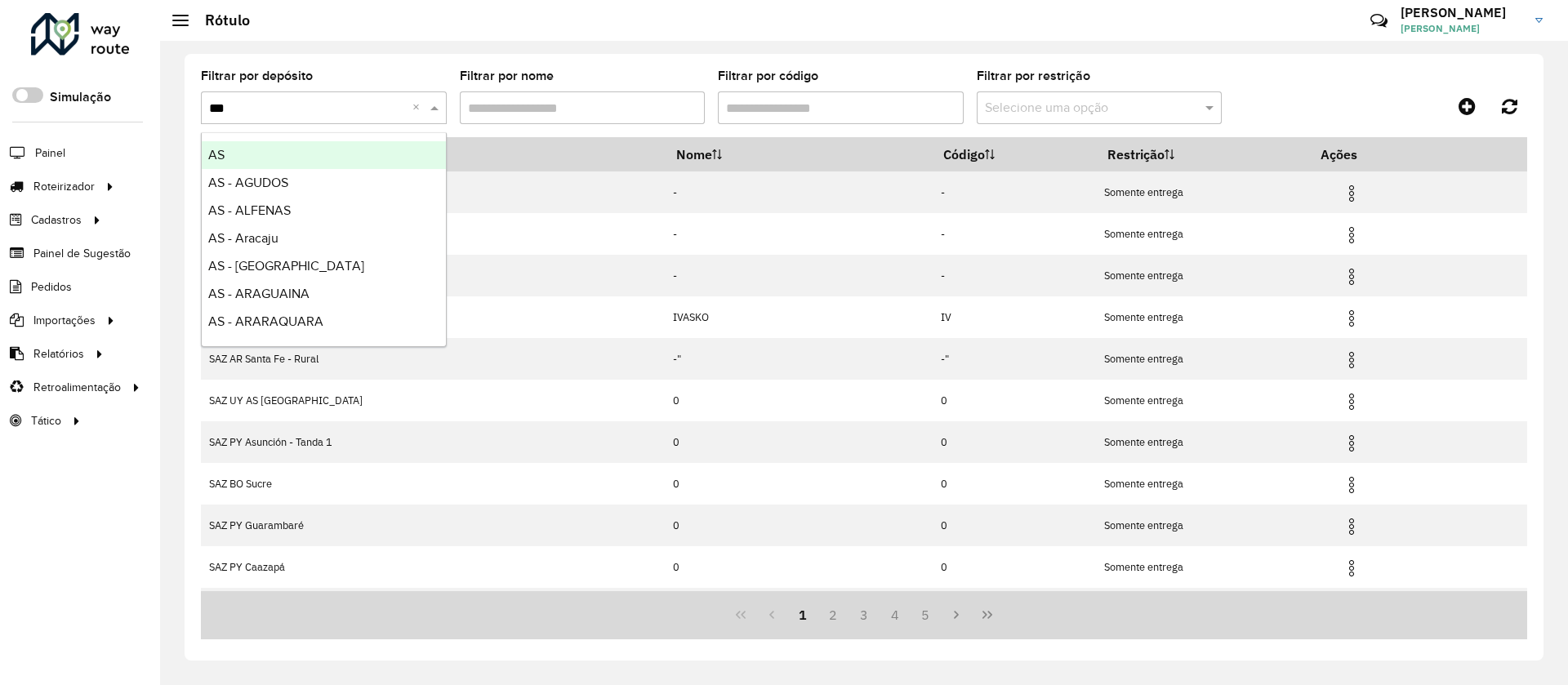
type input "****"
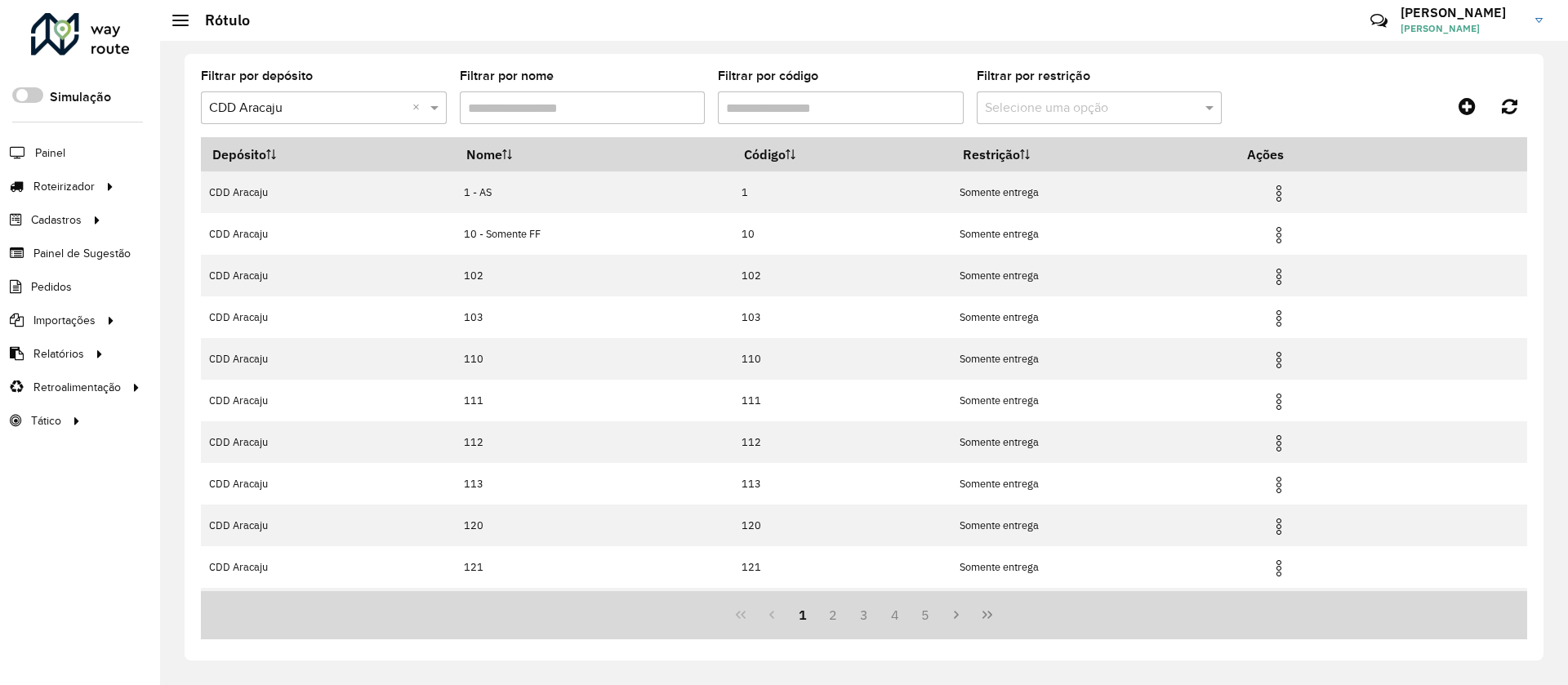
click at [843, 107] on input "Filtrar por código" at bounding box center [840, 107] width 246 height 33
type input "*"
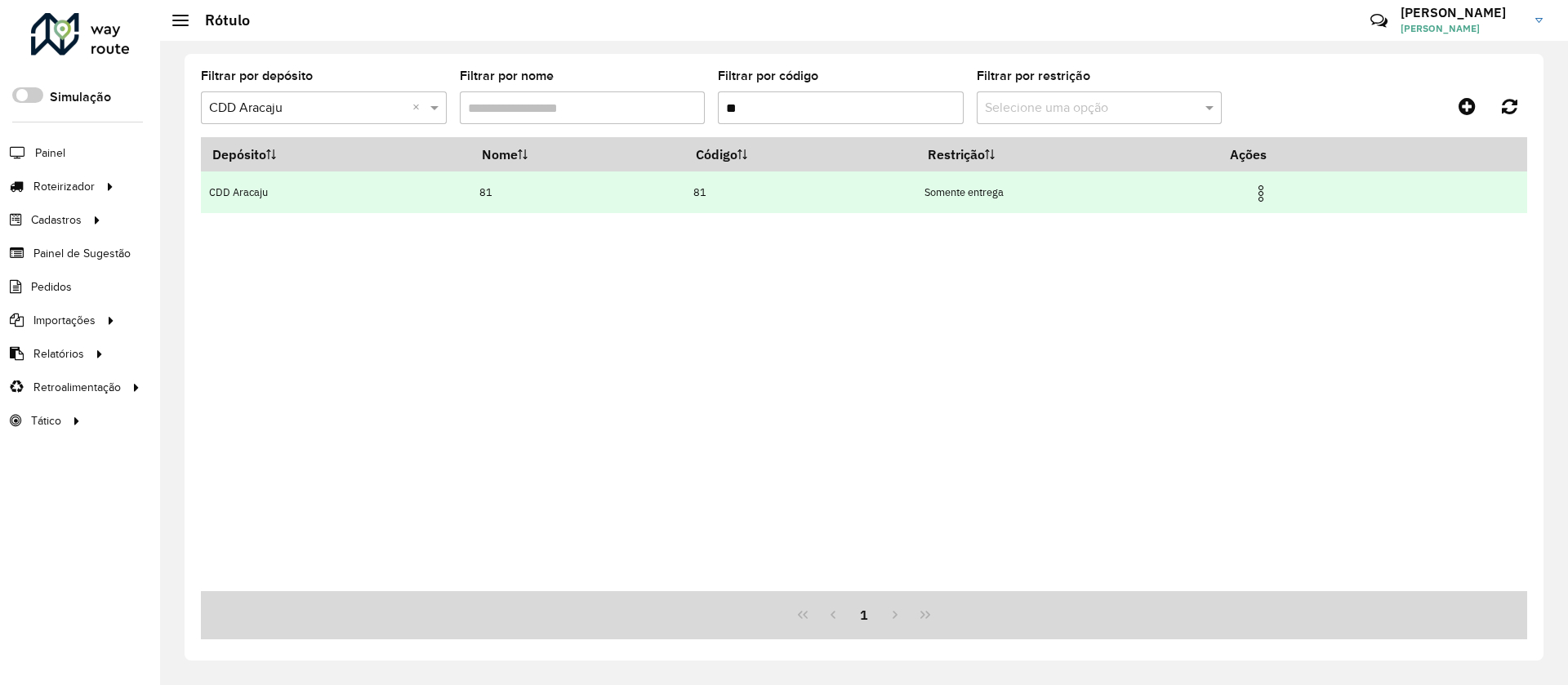
type input "**"
click at [1271, 197] on img at bounding box center [1260, 193] width 20 height 20
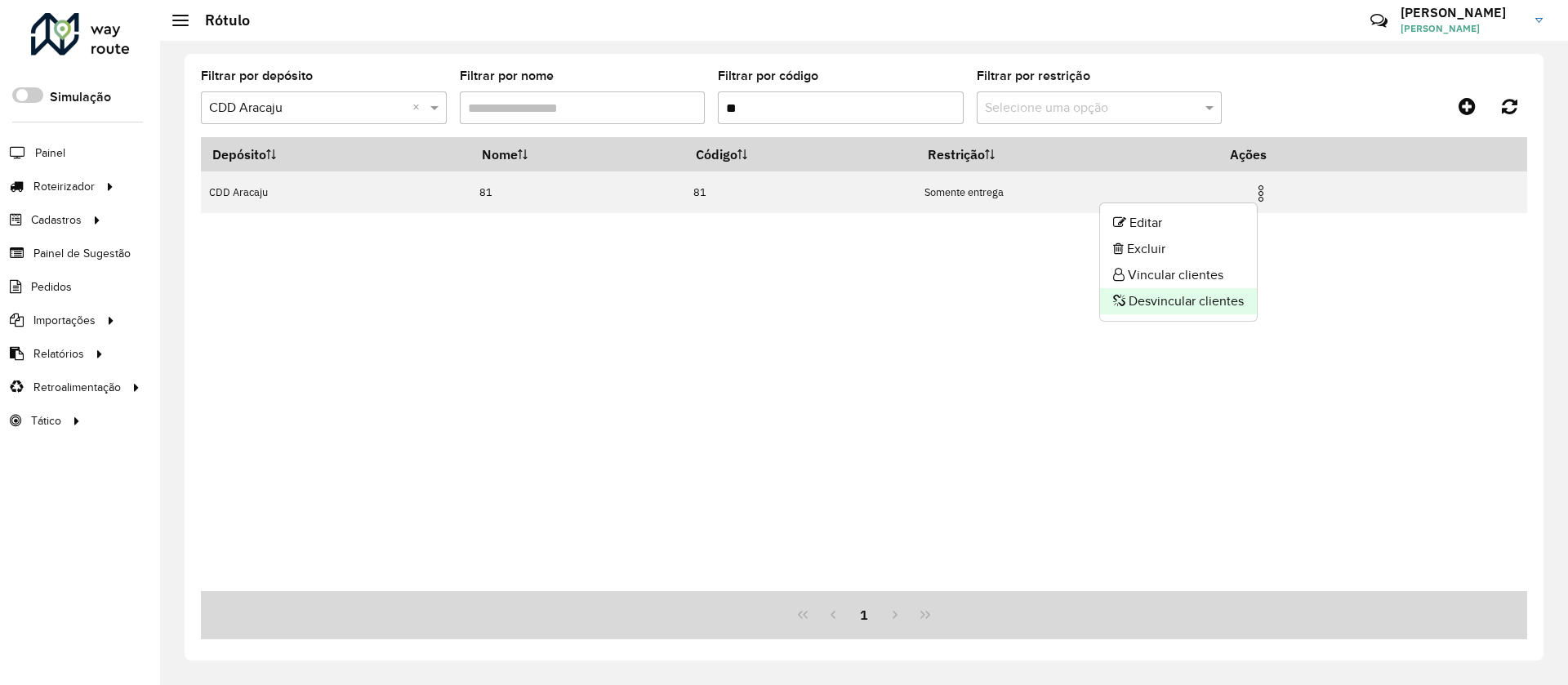
click at [1205, 305] on li "Desvincular clientes" at bounding box center [1178, 301] width 156 height 26
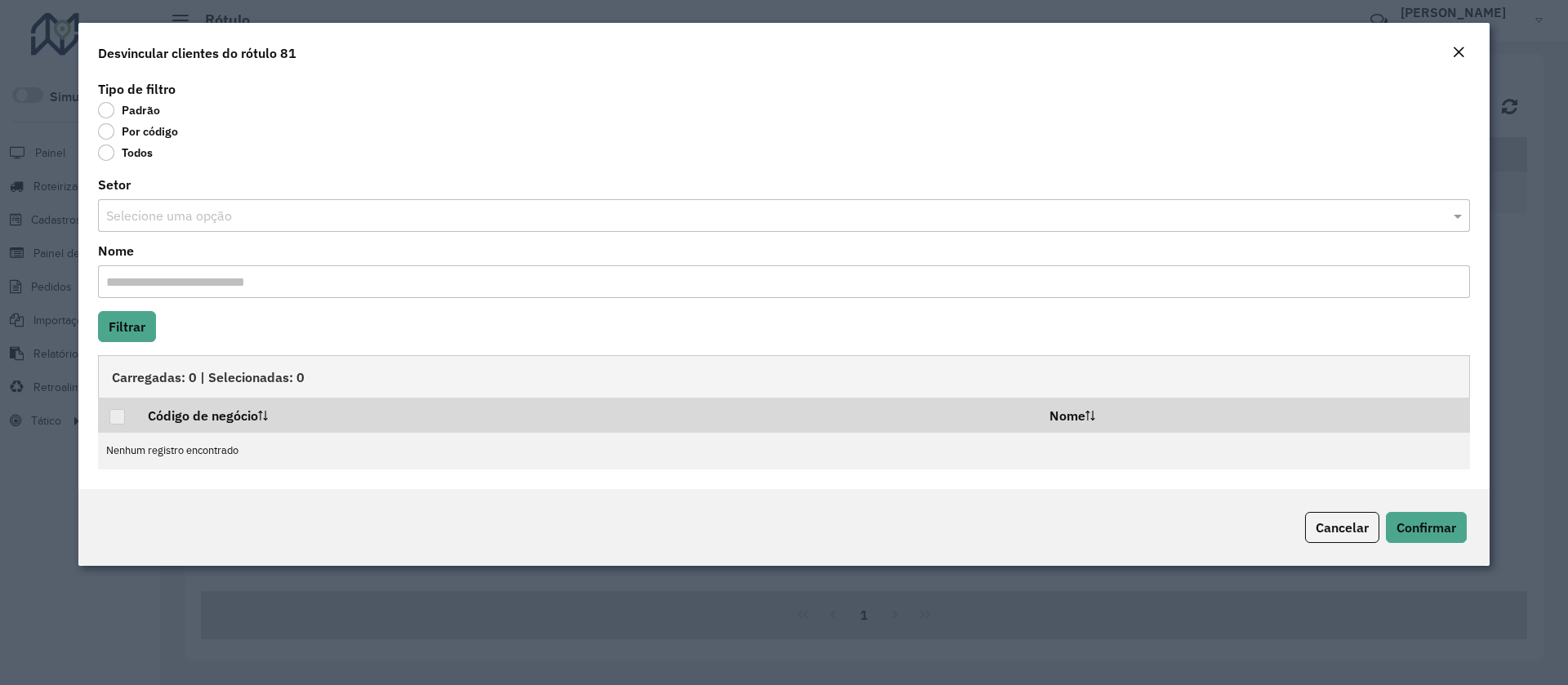
click at [156, 136] on label "Por código" at bounding box center [137, 131] width 80 height 16
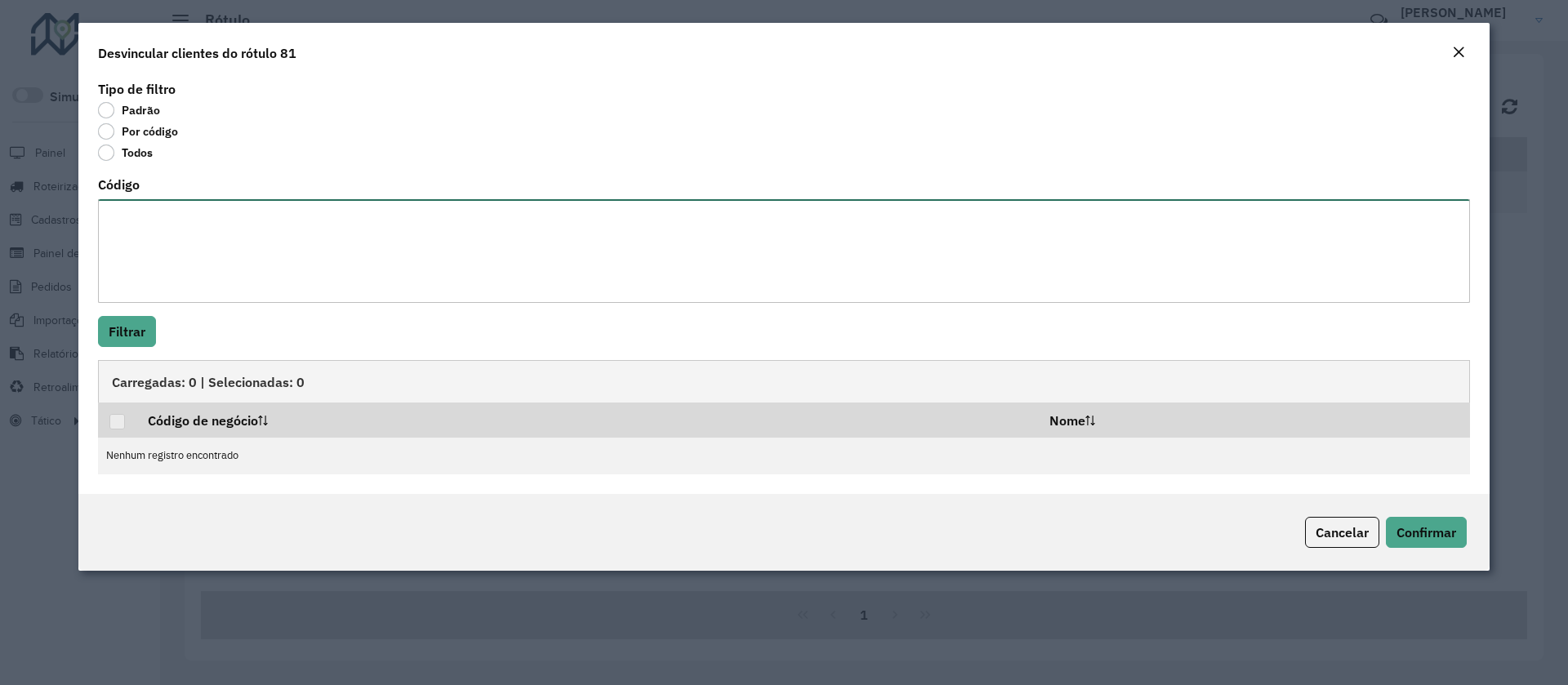
click at [161, 242] on textarea "Código" at bounding box center [784, 251] width 1372 height 104
paste textarea "***** ***** ***** ***** ***** ***** ***** ***** ***** ***** ***** *****"
type textarea "***** ***** ***** ***** ***** ***** ***** ***** ***** ***** ***** *****"
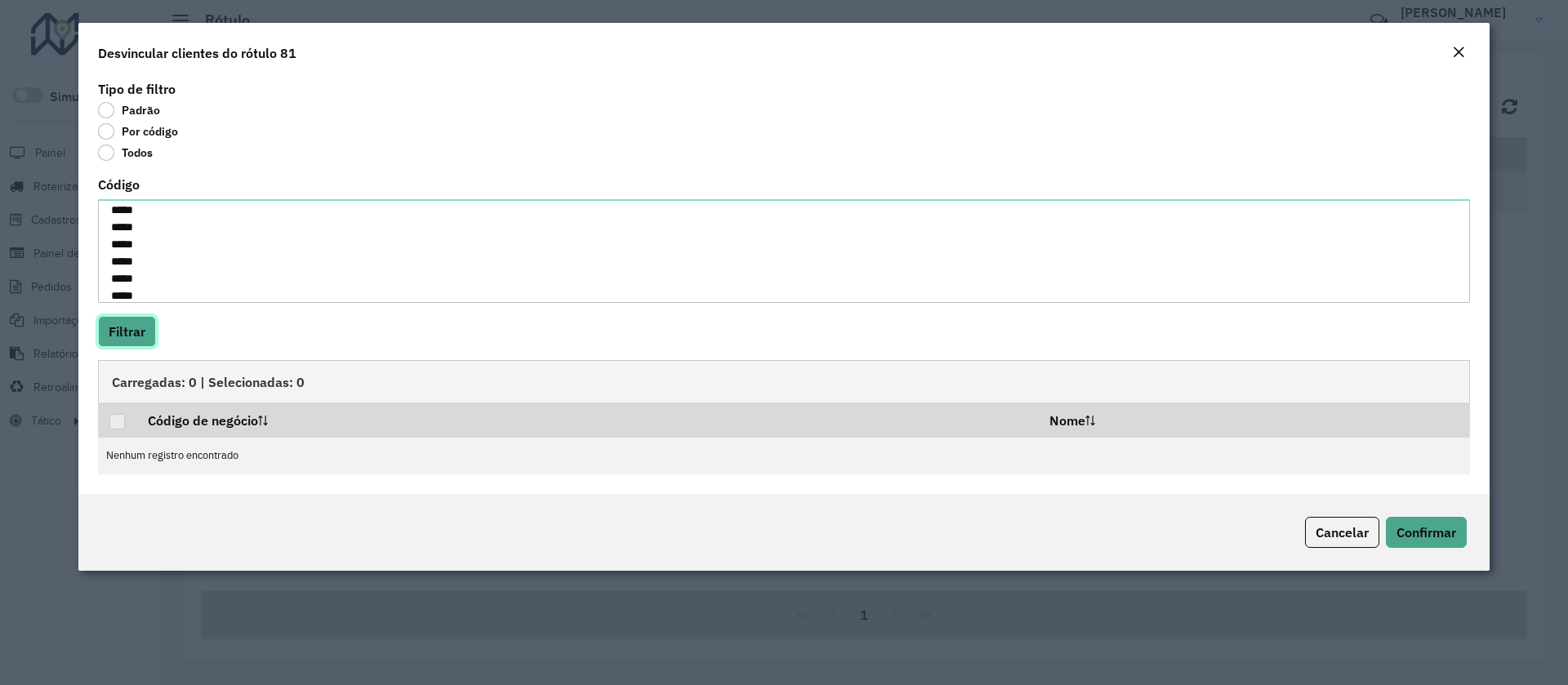
click at [145, 331] on button "Filtrar" at bounding box center [126, 332] width 58 height 31
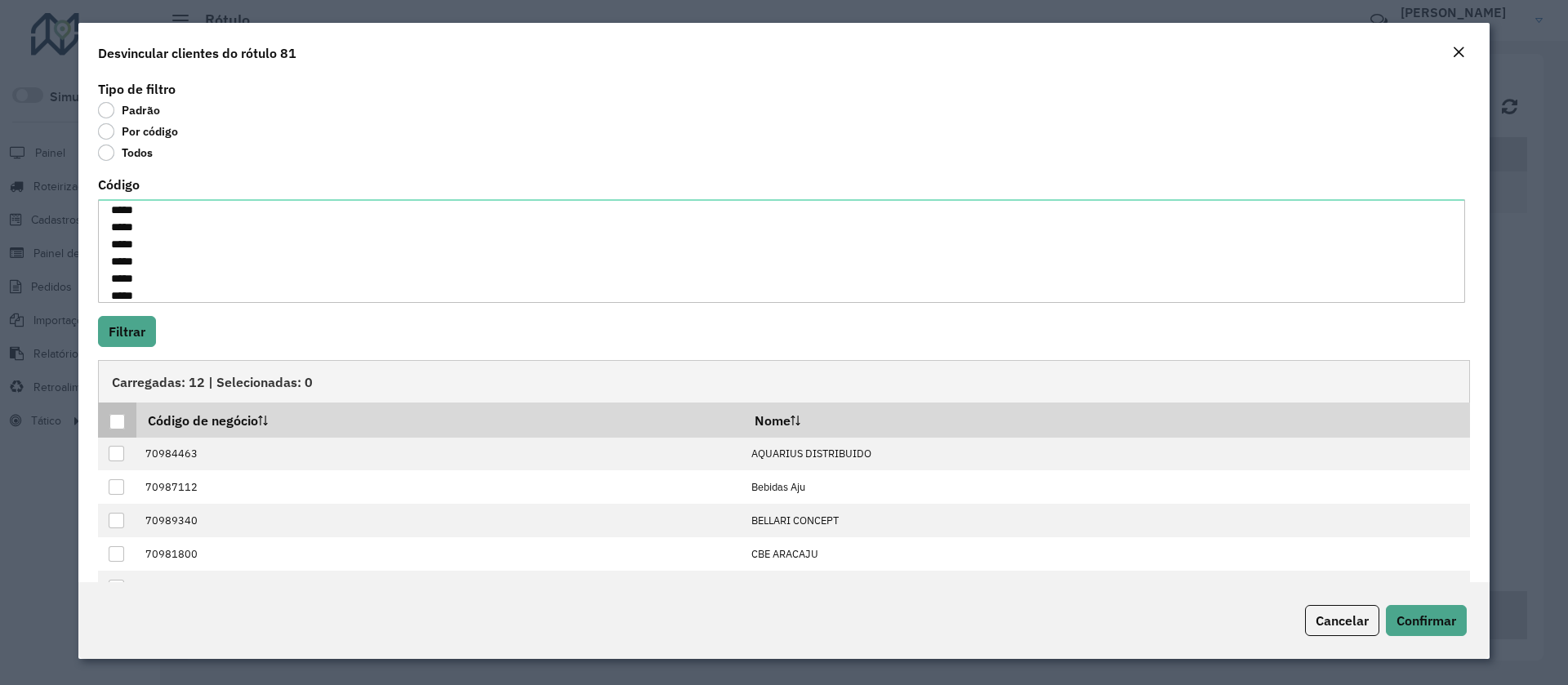
click at [112, 420] on div at bounding box center [117, 422] width 15 height 15
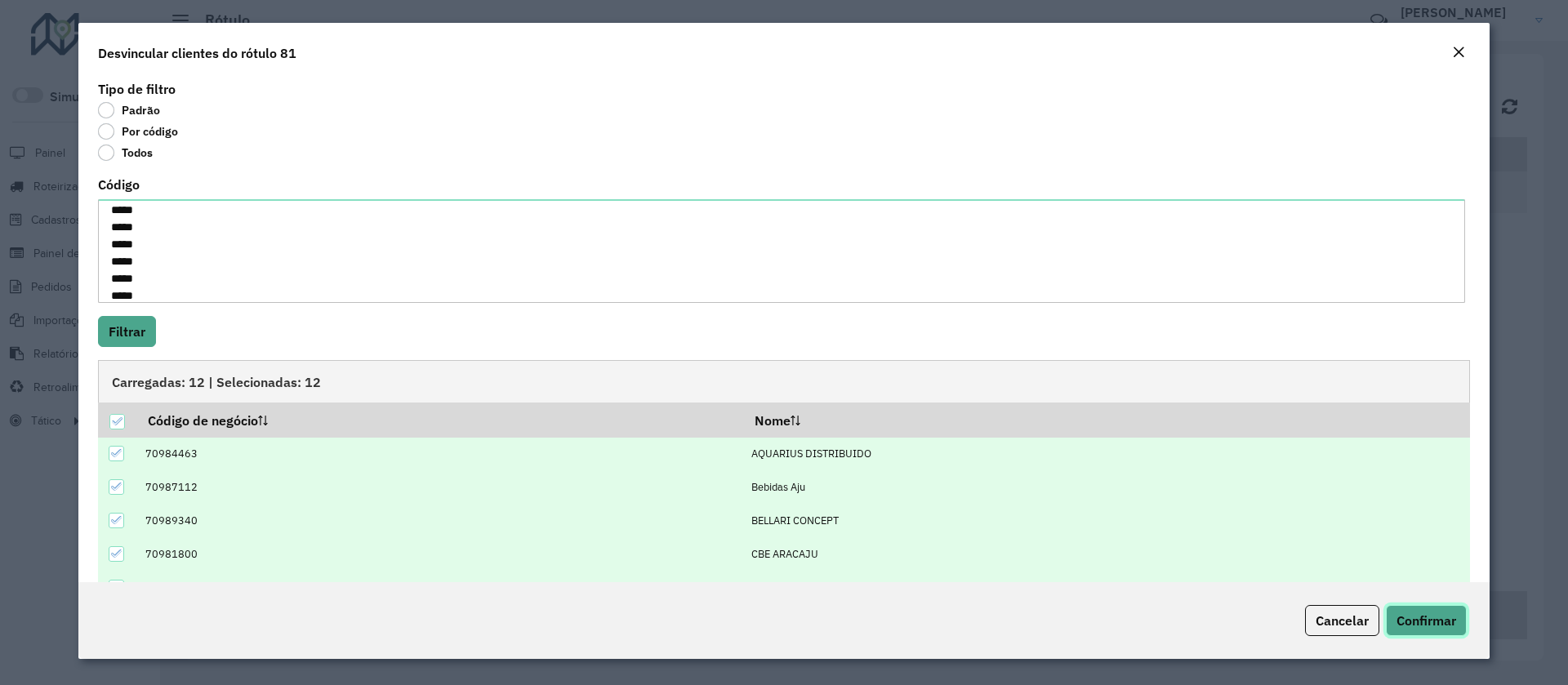
click at [1412, 633] on button "Confirmar" at bounding box center [1426, 621] width 81 height 31
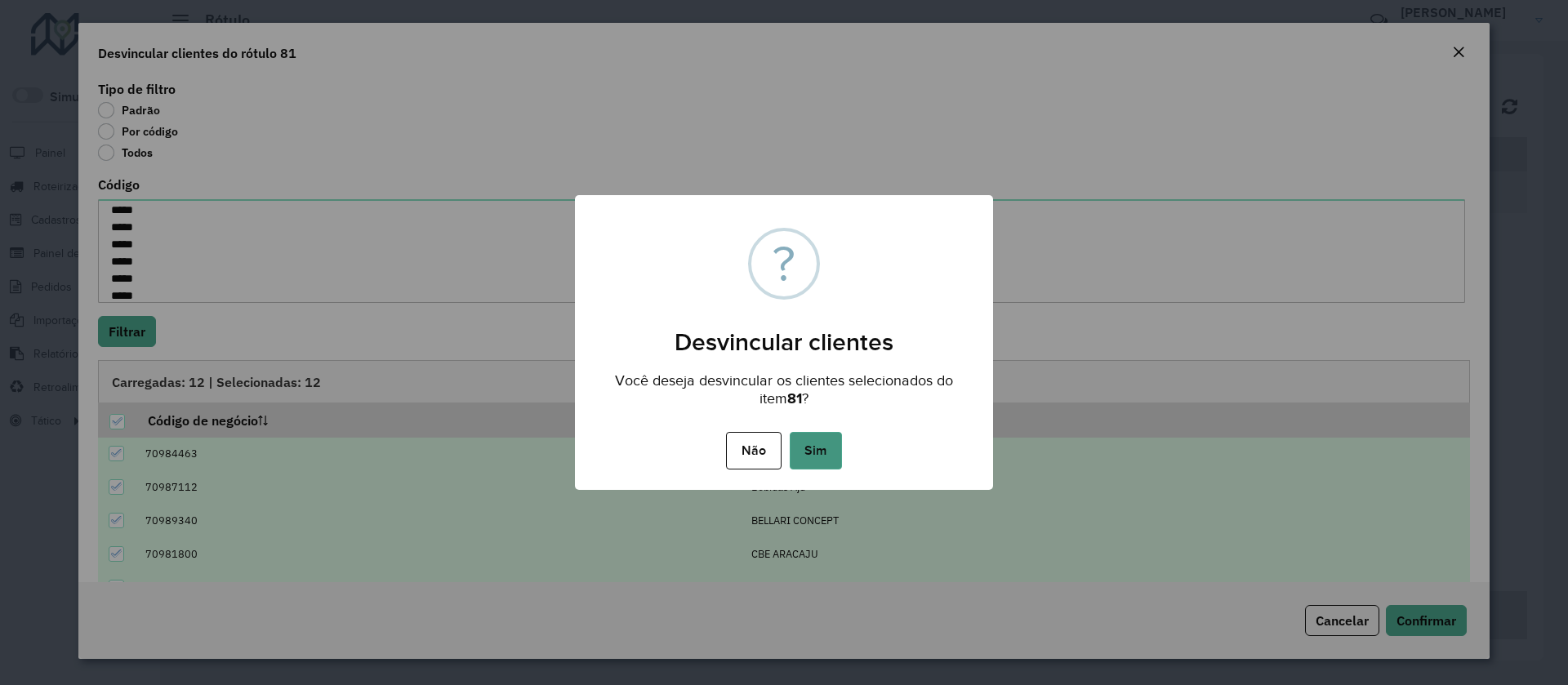
click at [815, 458] on button "Sim" at bounding box center [815, 451] width 52 height 38
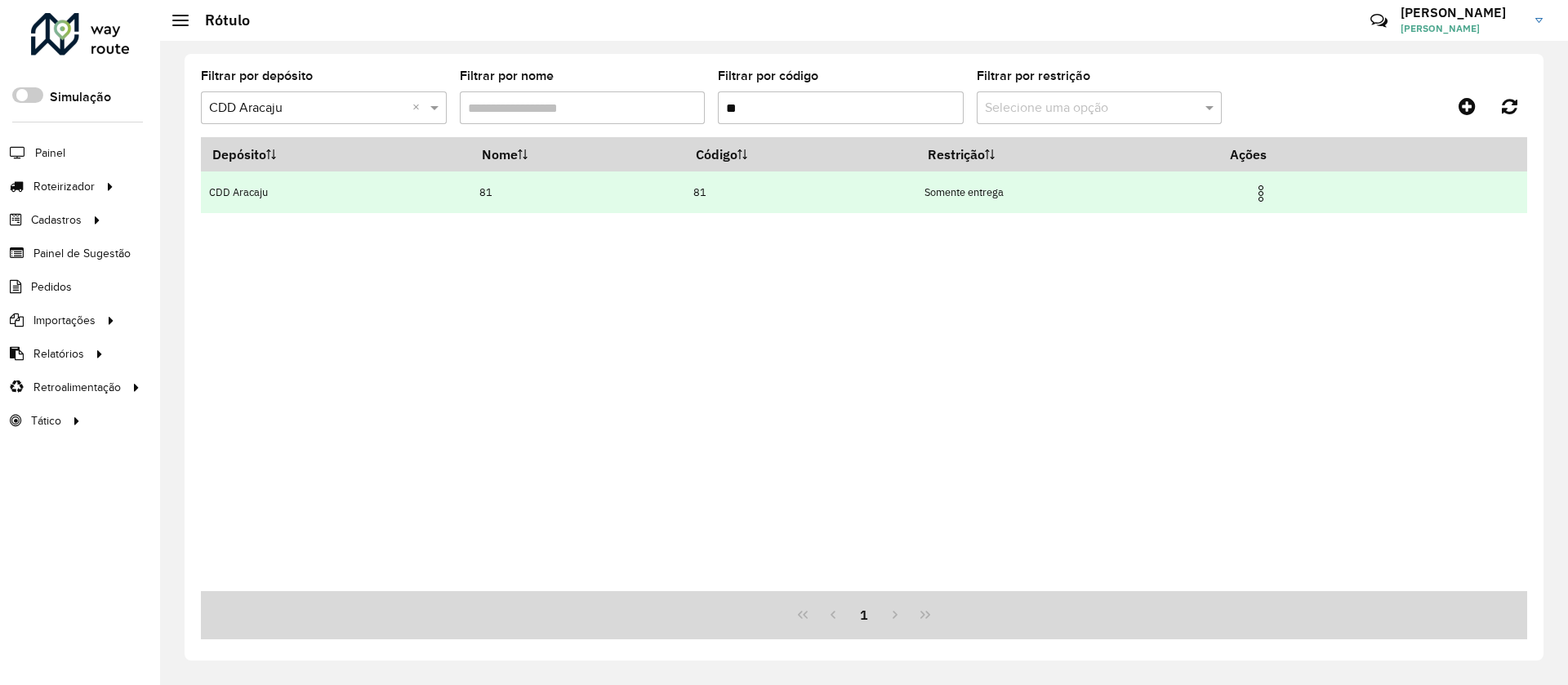
click at [1253, 201] on td at bounding box center [1267, 193] width 98 height 41
click at [1271, 199] on img at bounding box center [1260, 193] width 20 height 20
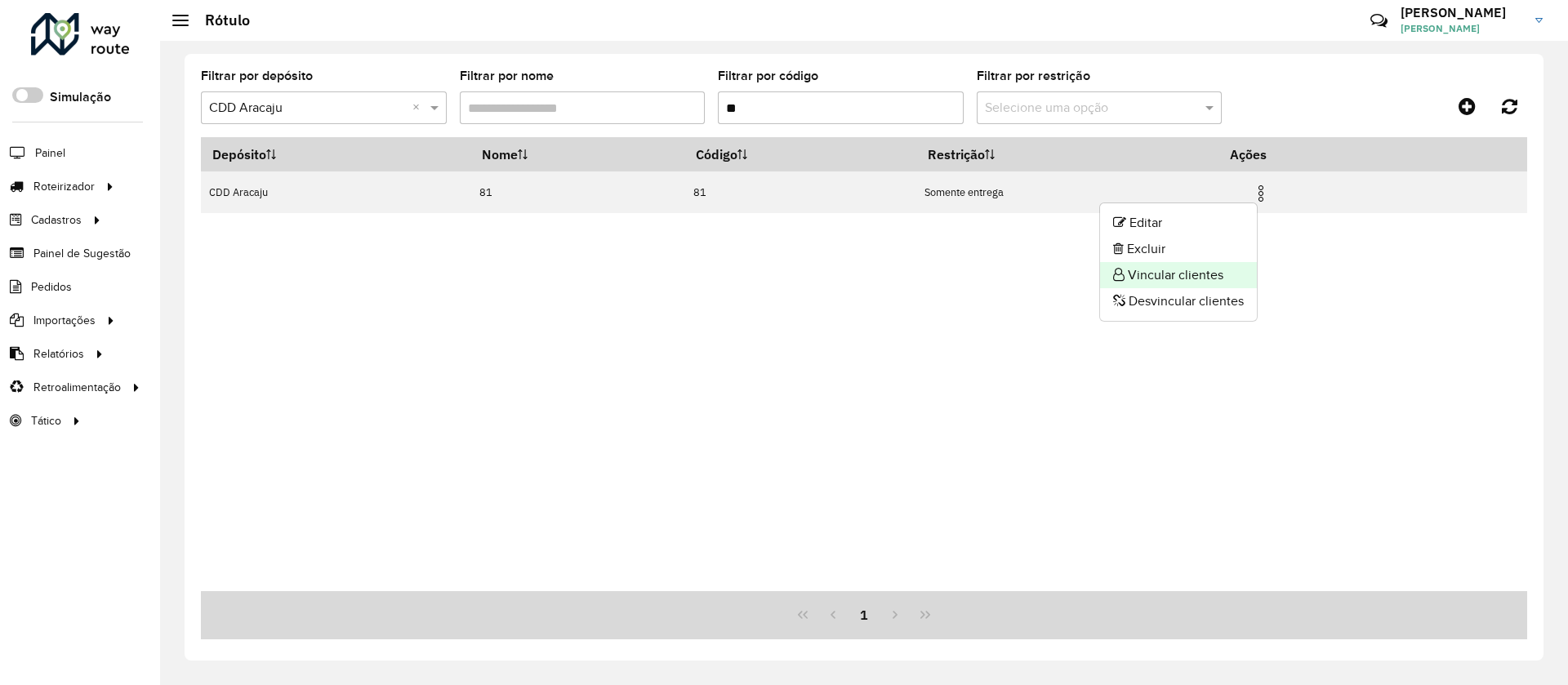
click at [1160, 274] on li "Vincular clientes" at bounding box center [1178, 275] width 156 height 26
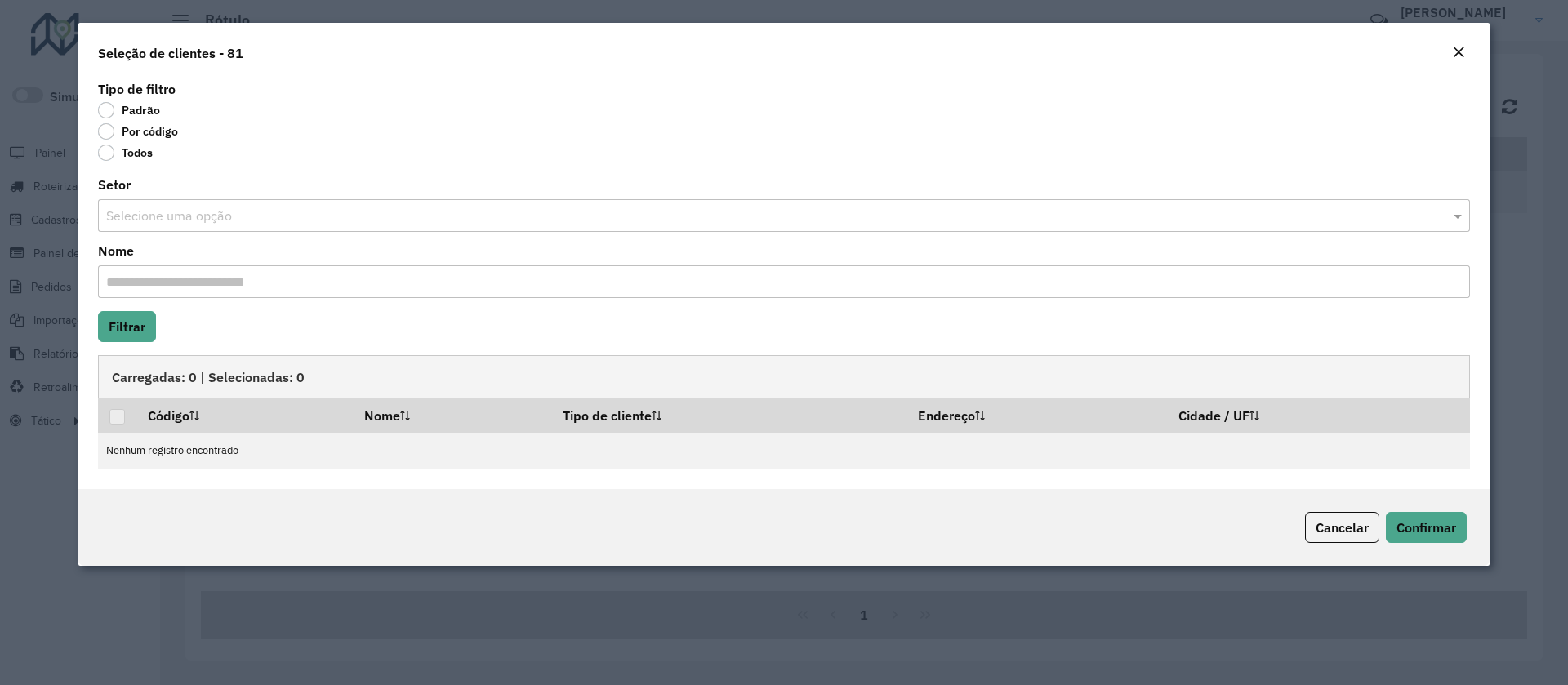
click at [151, 127] on label "Por código" at bounding box center [137, 131] width 80 height 16
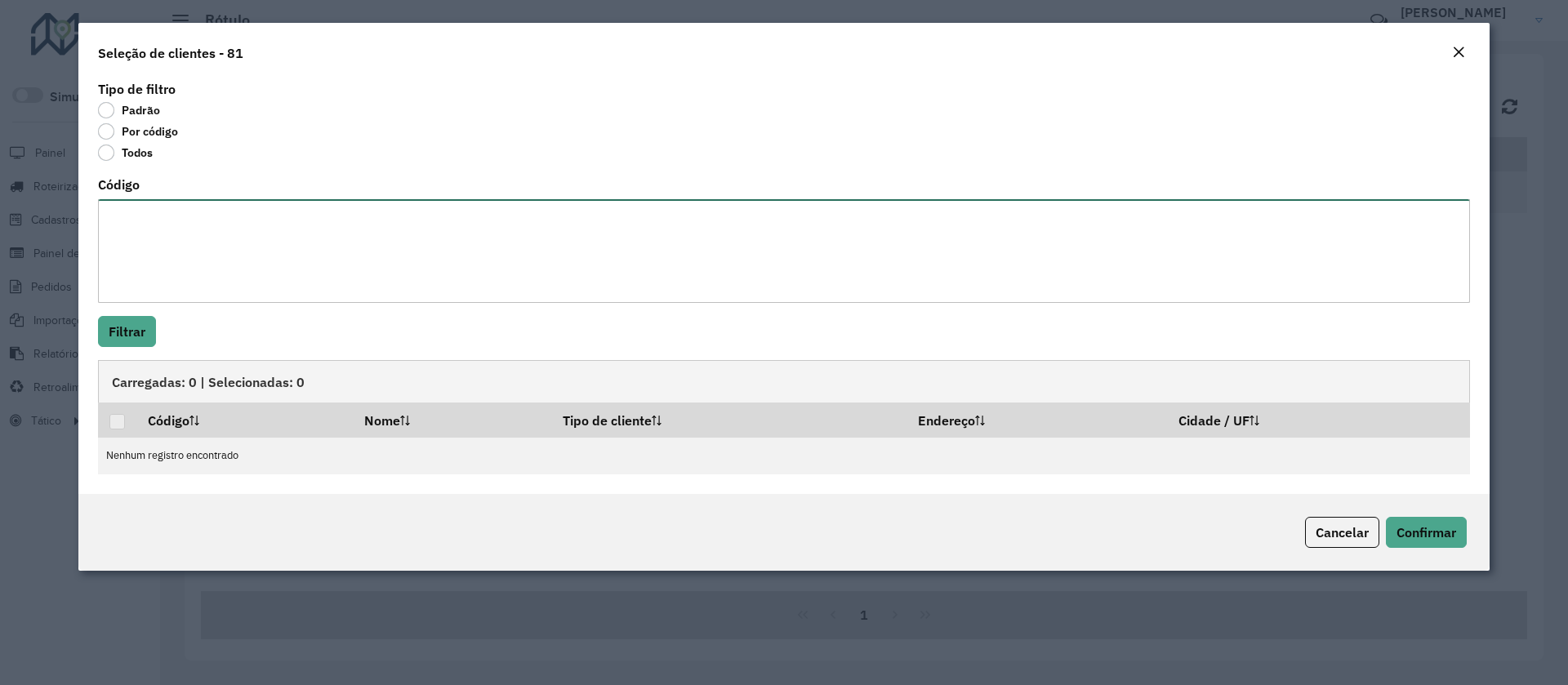
click at [182, 250] on textarea "Código" at bounding box center [784, 251] width 1372 height 104
paste textarea "***** ***** ***** ***** ***** ***** ***** ***** ***** ***** *****"
type textarea "***** ***** ***** ***** ***** ***** ***** ***** ***** ***** *****"
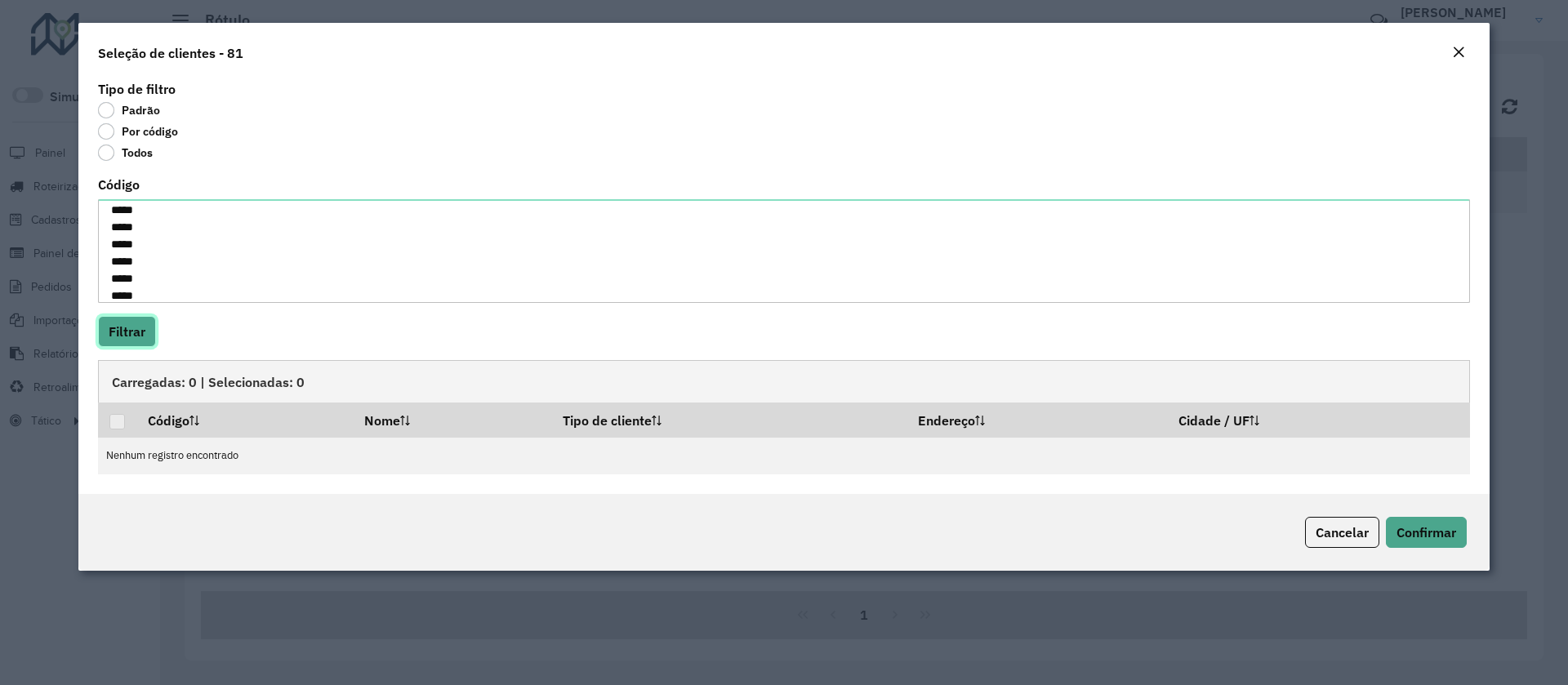
click at [144, 340] on button "Filtrar" at bounding box center [126, 332] width 58 height 31
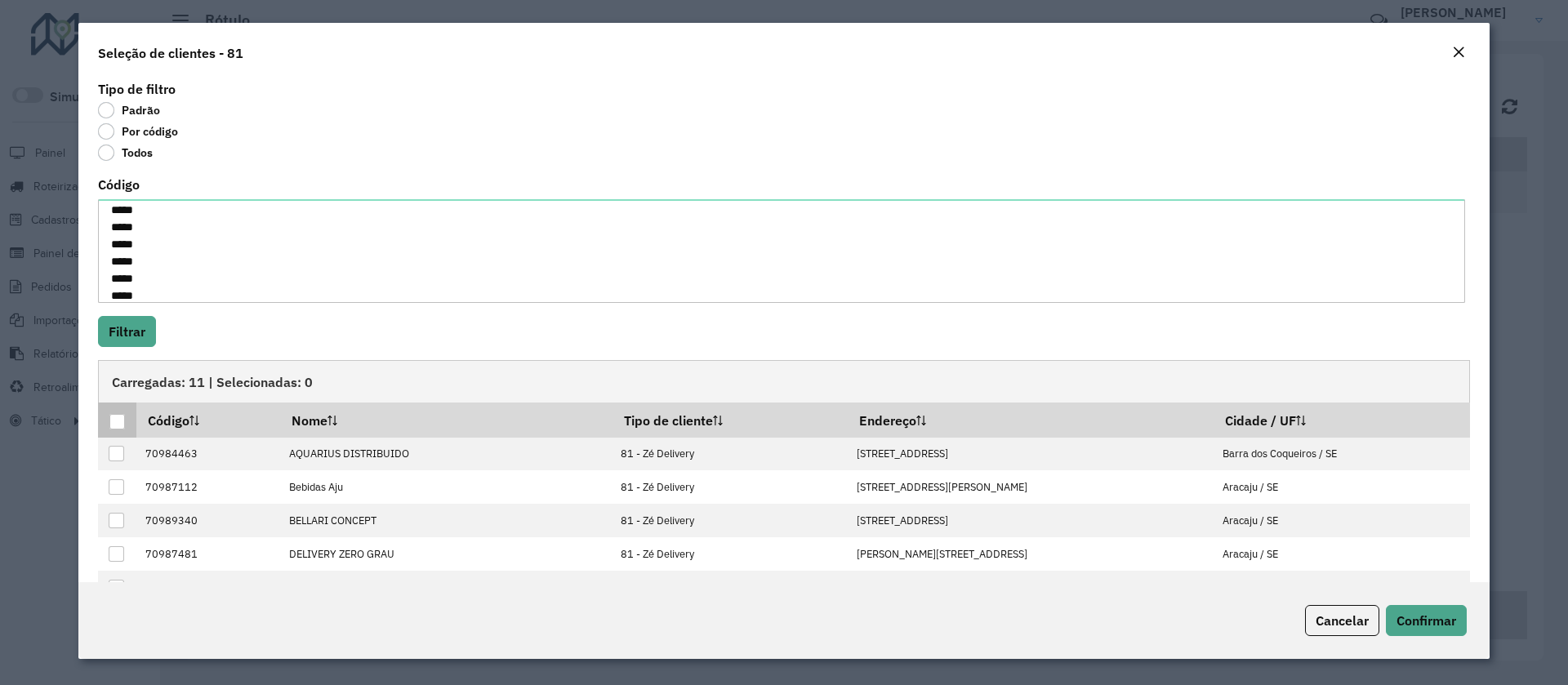
click at [113, 424] on div at bounding box center [117, 422] width 15 height 15
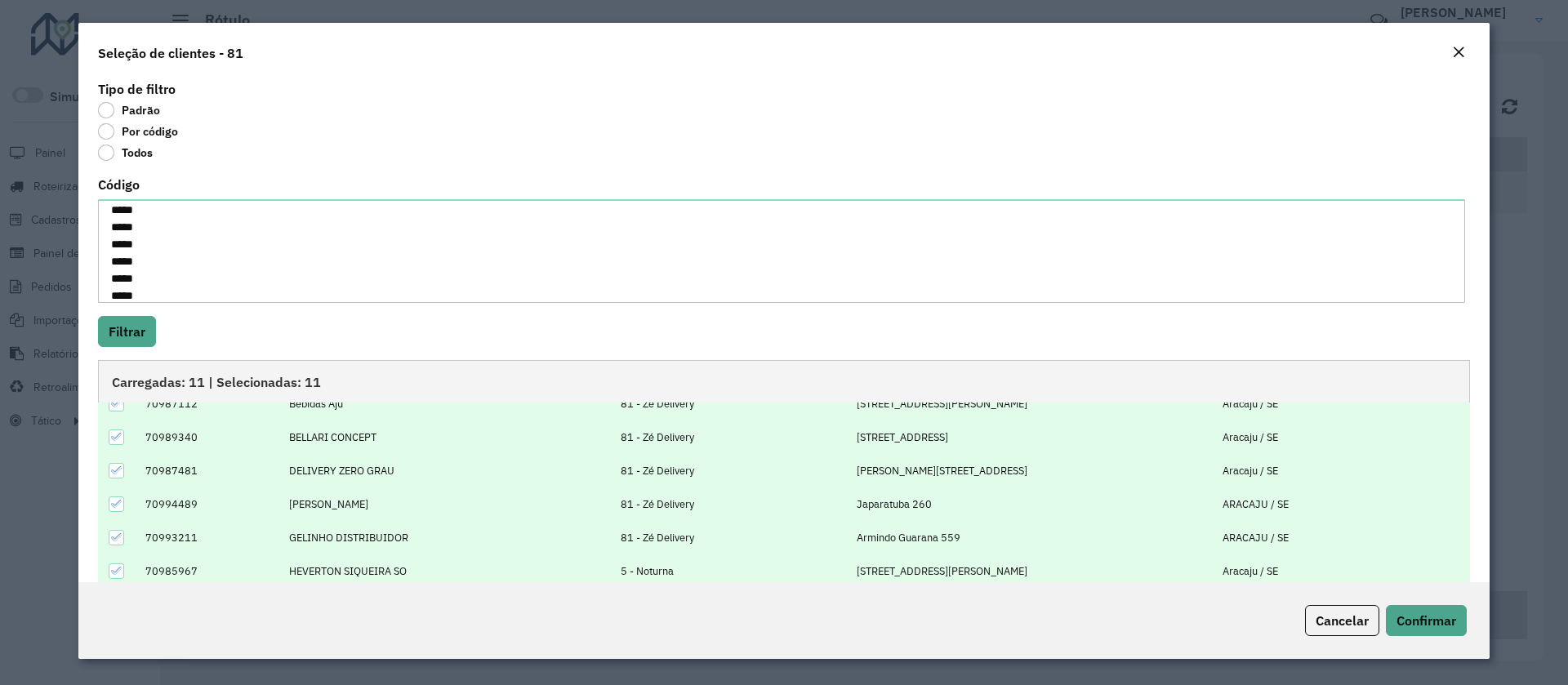
scroll to position [165, 0]
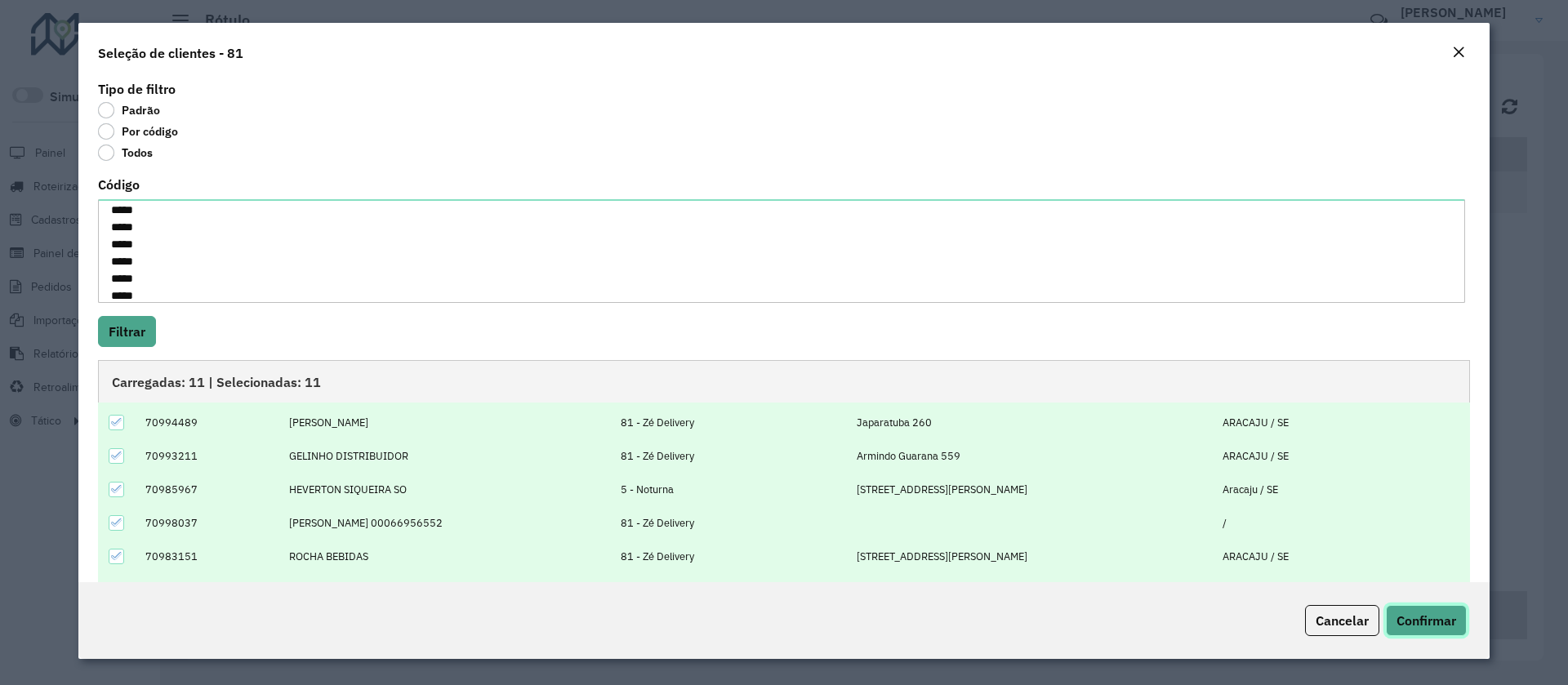
click at [1439, 613] on span "Confirmar" at bounding box center [1425, 621] width 59 height 16
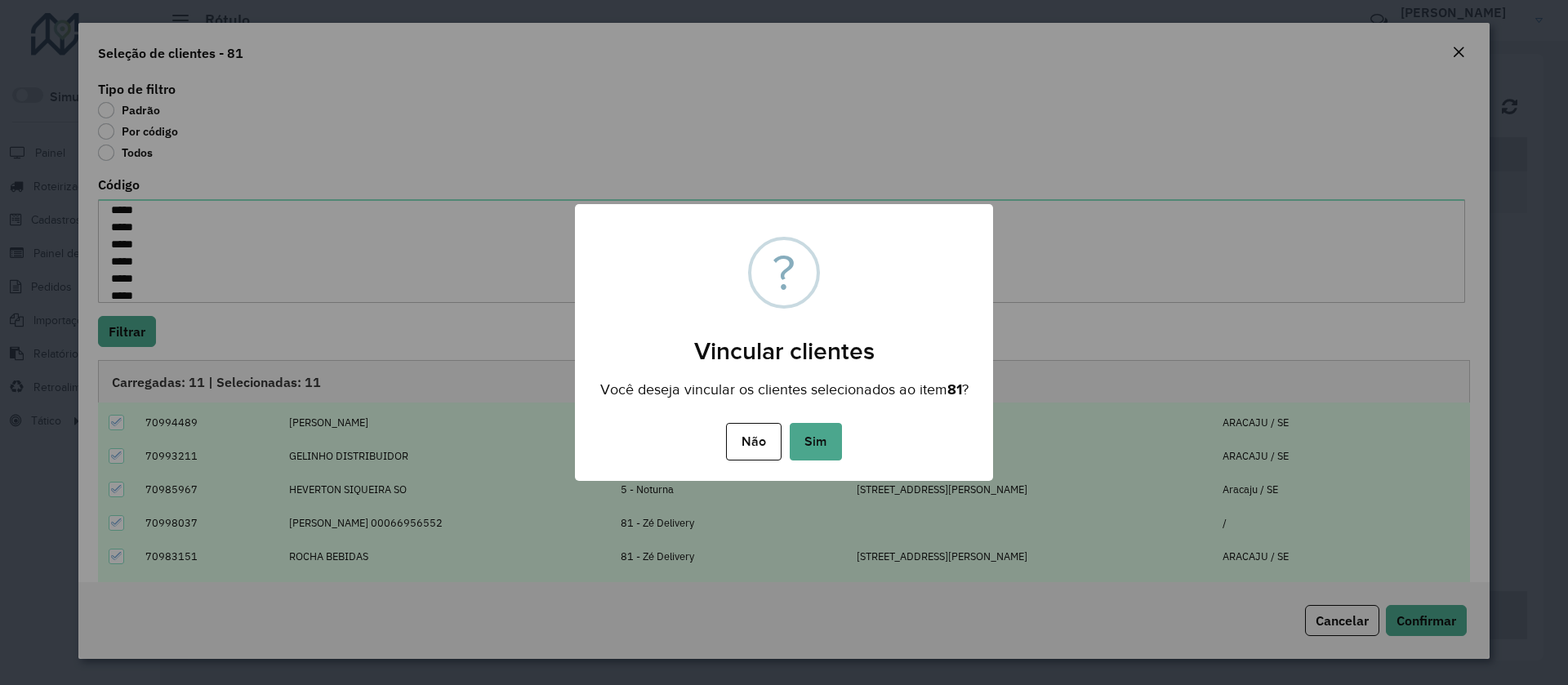
click at [815, 425] on div "× ? Vincular clientes Você deseja vincular os clientes selecionados ao item 81 …" at bounding box center [784, 343] width 418 height 277
click at [823, 440] on button "Sim" at bounding box center [815, 442] width 52 height 38
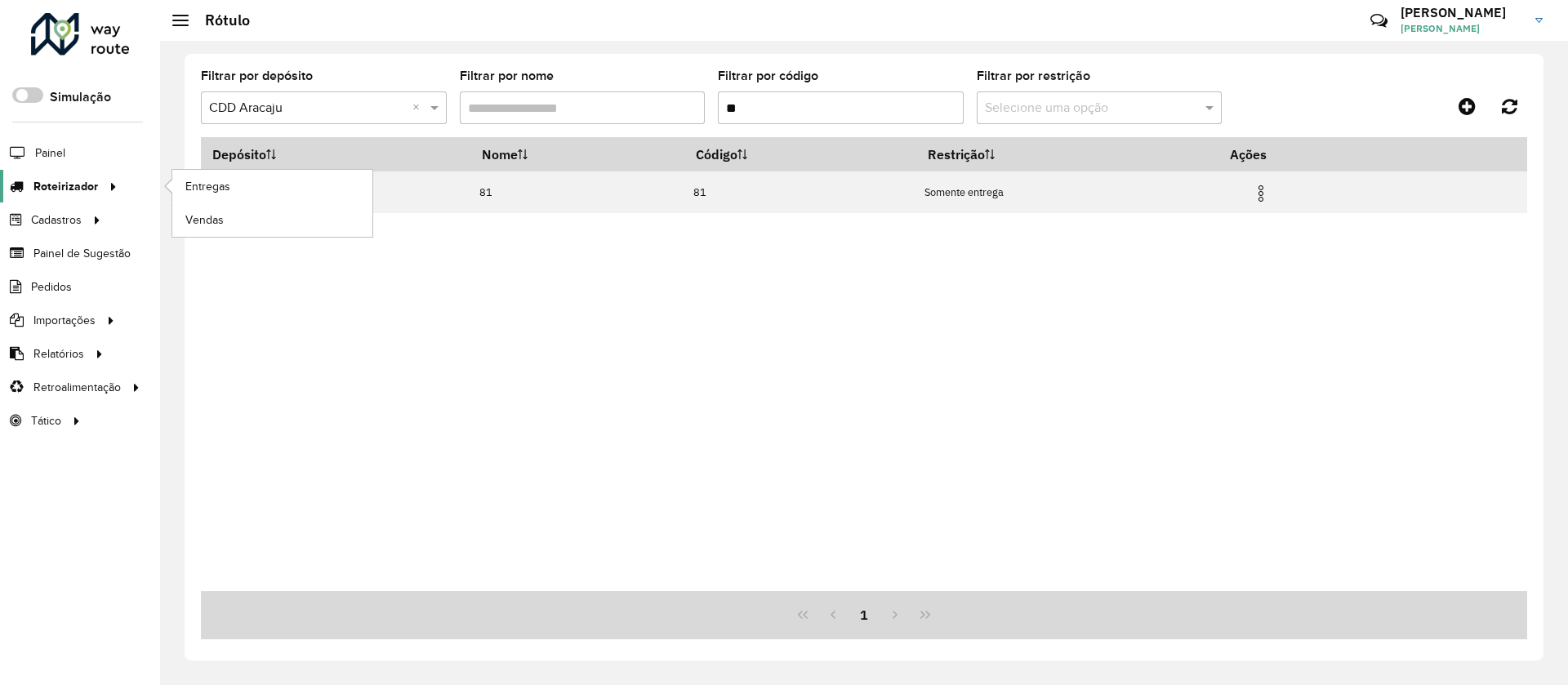
click at [53, 189] on span "Roteirizador" at bounding box center [65, 187] width 64 height 17
click at [210, 190] on span "Entregas" at bounding box center [209, 187] width 46 height 17
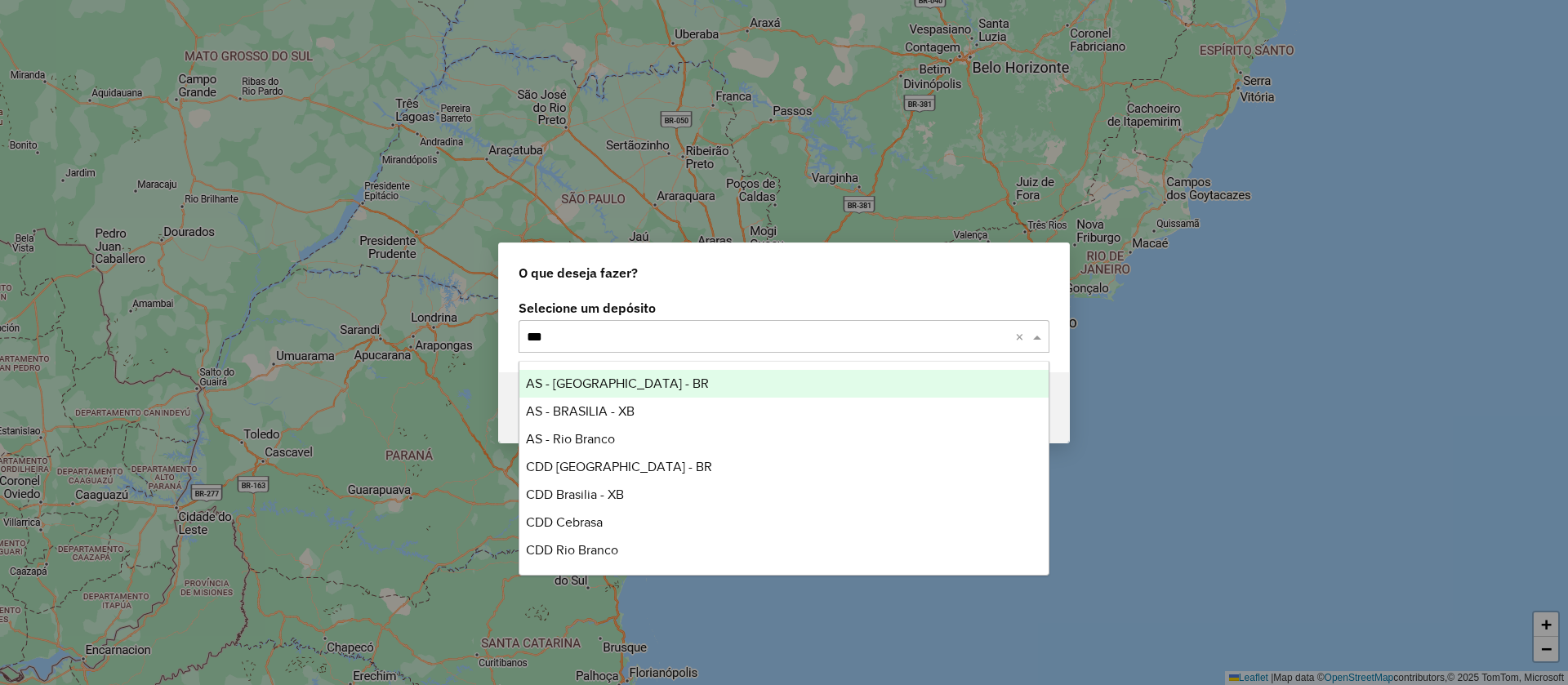
type input "****"
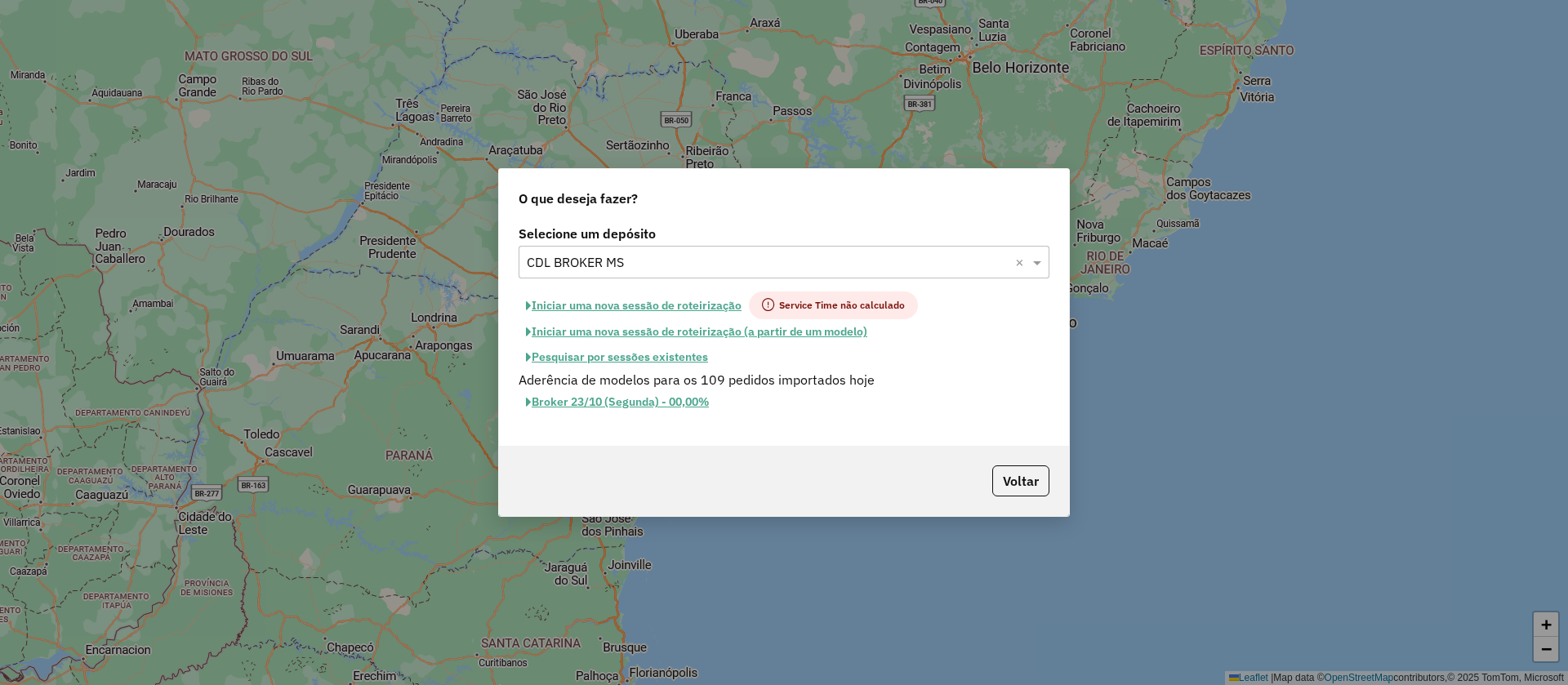
click at [625, 301] on button "Iniciar uma nova sessão de roteirização" at bounding box center [633, 305] width 230 height 28
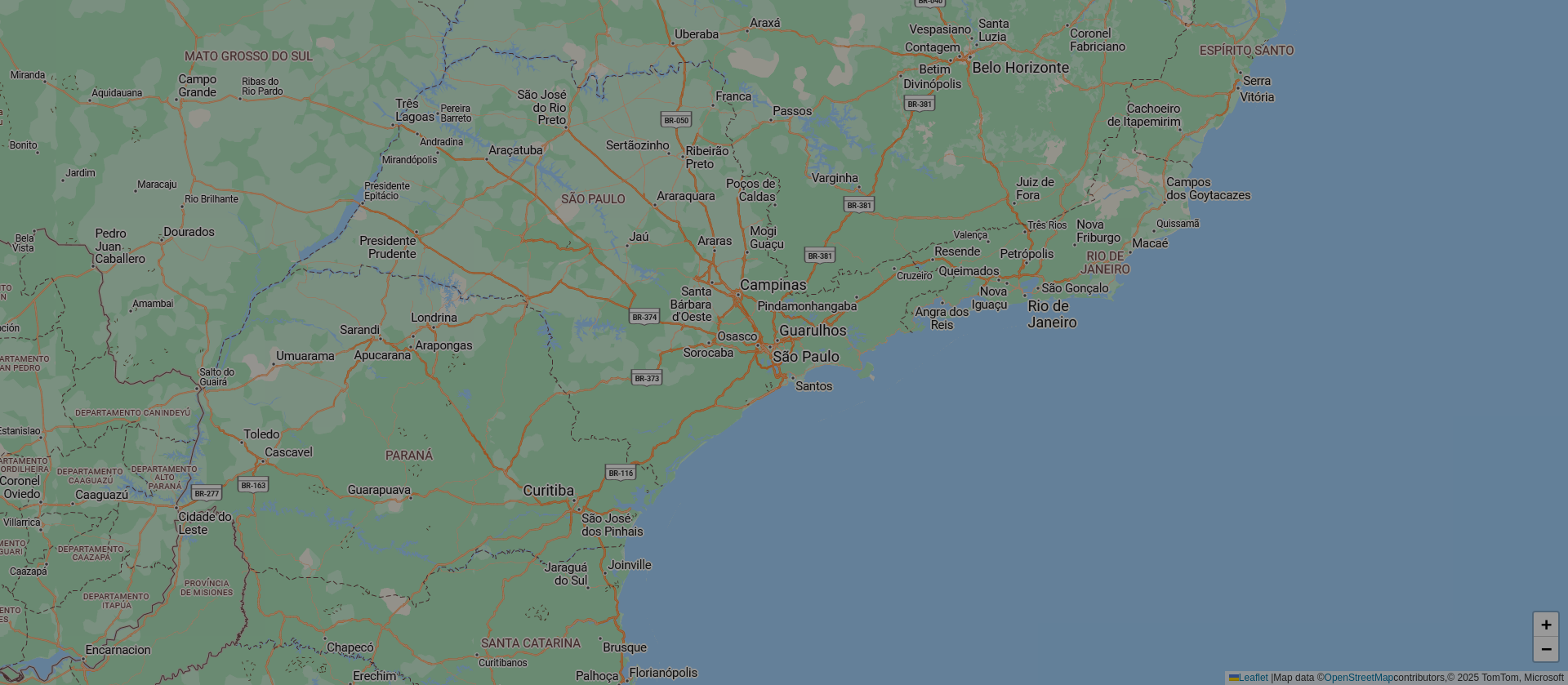
select select "*"
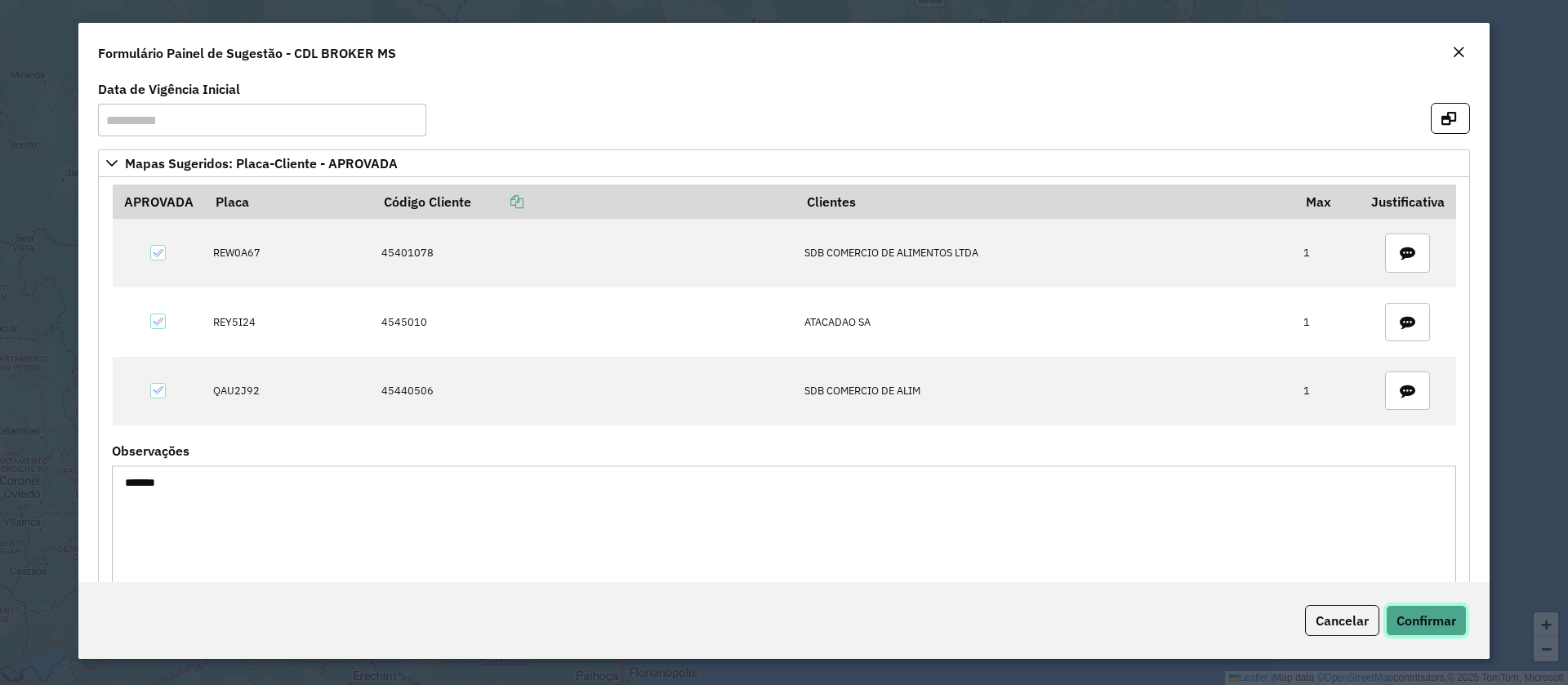
click at [1416, 615] on span "Confirmar" at bounding box center [1425, 621] width 59 height 16
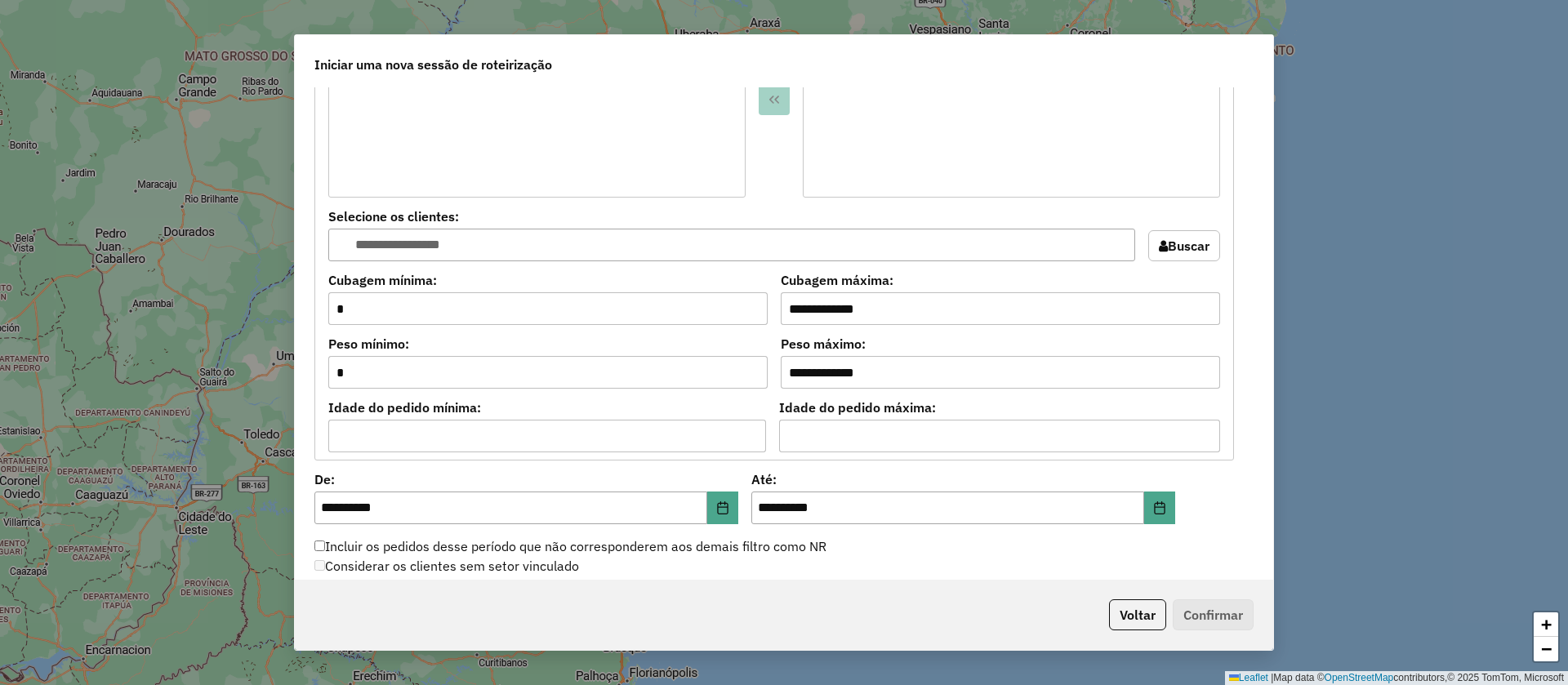
scroll to position [1646, 0]
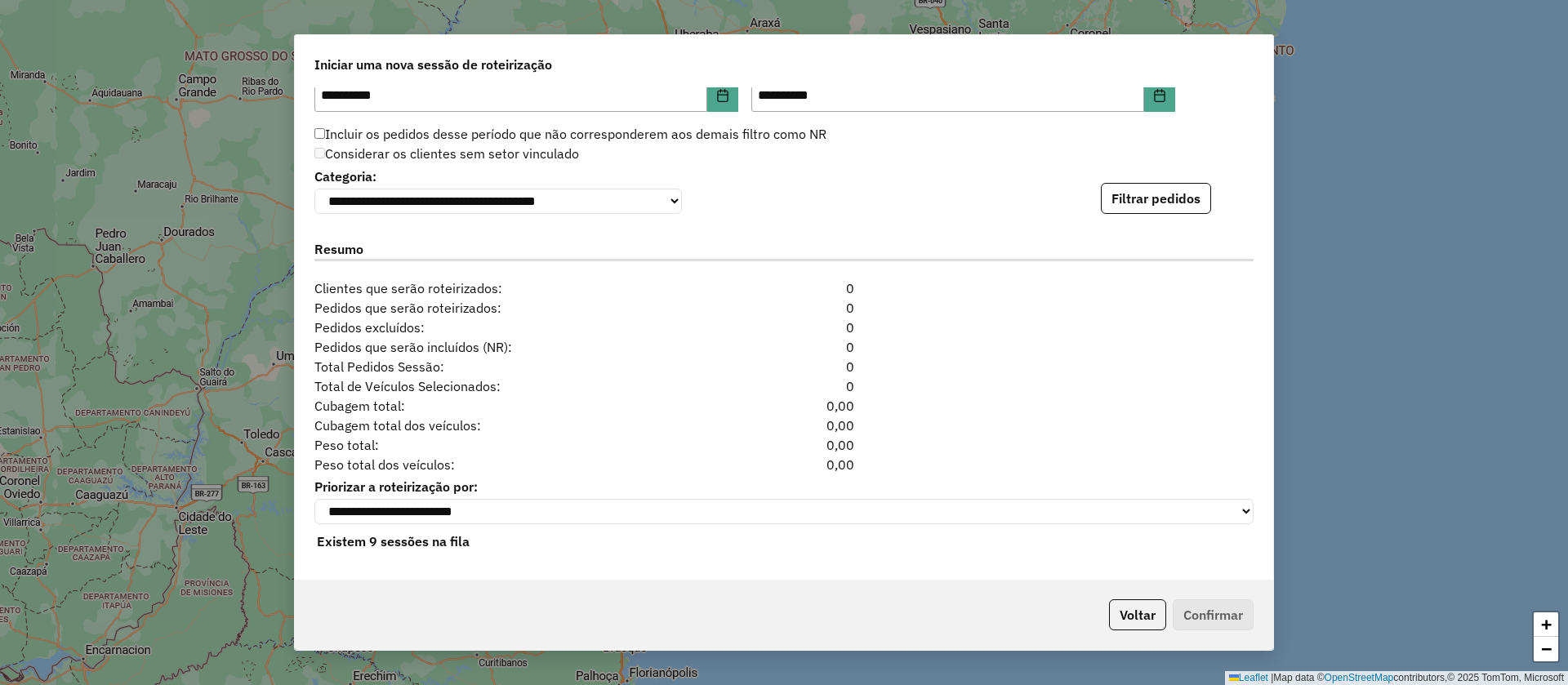
click at [1145, 175] on div "**********" at bounding box center [784, 189] width 939 height 50
click at [1150, 196] on button "Filtrar pedidos" at bounding box center [1156, 199] width 110 height 31
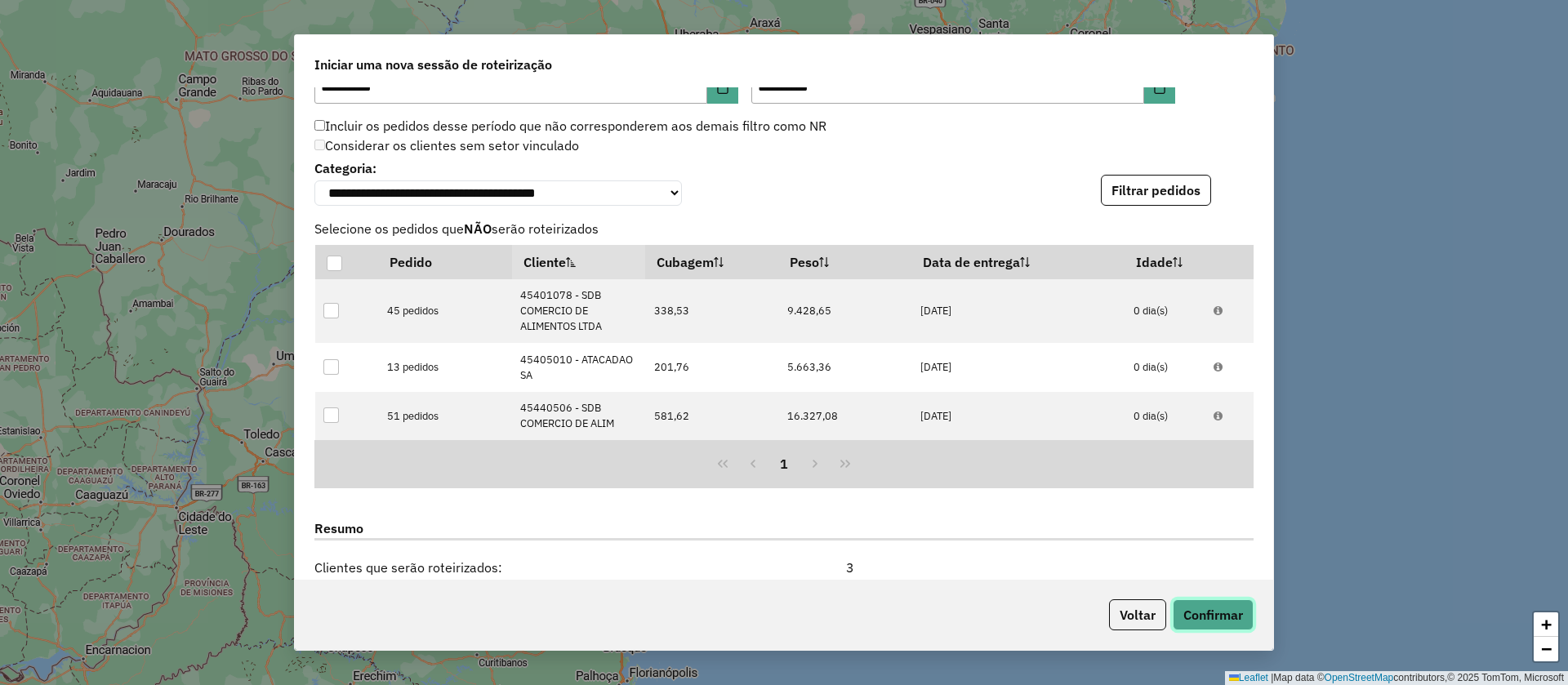
click at [1241, 624] on button "Confirmar" at bounding box center [1213, 615] width 81 height 31
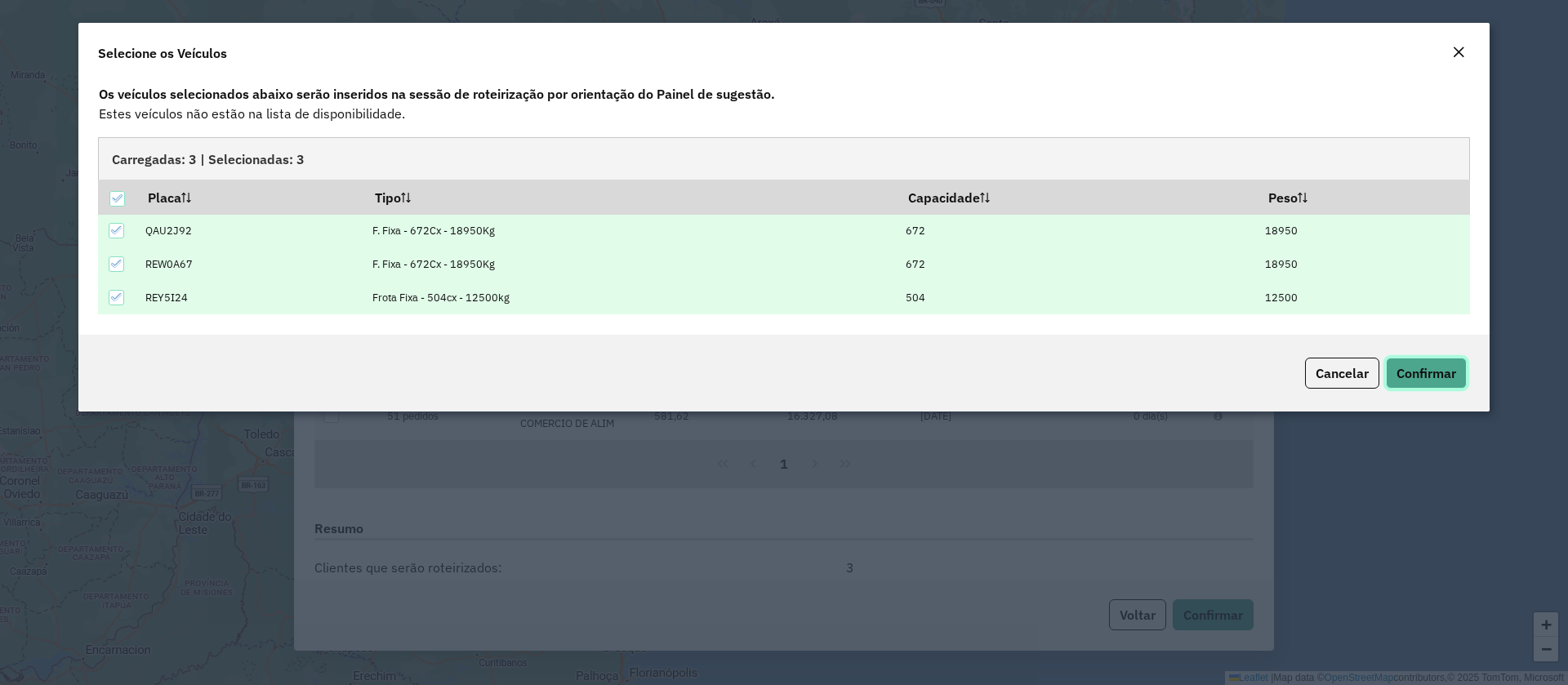
click at [1433, 370] on span "Confirmar" at bounding box center [1425, 373] width 59 height 16
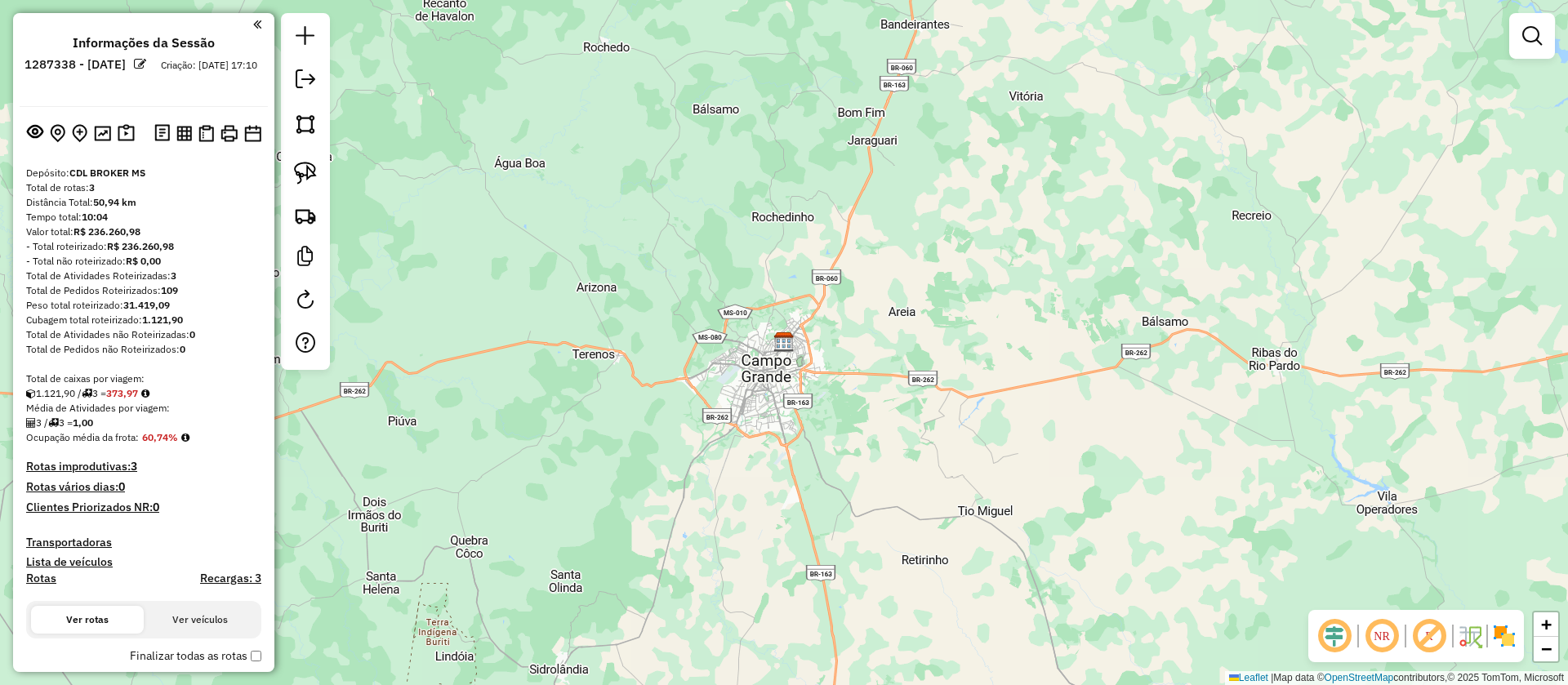
click at [125, 133] on img at bounding box center [126, 133] width 17 height 19
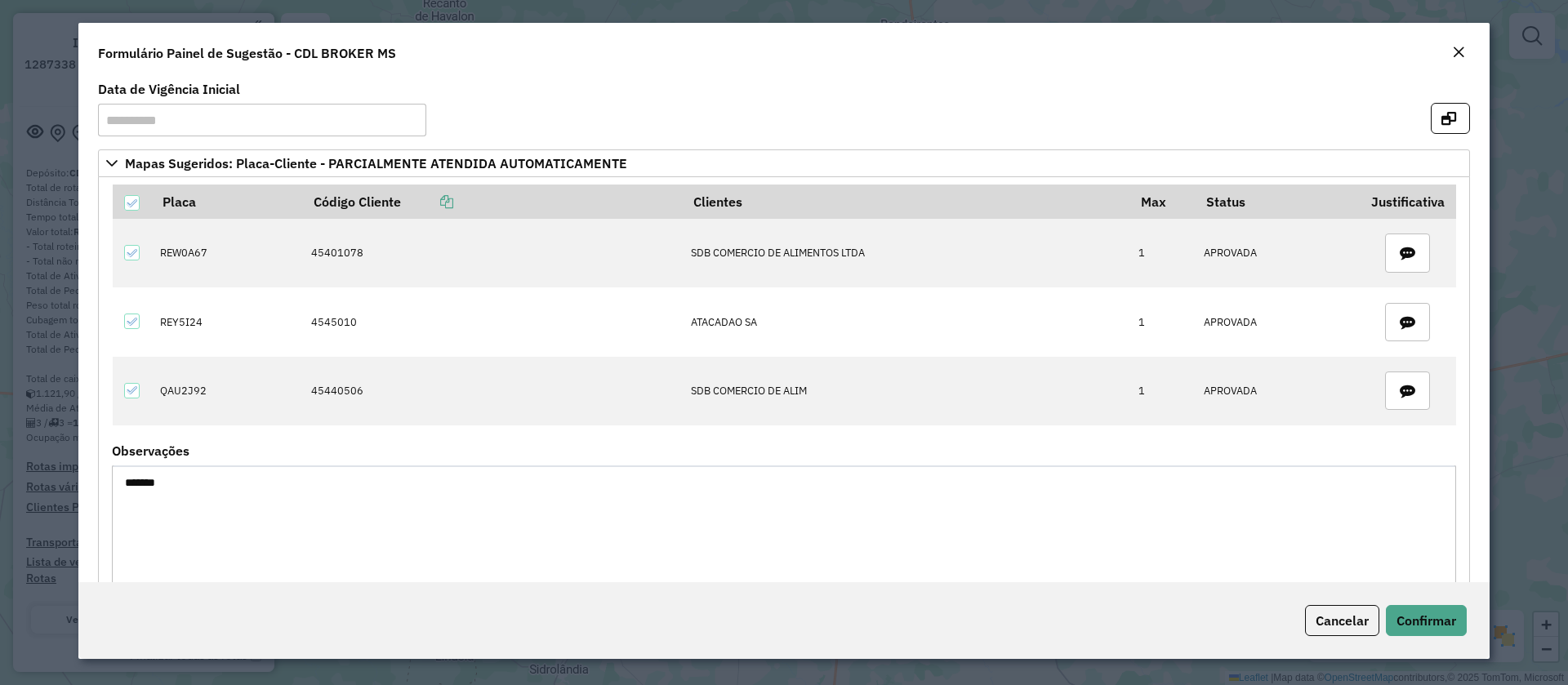
click at [1466, 51] on button "Close" at bounding box center [1458, 52] width 23 height 21
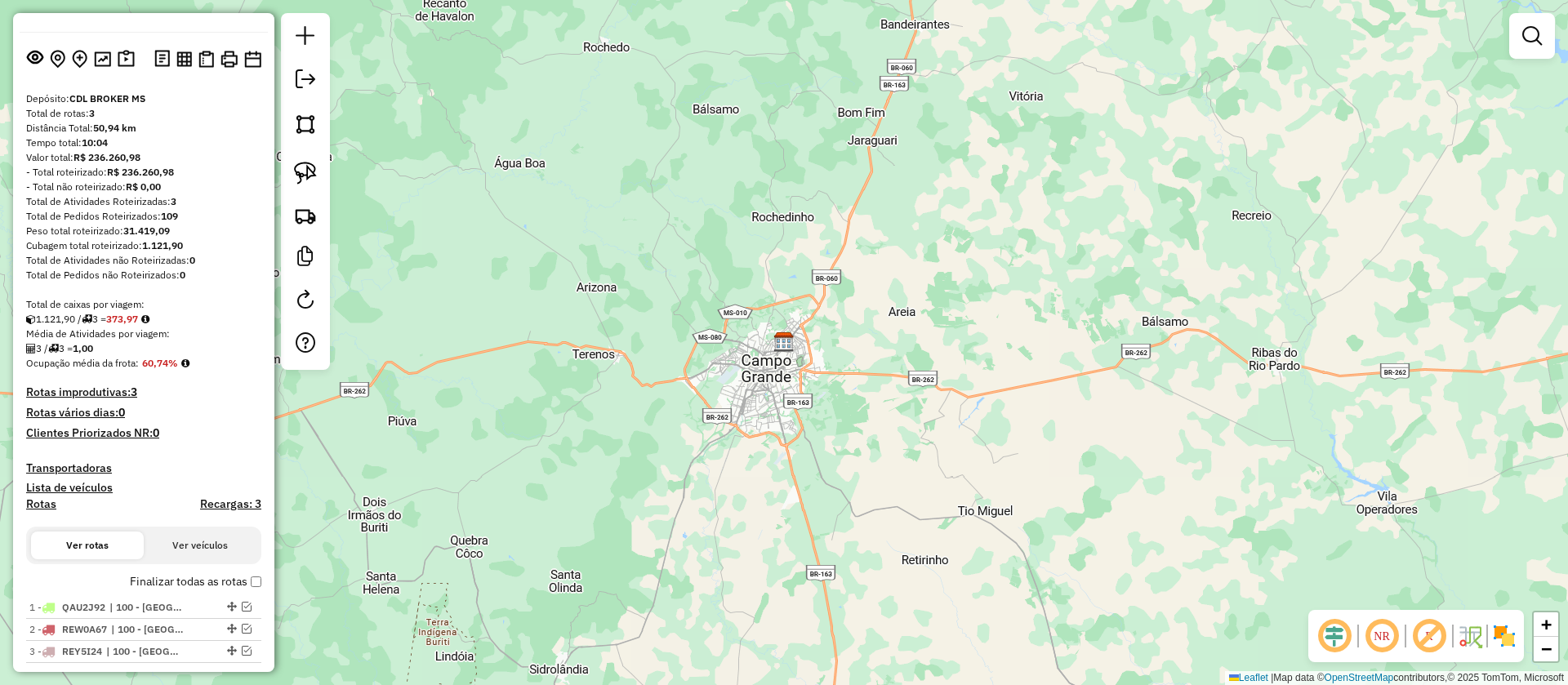
scroll to position [52, 0]
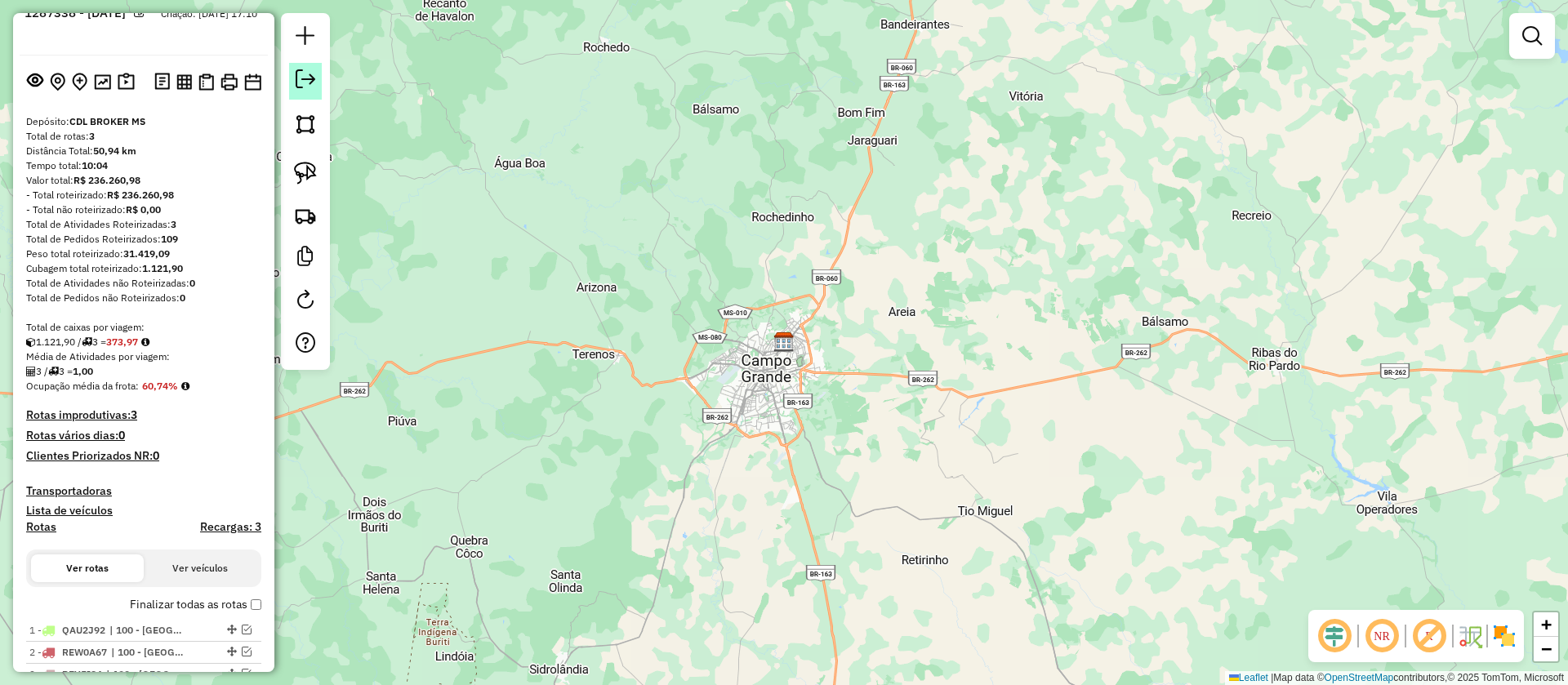
click at [313, 71] on em at bounding box center [305, 79] width 20 height 20
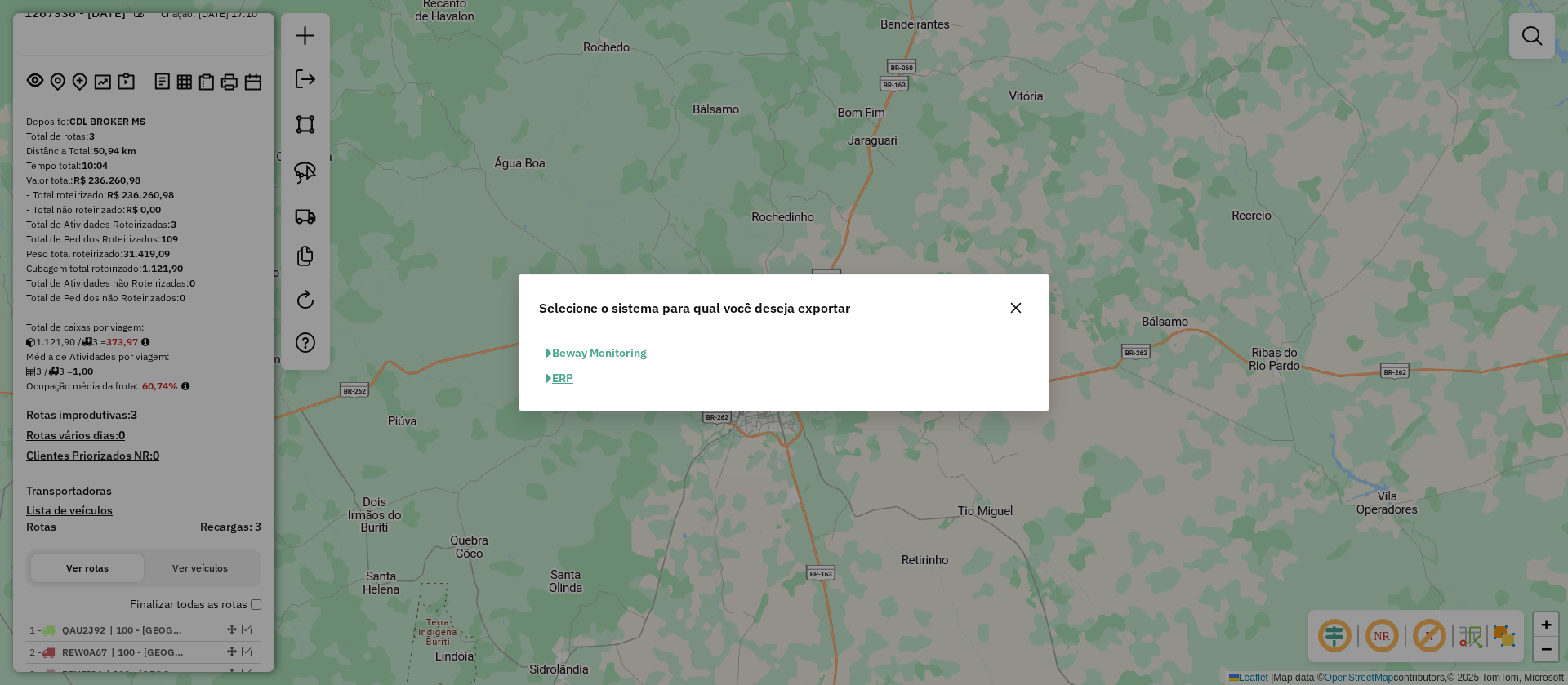
click at [554, 382] on button "ERP" at bounding box center [559, 378] width 41 height 25
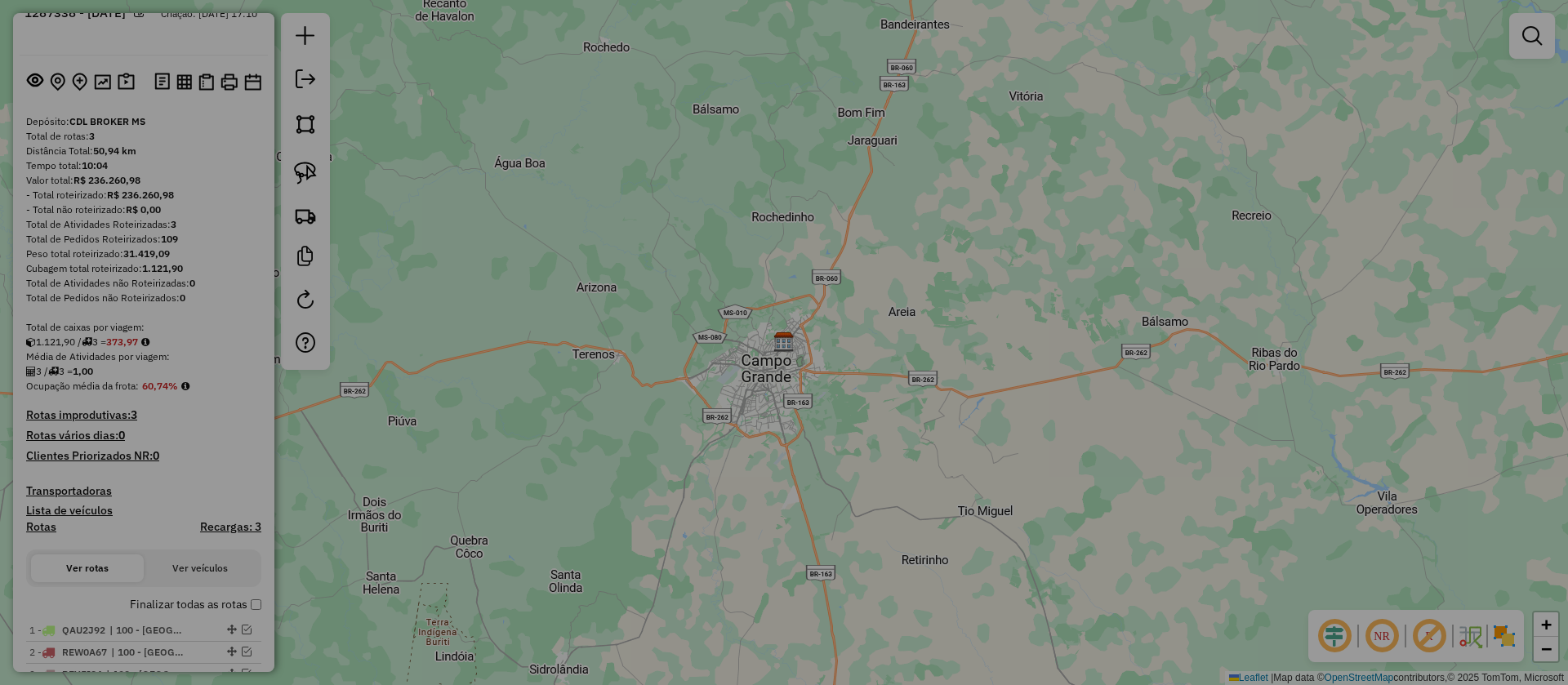
select select "**"
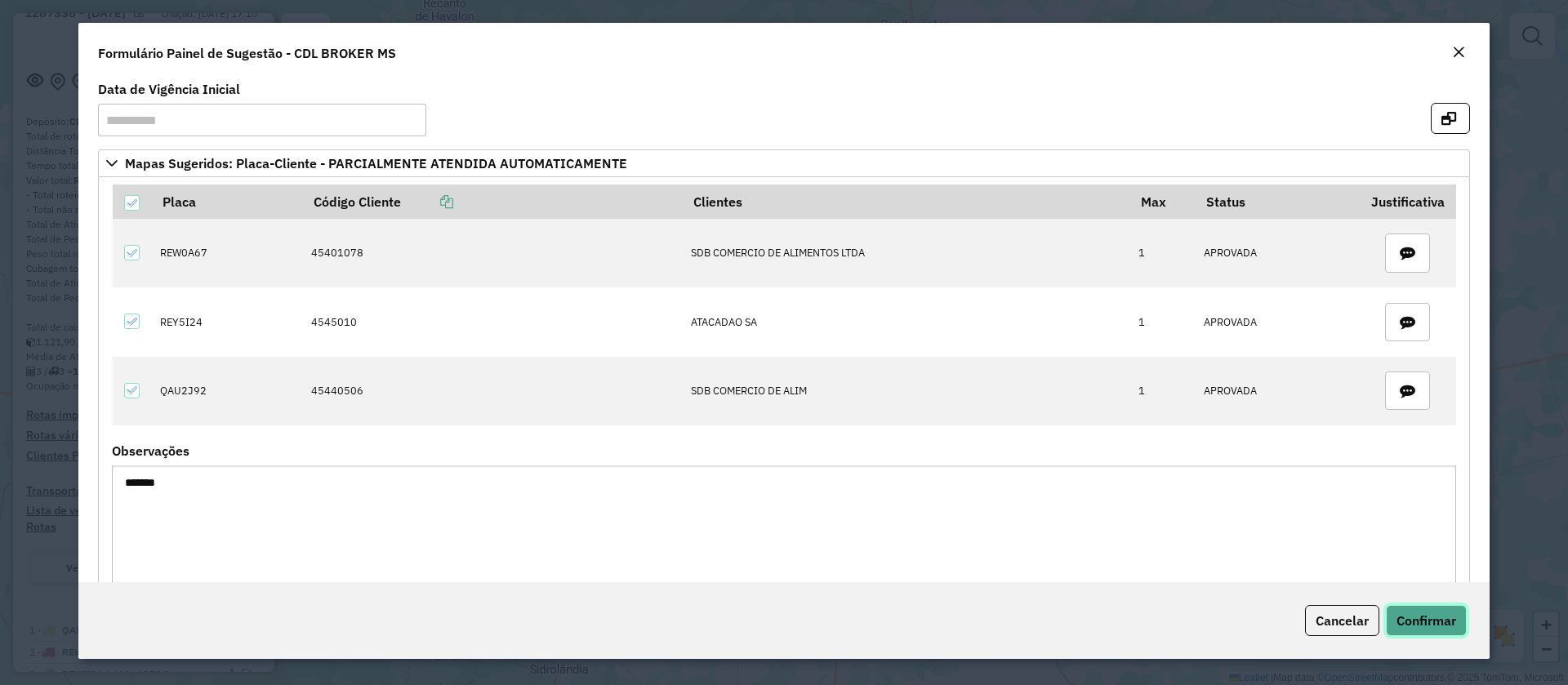
click at [1440, 618] on span "Confirmar" at bounding box center [1425, 621] width 59 height 16
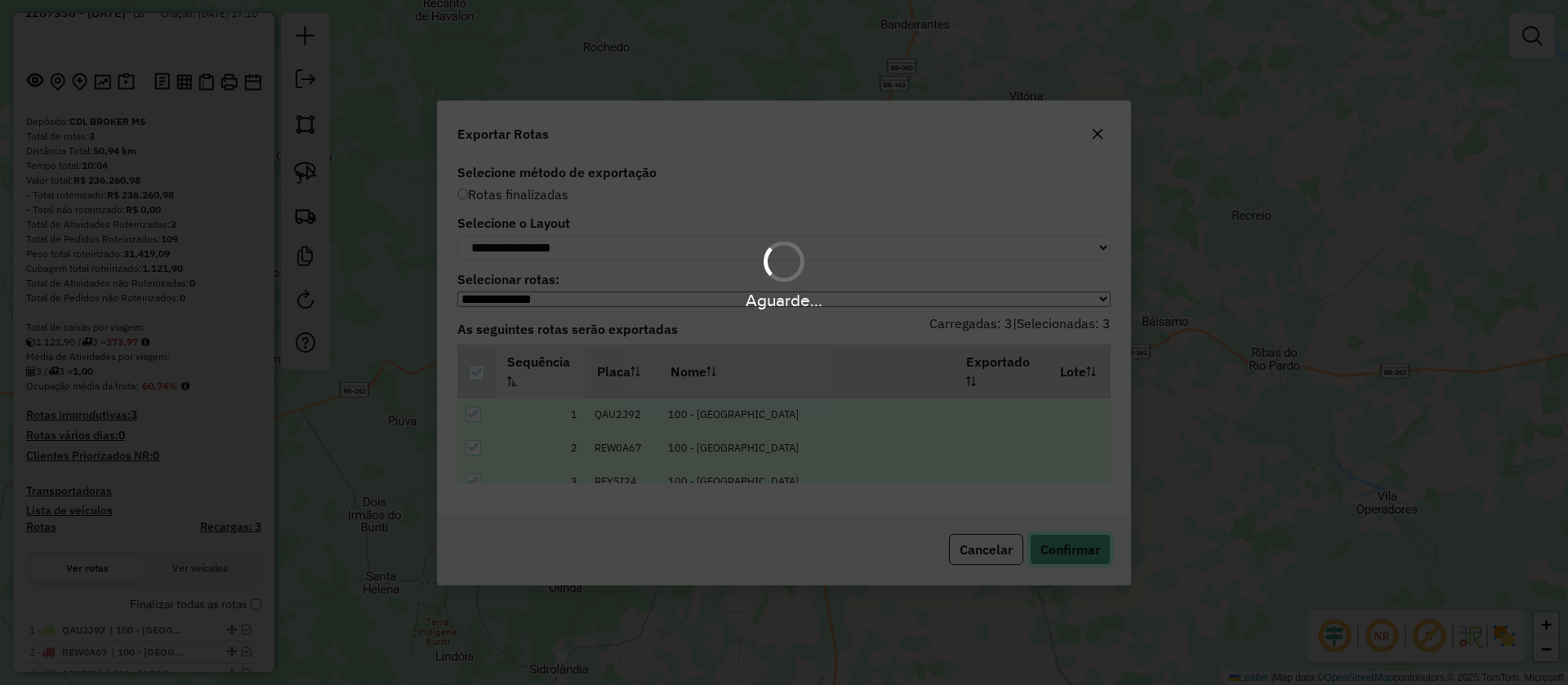
click at [1082, 549] on button "Confirmar" at bounding box center [1070, 550] width 81 height 31
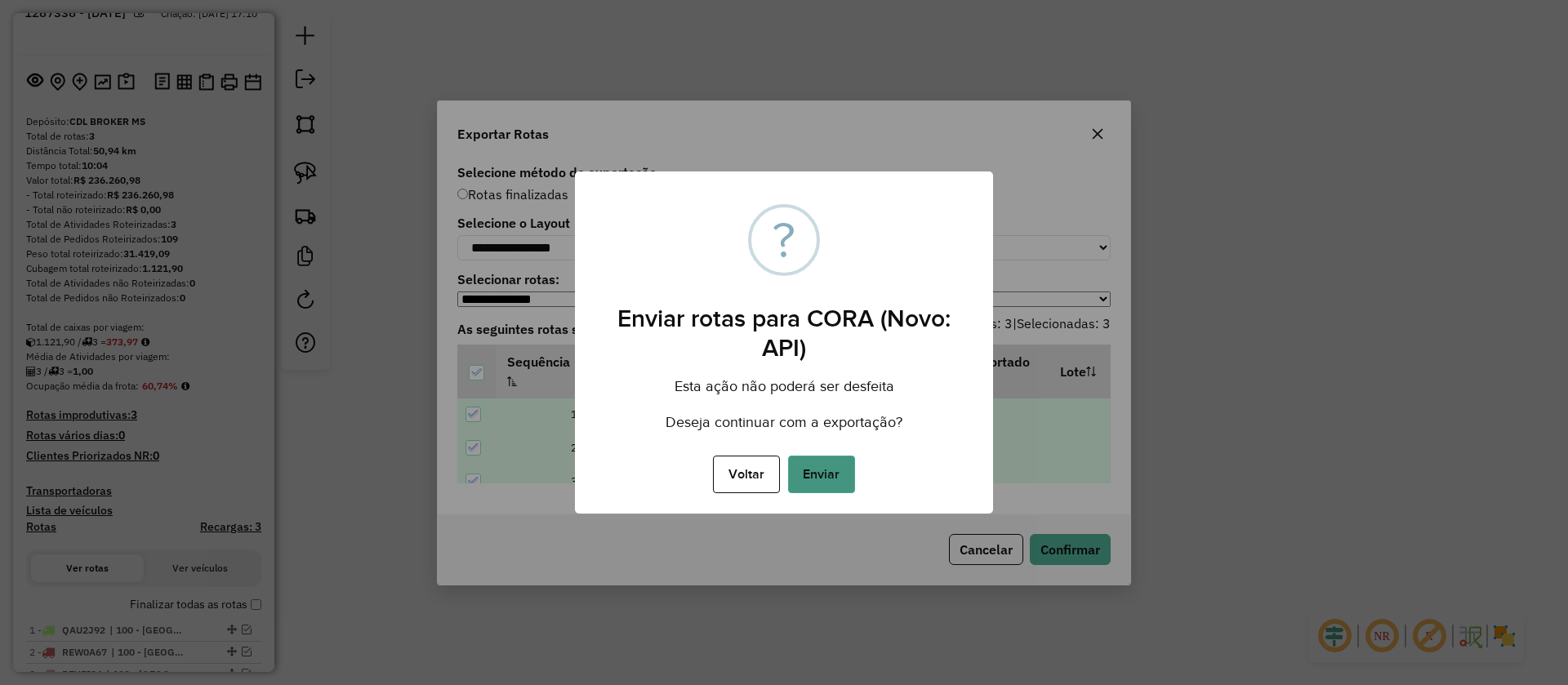
click at [826, 475] on button "Enviar" at bounding box center [821, 474] width 67 height 38
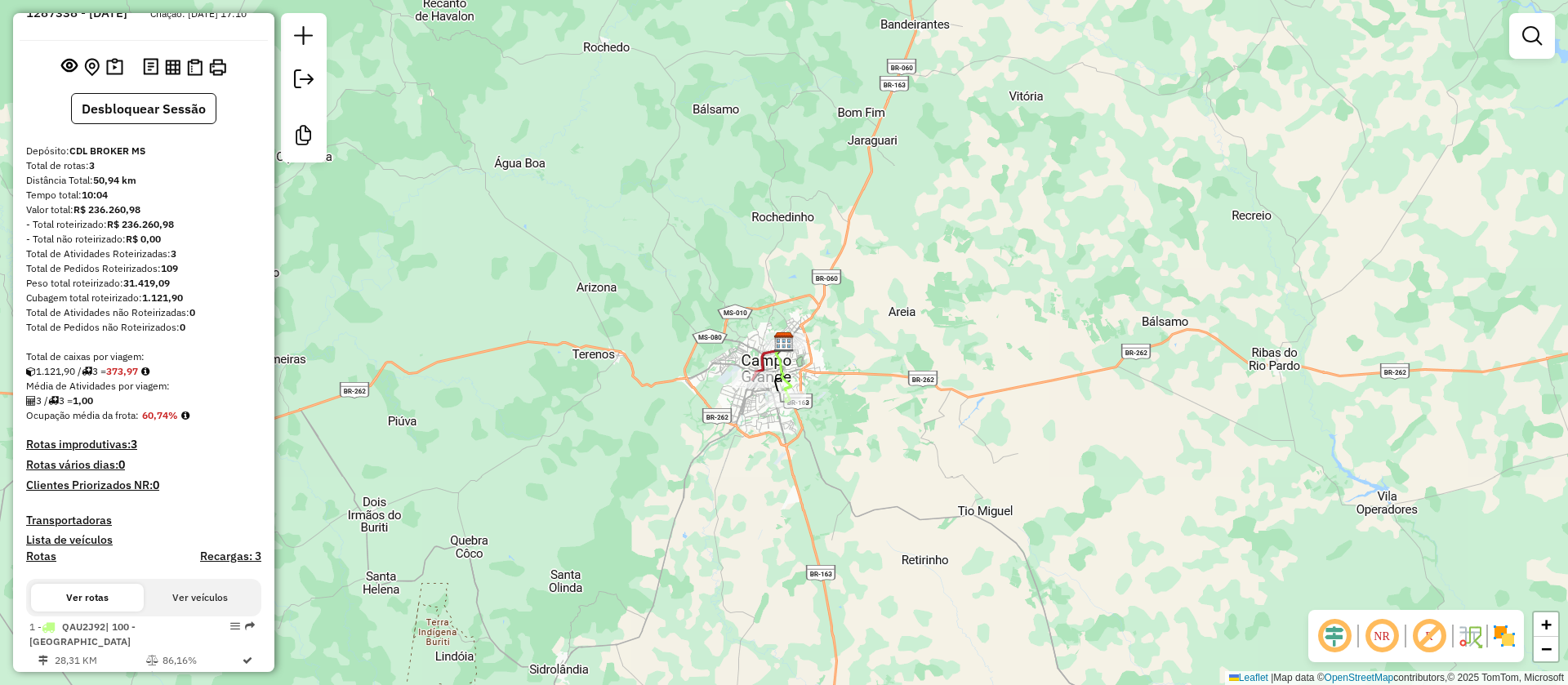
drag, startPoint x: 40, startPoint y: 25, endPoint x: 39, endPoint y: 9, distance: 16.0
click at [40, 25] on ul "Informações da Sessão 1287338 - 03/10/2025 Criação: 02/10/2025 17:10" at bounding box center [143, 5] width 248 height 43
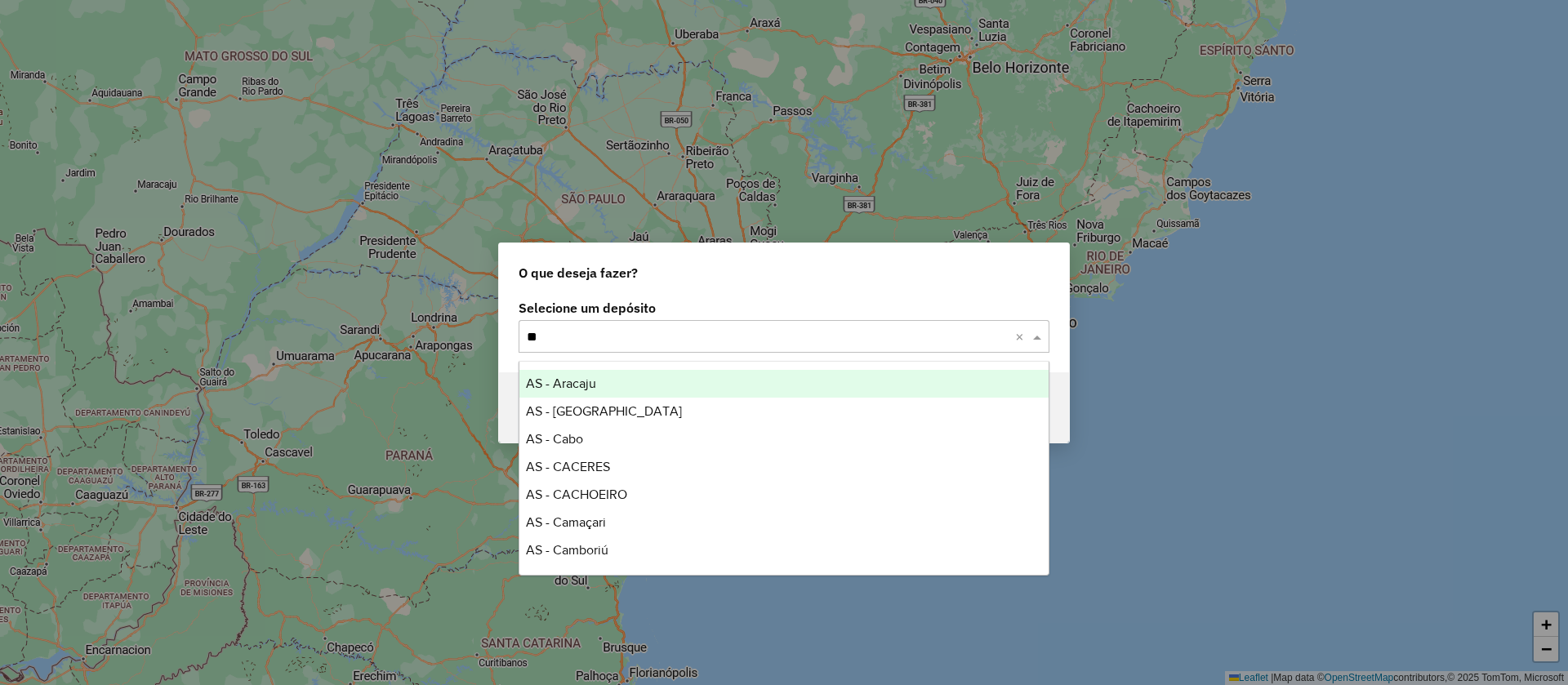
type input "*"
type input "*****"
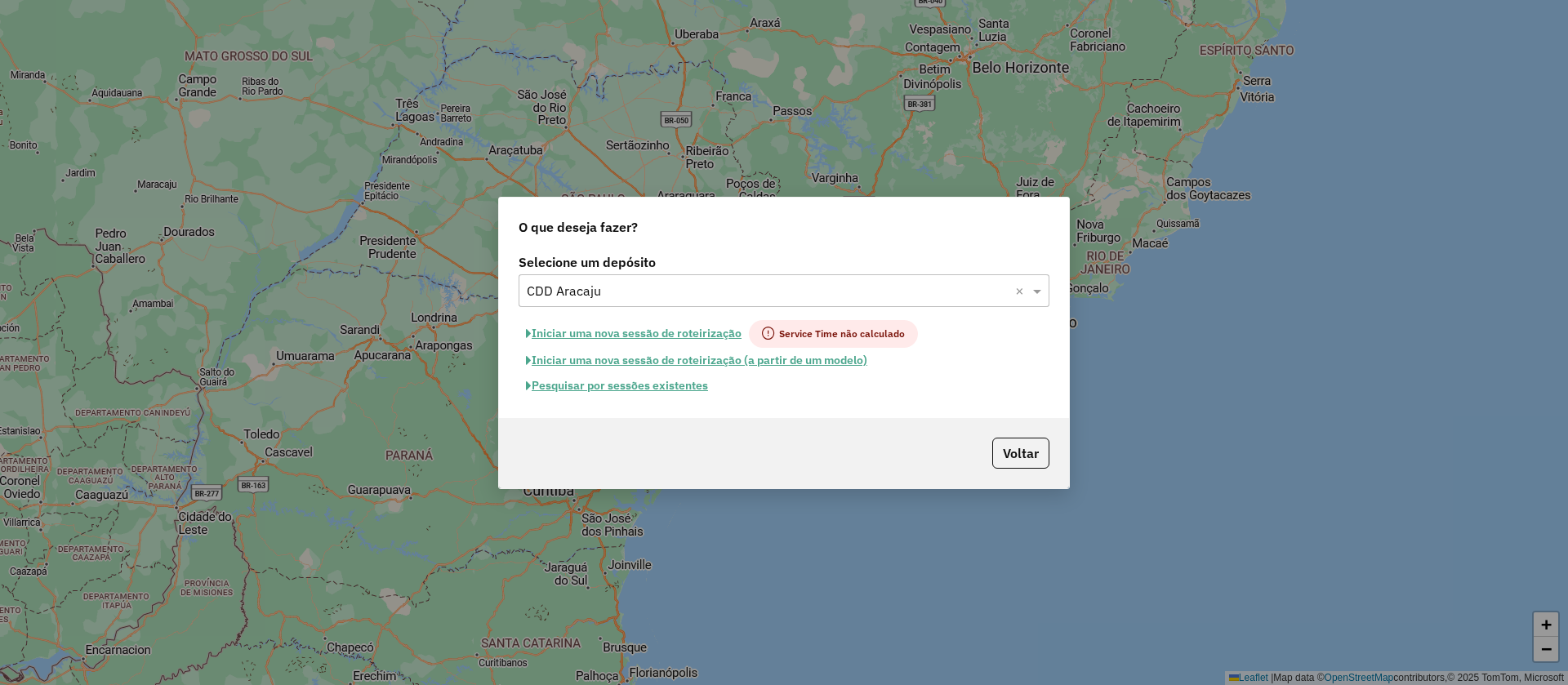
click at [641, 387] on button "Pesquisar por sessões existentes" at bounding box center [616, 385] width 197 height 25
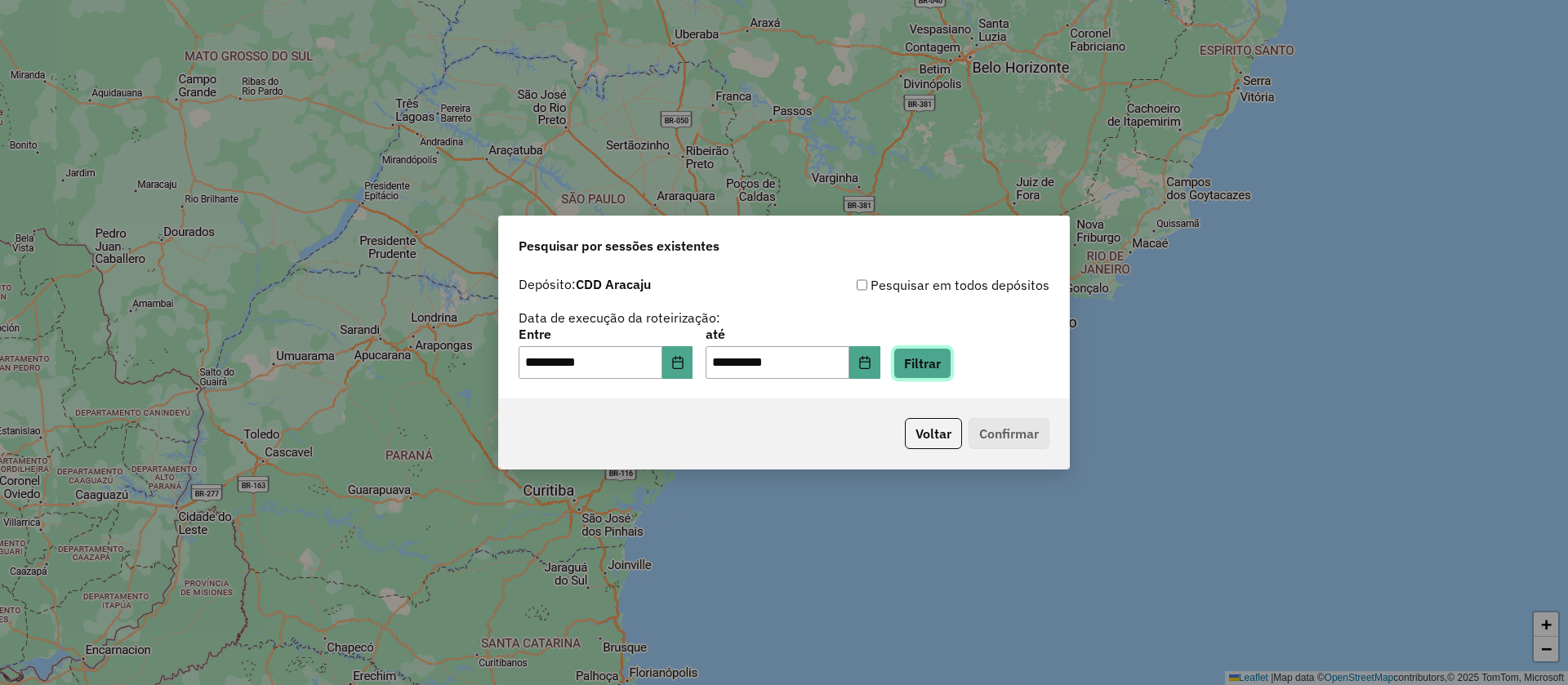
click at [937, 369] on button "Filtrar" at bounding box center [922, 364] width 58 height 31
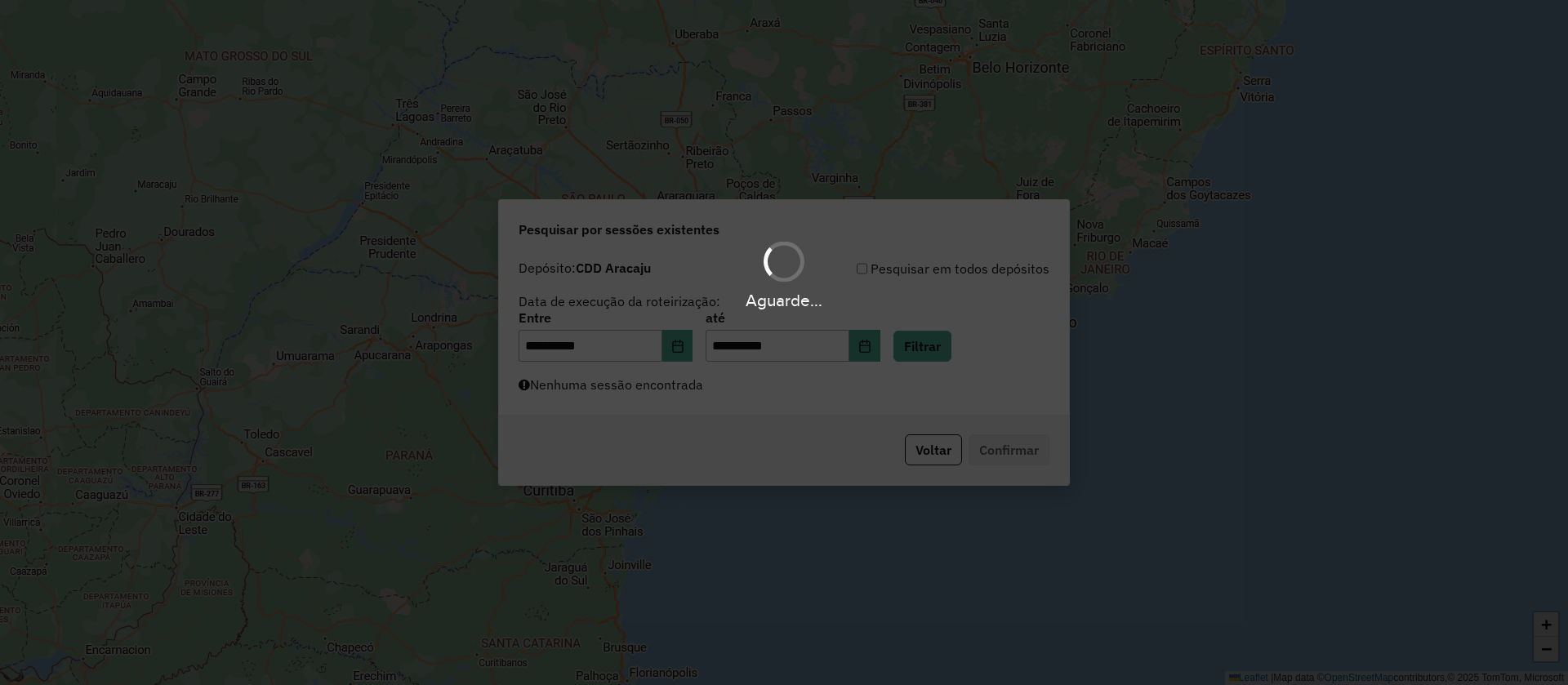
click at [643, 403] on div "Aguarde..." at bounding box center [784, 342] width 1568 height 685
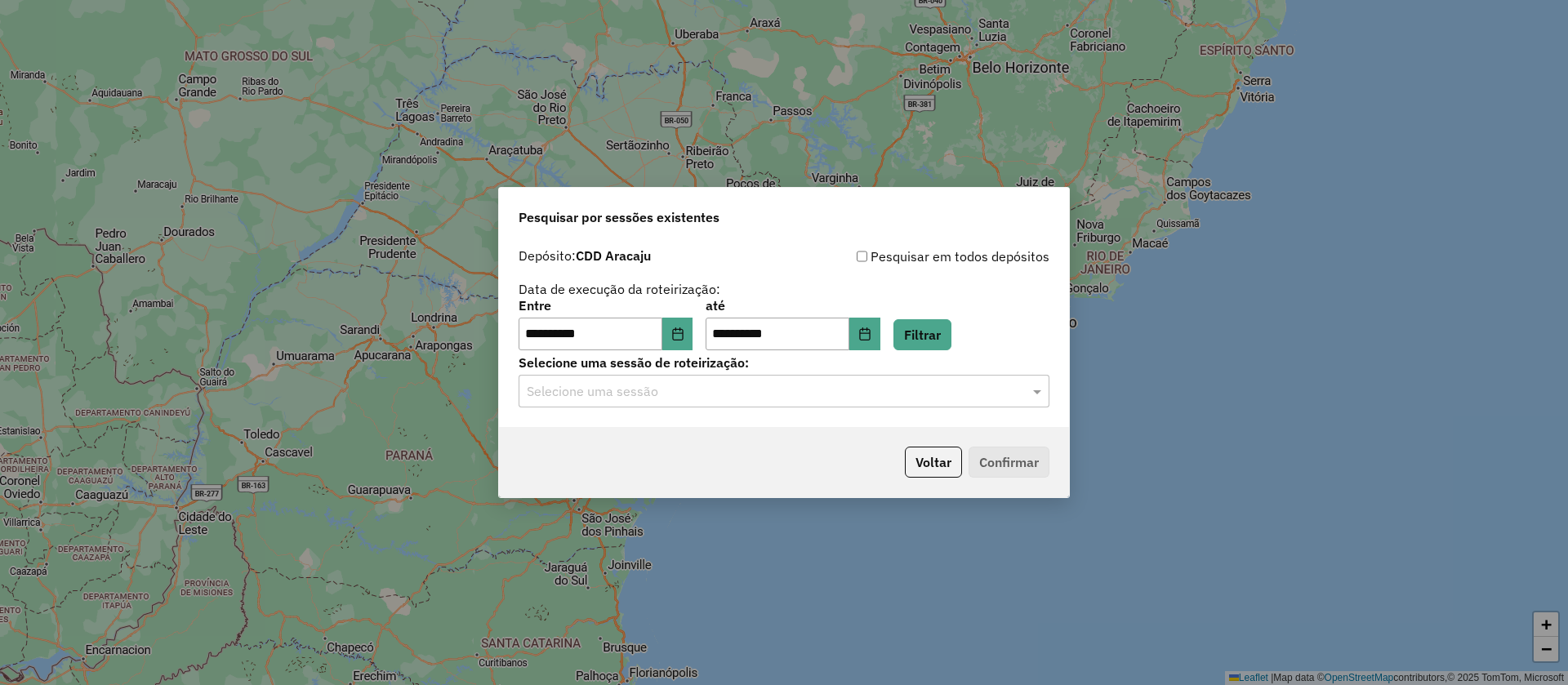
click at [634, 398] on input "text" at bounding box center [767, 392] width 482 height 20
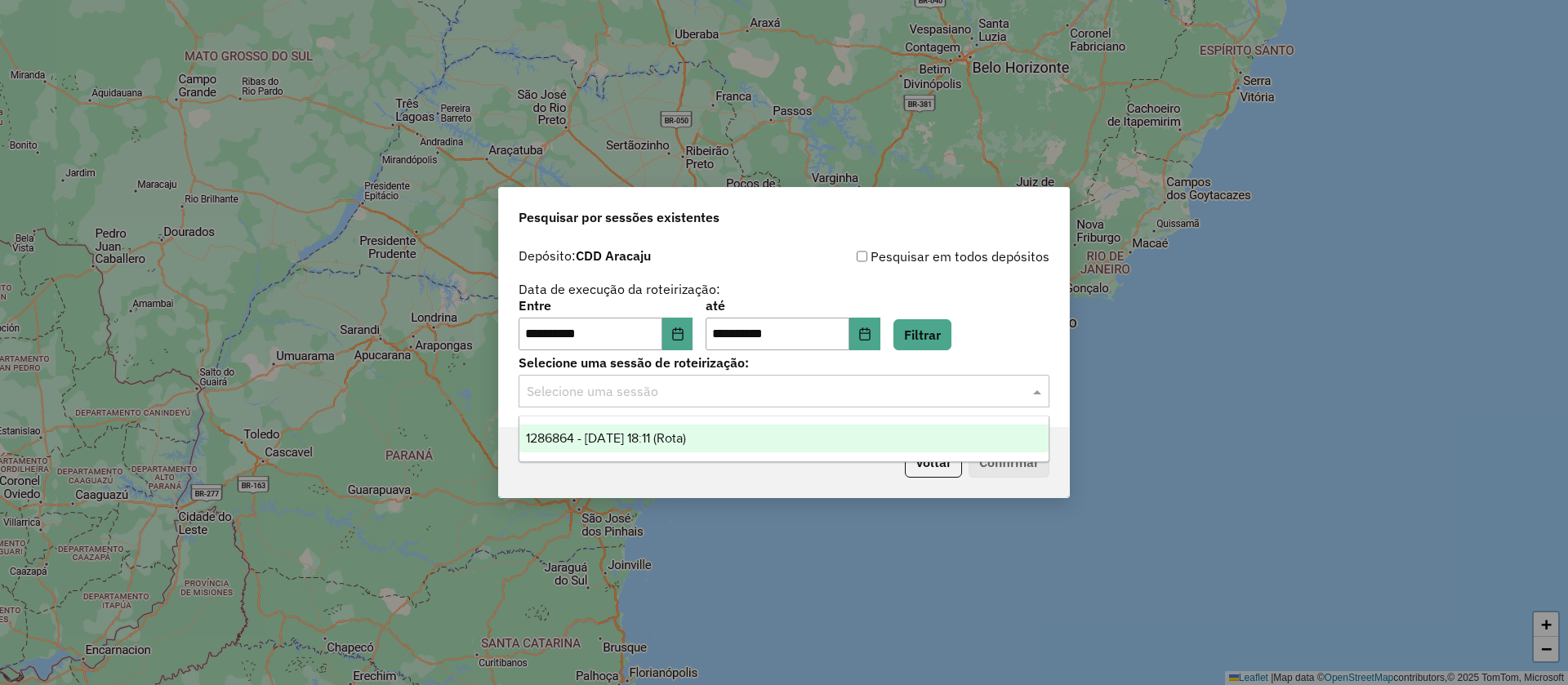
click at [702, 445] on div "1286864 - [DATE] 18:11 (Rota)" at bounding box center [784, 438] width 529 height 28
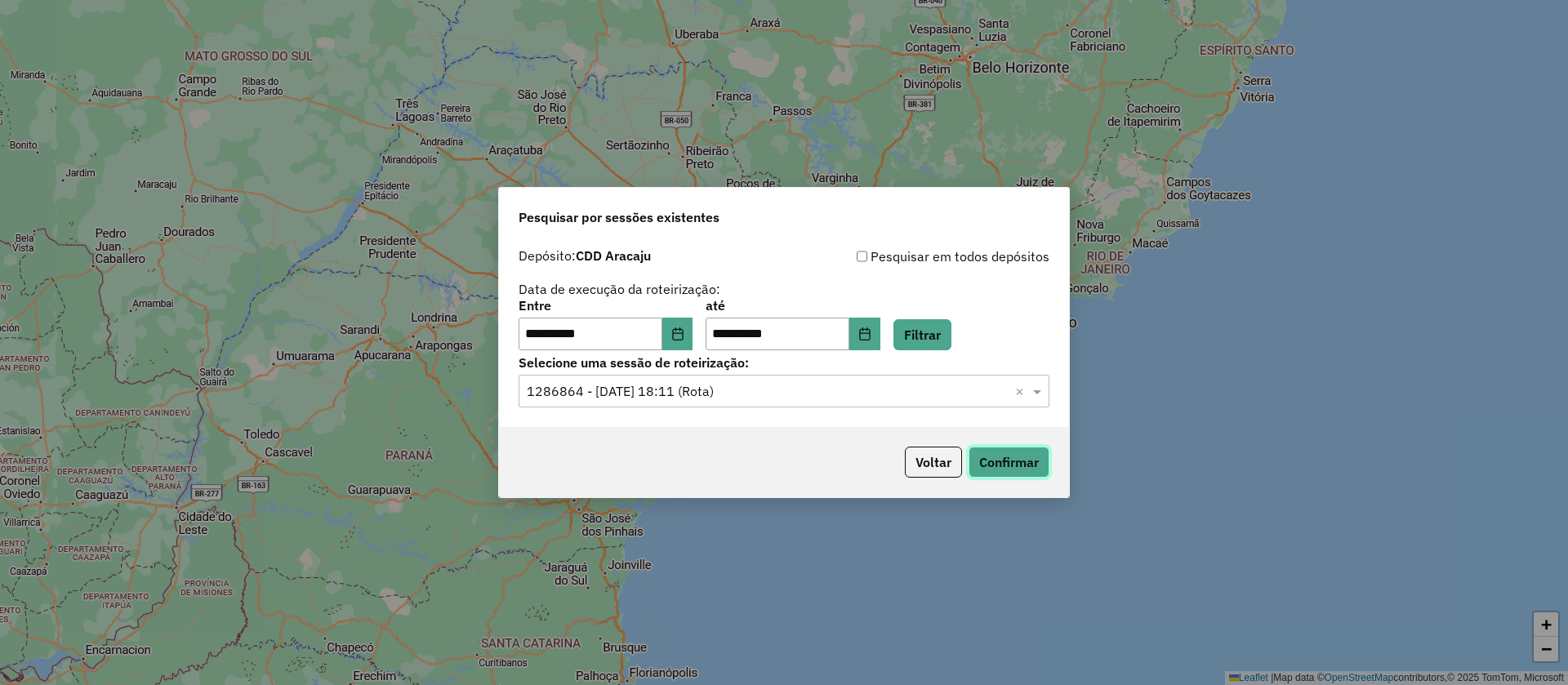
click at [994, 462] on button "Confirmar" at bounding box center [1009, 462] width 81 height 31
